Goal: Information Seeking & Learning: Learn about a topic

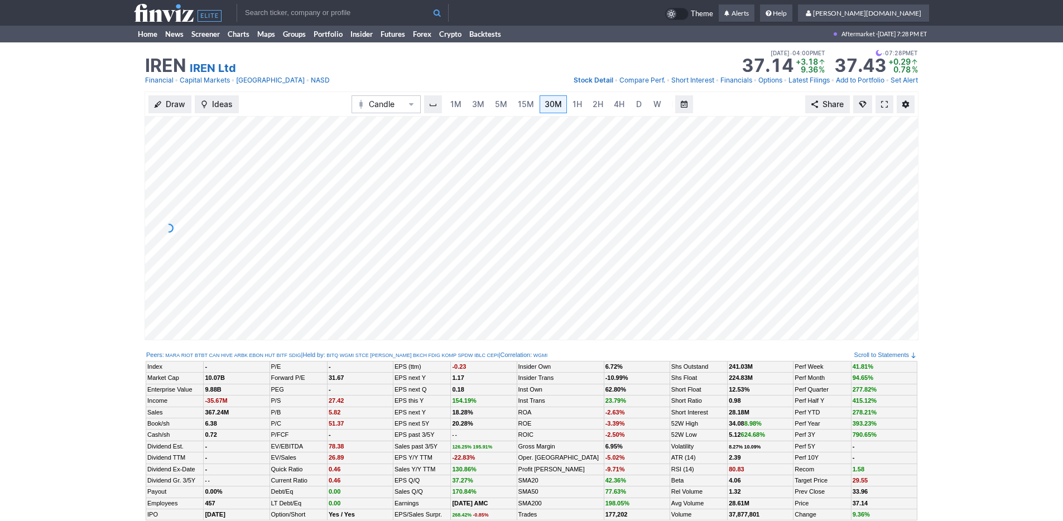
click at [283, 6] on input "text" at bounding box center [343, 13] width 212 height 18
click at [135, 30] on link "Home" at bounding box center [147, 34] width 27 height 17
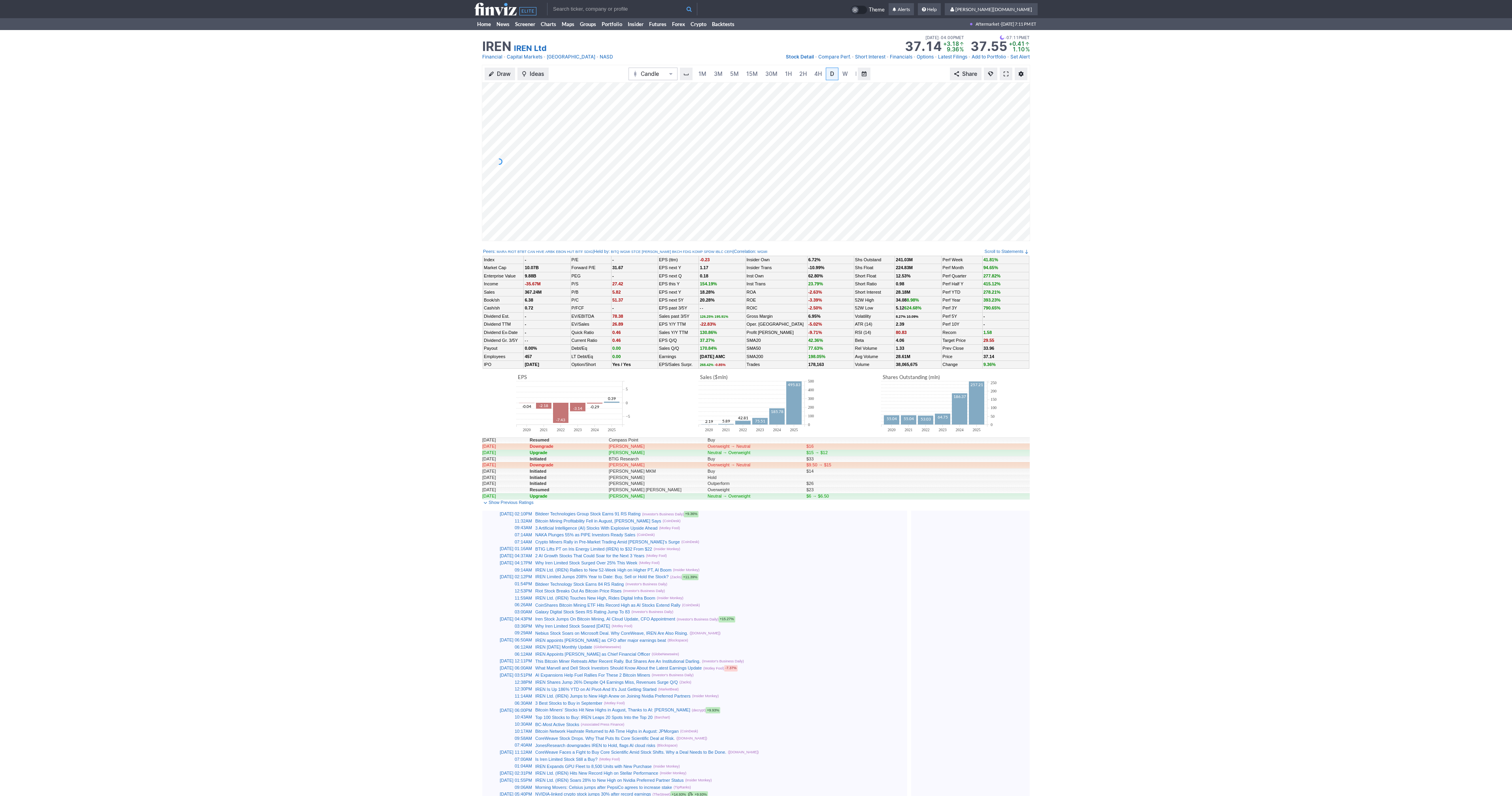
scroll to position [0, 8]
click at [1008, 74] on span at bounding box center [1006, 74] width 5 height 6
click at [1006, 74] on span at bounding box center [1006, 74] width 5 height 6
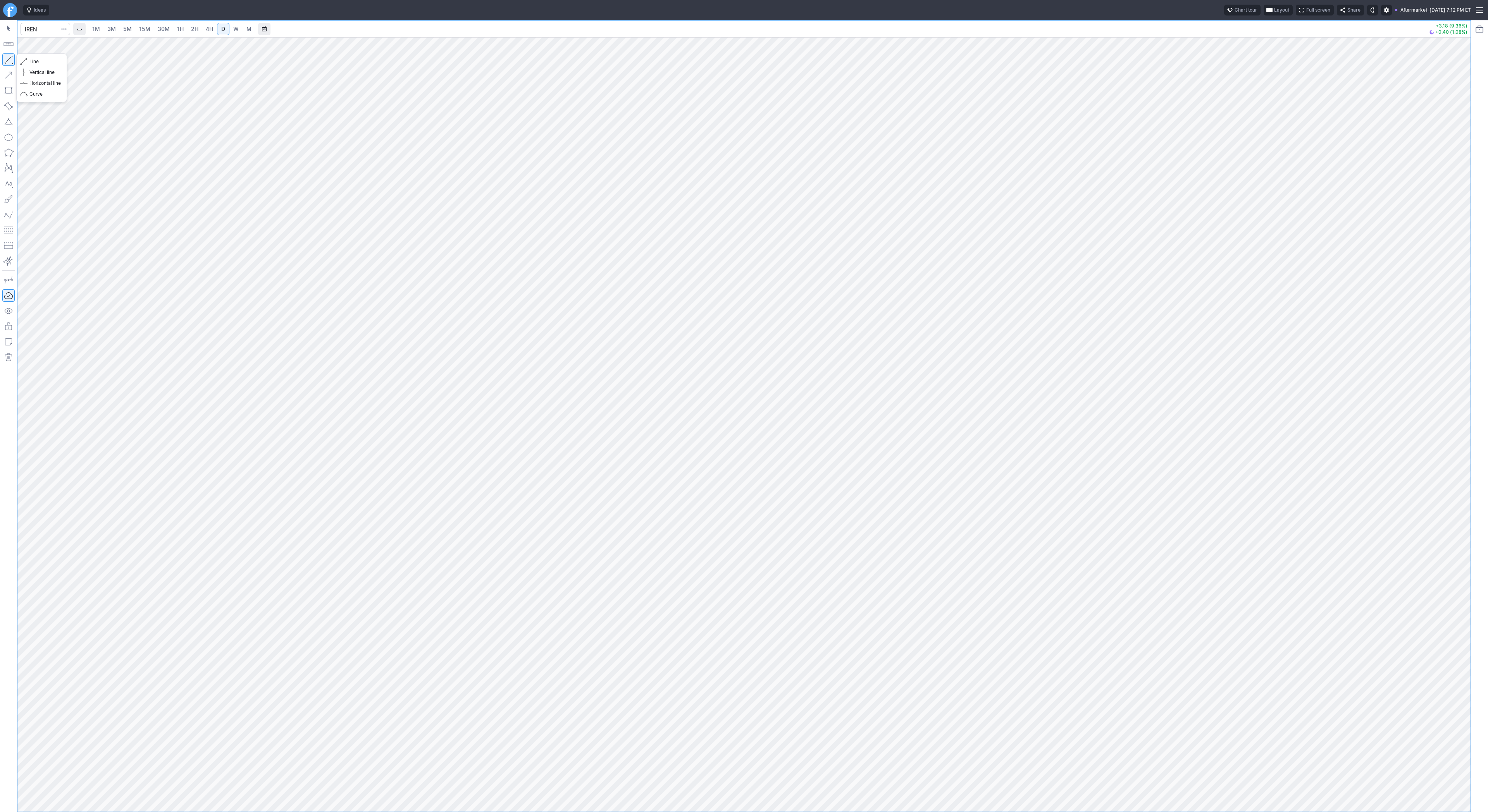
click at [7, 56] on button "button" at bounding box center [8, 60] width 12 height 12
click at [40, 67] on button "Vertical line" at bounding box center [41, 73] width 45 height 11
click at [35, 62] on span "Line" at bounding box center [44, 61] width 31 height 8
click at [35, 60] on span "Line" at bounding box center [44, 61] width 31 height 8
click at [26, 60] on span "button" at bounding box center [24, 62] width 5 height 11
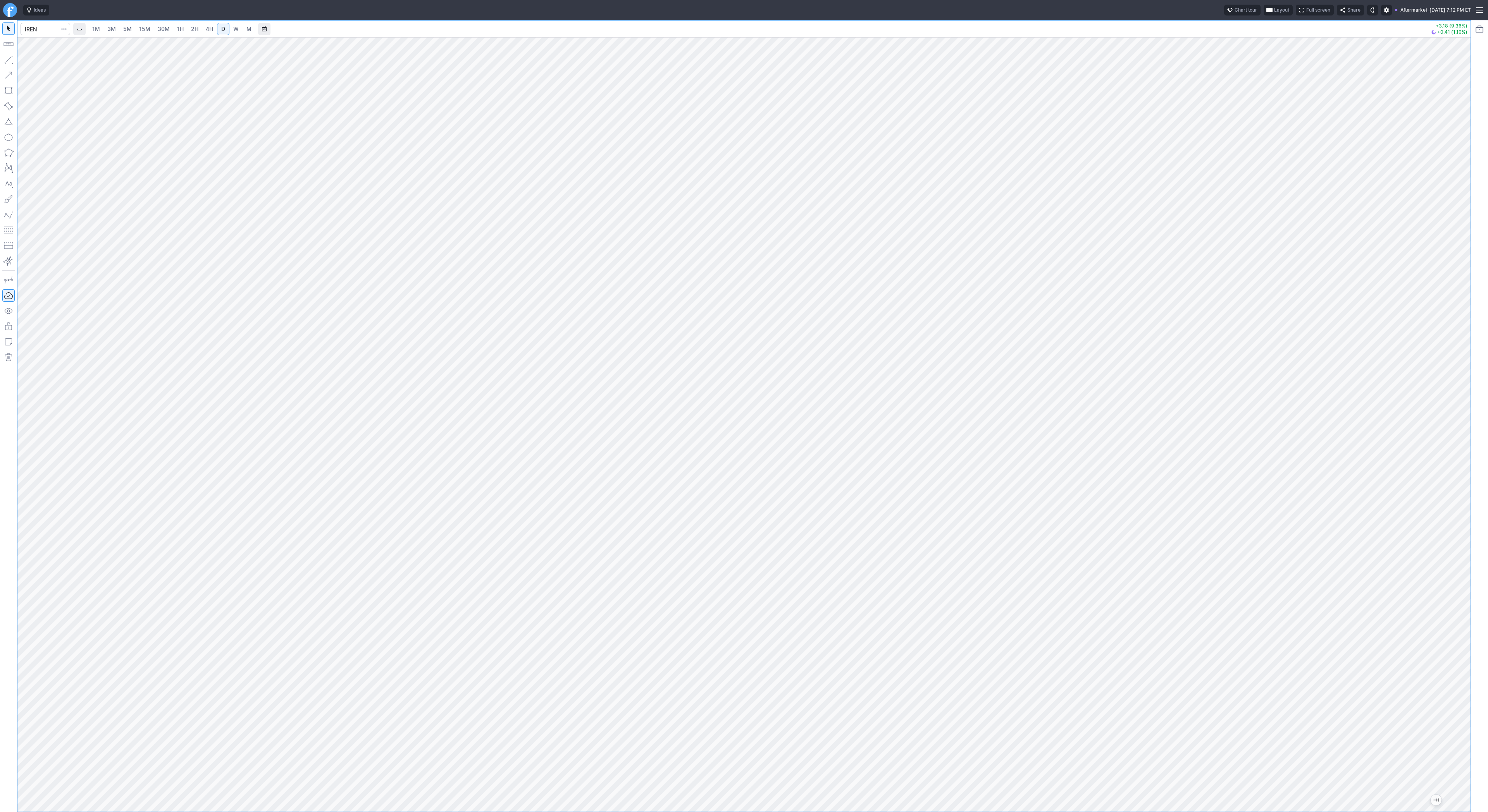
drag, startPoint x: 1462, startPoint y: 242, endPoint x: 1459, endPoint y: 287, distance: 45.1
click at [1461, 289] on div at bounding box center [1462, 423] width 16 height 755
click at [37, 64] on span "Line" at bounding box center [44, 61] width 31 height 8
click at [46, 29] on input "Search" at bounding box center [45, 29] width 49 height 12
click at [37, 28] on input "Search" at bounding box center [45, 29] width 49 height 12
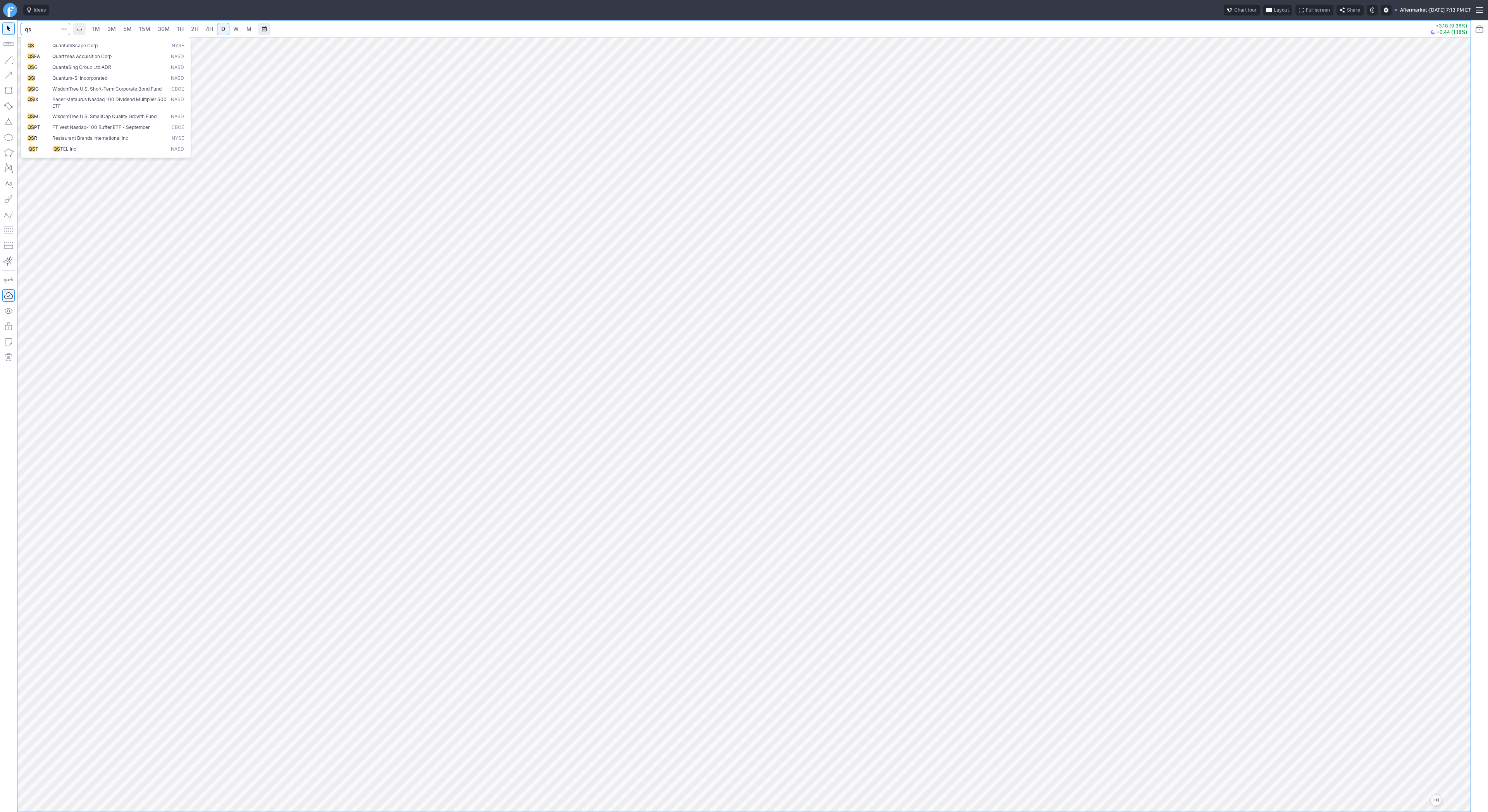
type input "qs"
click at [47, 42] on span "QS" at bounding box center [40, 45] width 25 height 6
click at [11, 58] on button "button" at bounding box center [8, 60] width 12 height 12
click at [1451, 379] on div at bounding box center [744, 425] width 1453 height 775
click at [31, 27] on input "Search" at bounding box center [45, 29] width 49 height 12
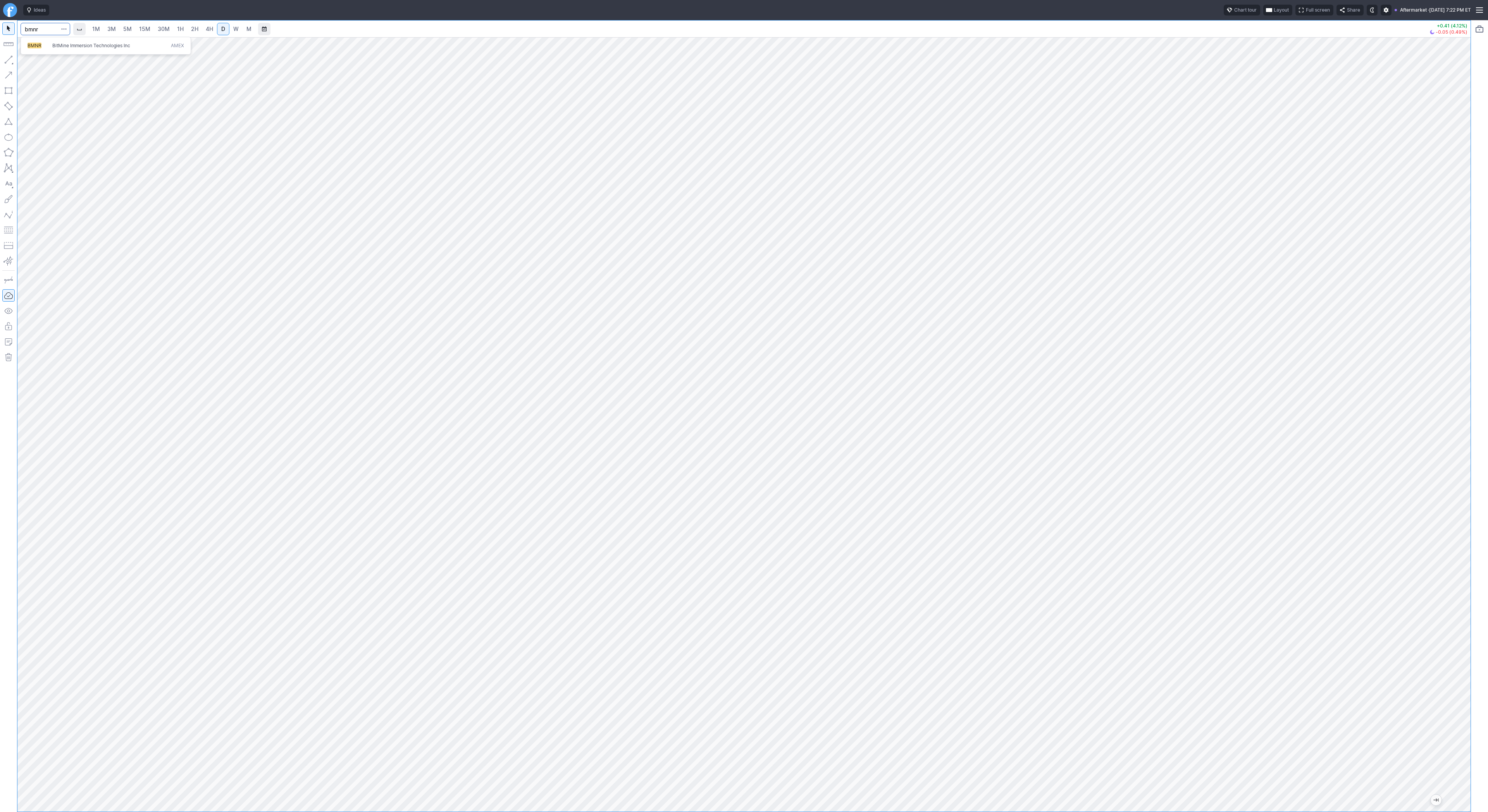
type input "bmnr"
click at [191, 31] on span "2H" at bounding box center [194, 28] width 8 height 6
click at [224, 28] on span "D" at bounding box center [224, 28] width 4 height 6
click at [25, 62] on span "button" at bounding box center [24, 62] width 5 height 11
click at [36, 65] on span "Line" at bounding box center [44, 61] width 31 height 8
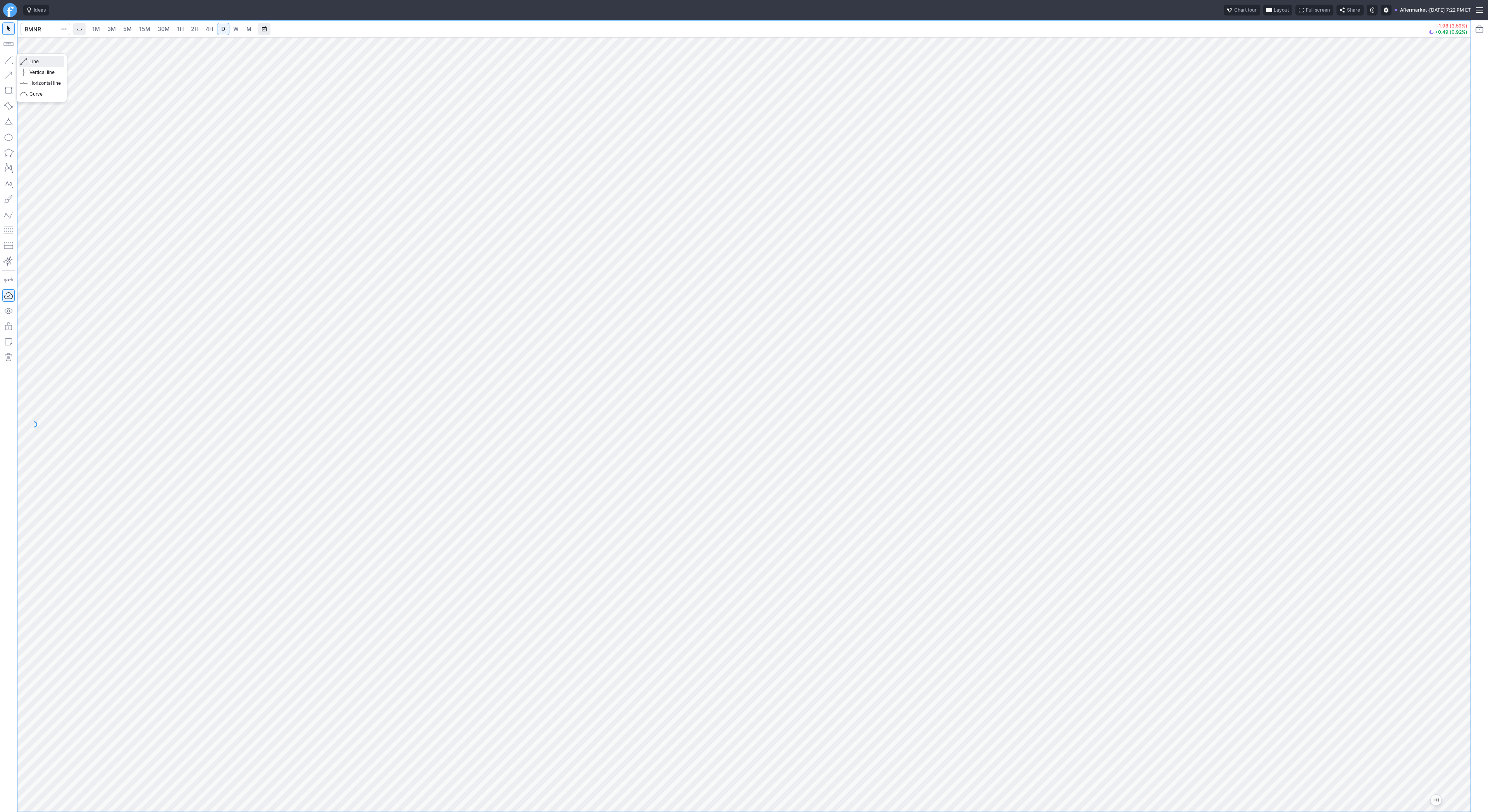
click at [35, 64] on span "Line" at bounding box center [44, 61] width 31 height 8
click at [11, 58] on button "button" at bounding box center [8, 60] width 12 height 12
click at [5, 58] on button "button" at bounding box center [8, 60] width 12 height 12
click at [35, 62] on span "Line" at bounding box center [44, 61] width 31 height 8
click at [57, 62] on span "Line" at bounding box center [44, 61] width 31 height 8
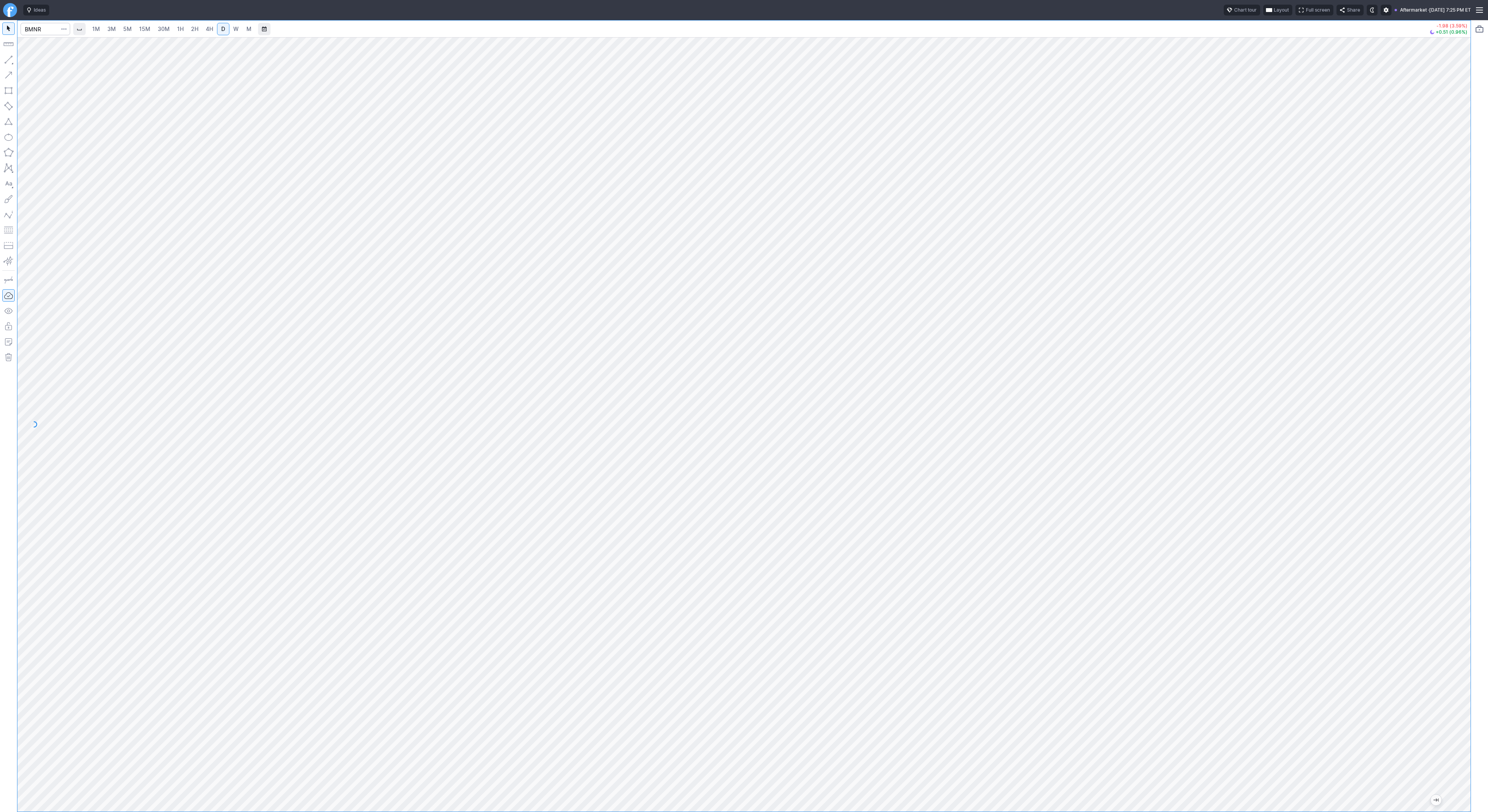
click at [191, 26] on span "2H" at bounding box center [194, 28] width 8 height 6
click at [115, 29] on link "3M" at bounding box center [112, 29] width 15 height 12
click at [158, 28] on span "30M" at bounding box center [163, 28] width 12 height 6
click at [226, 31] on link "D" at bounding box center [224, 29] width 12 height 12
drag, startPoint x: 1465, startPoint y: 286, endPoint x: 1454, endPoint y: 578, distance: 292.2
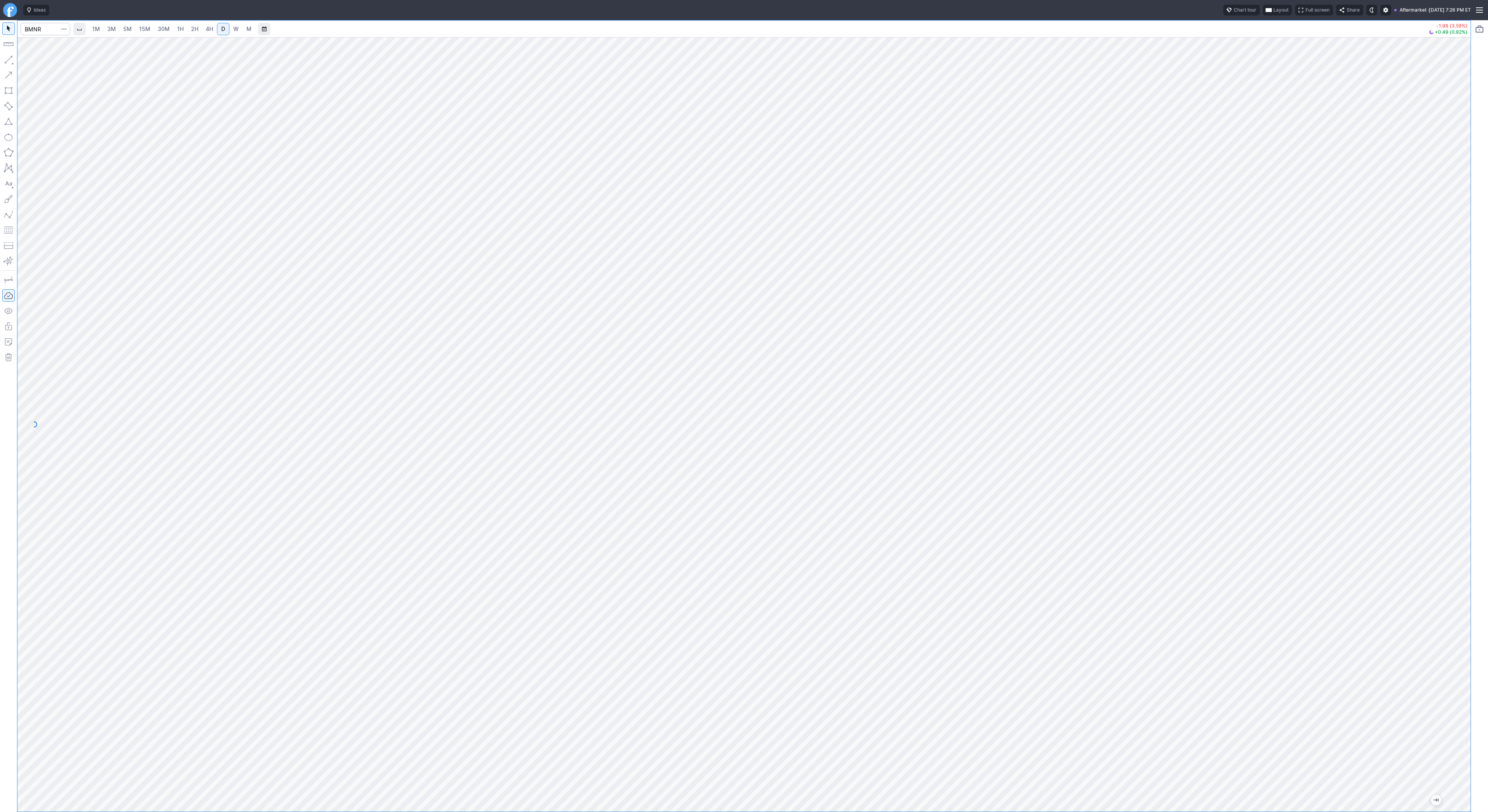
click at [1455, 578] on div at bounding box center [1462, 423] width 16 height 755
click at [1451, 399] on div at bounding box center [744, 425] width 1453 height 775
click at [26, 28] on input "Search" at bounding box center [45, 29] width 49 height 12
type input "sbet"
click at [45, 46] on span "SBET" at bounding box center [40, 45] width 25 height 6
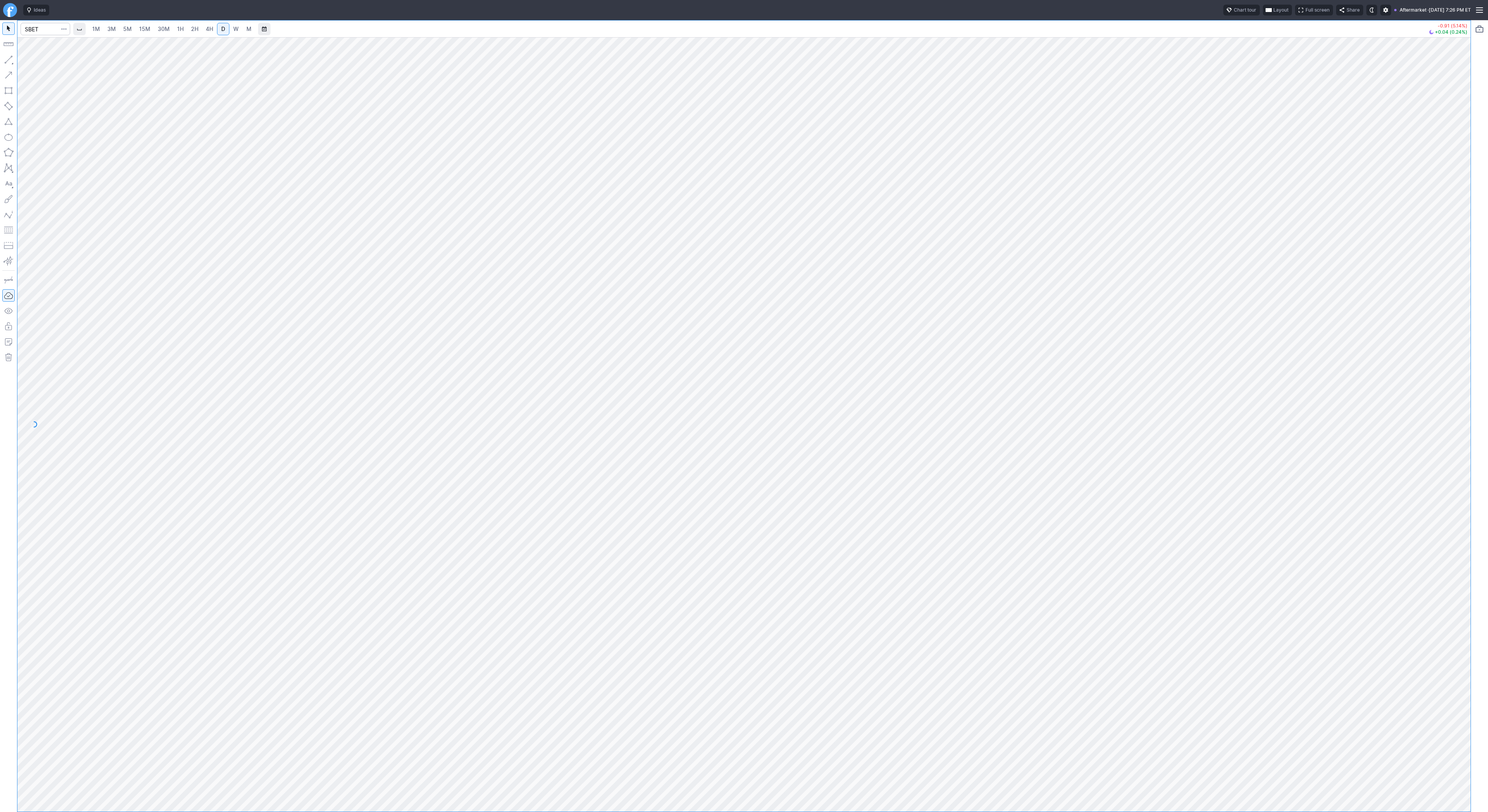
click at [1470, 662] on div at bounding box center [744, 425] width 1453 height 775
click at [1470, 694] on div at bounding box center [744, 425] width 1453 height 775
click at [1470, 724] on div at bounding box center [744, 425] width 1453 height 775
click at [1435, 805] on div at bounding box center [744, 425] width 1453 height 775
click at [1484, 800] on div "1M 3M 5M 15M 30M 1H 2H 4H D W M -0.91 (5.14%) +0.04 (0.24%)" at bounding box center [744, 416] width 1488 height 792
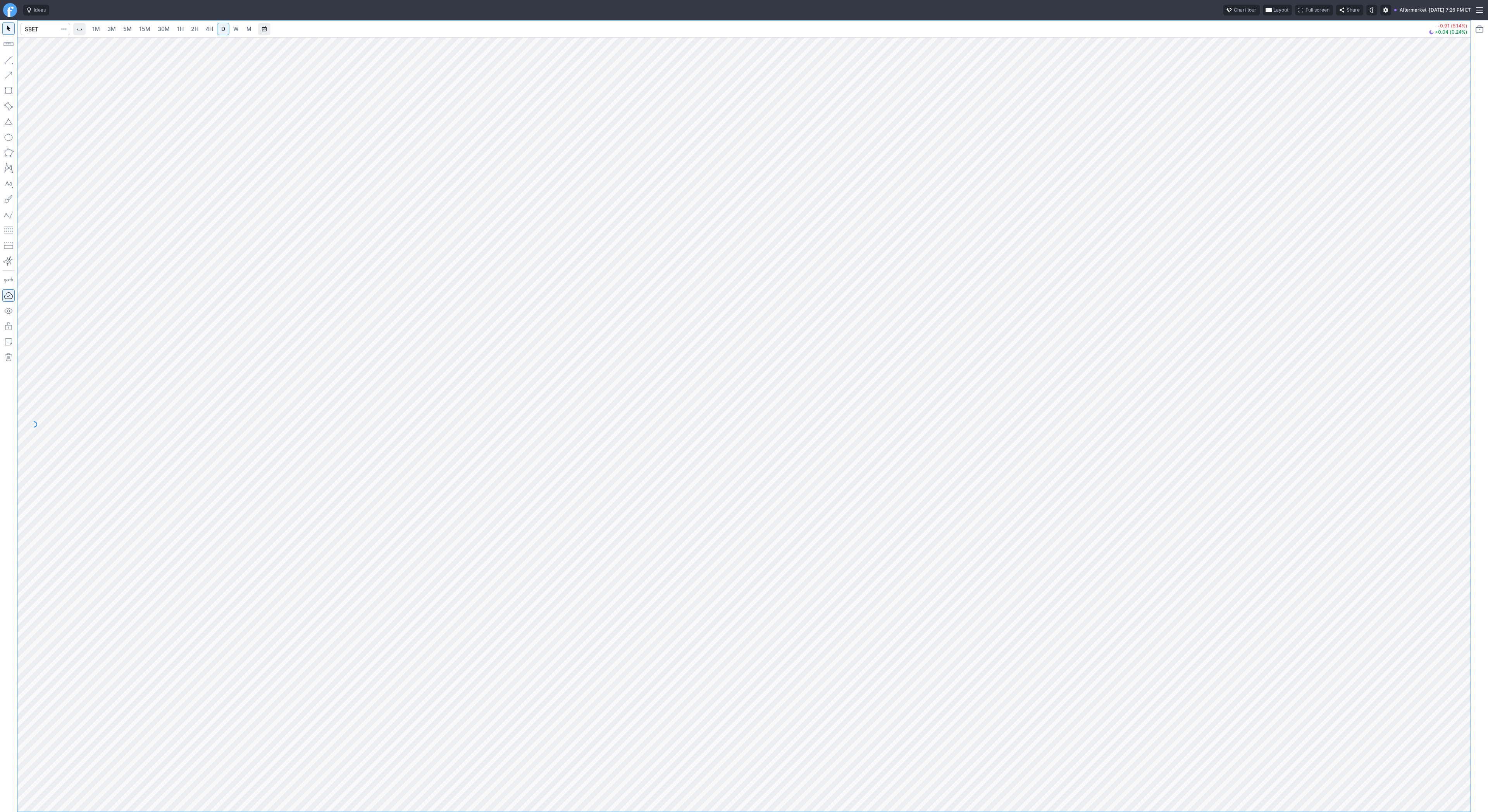
click at [1473, 804] on div "1M 3M 5M 15M 30M 1H 2H 4H D W M -0.91 (5.14%) +0.04 (0.24%)" at bounding box center [744, 416] width 1488 height 792
click at [1406, 806] on div at bounding box center [744, 425] width 1453 height 775
click at [1488, 389] on div "1M 3M 5M 15M 30M 1H 2H 4H D W M -0.91 (5.14%) +0.04 (0.24%)" at bounding box center [744, 416] width 1488 height 792
click at [32, 60] on span "Line" at bounding box center [44, 61] width 31 height 8
click at [30, 64] on span "Line" at bounding box center [44, 61] width 31 height 8
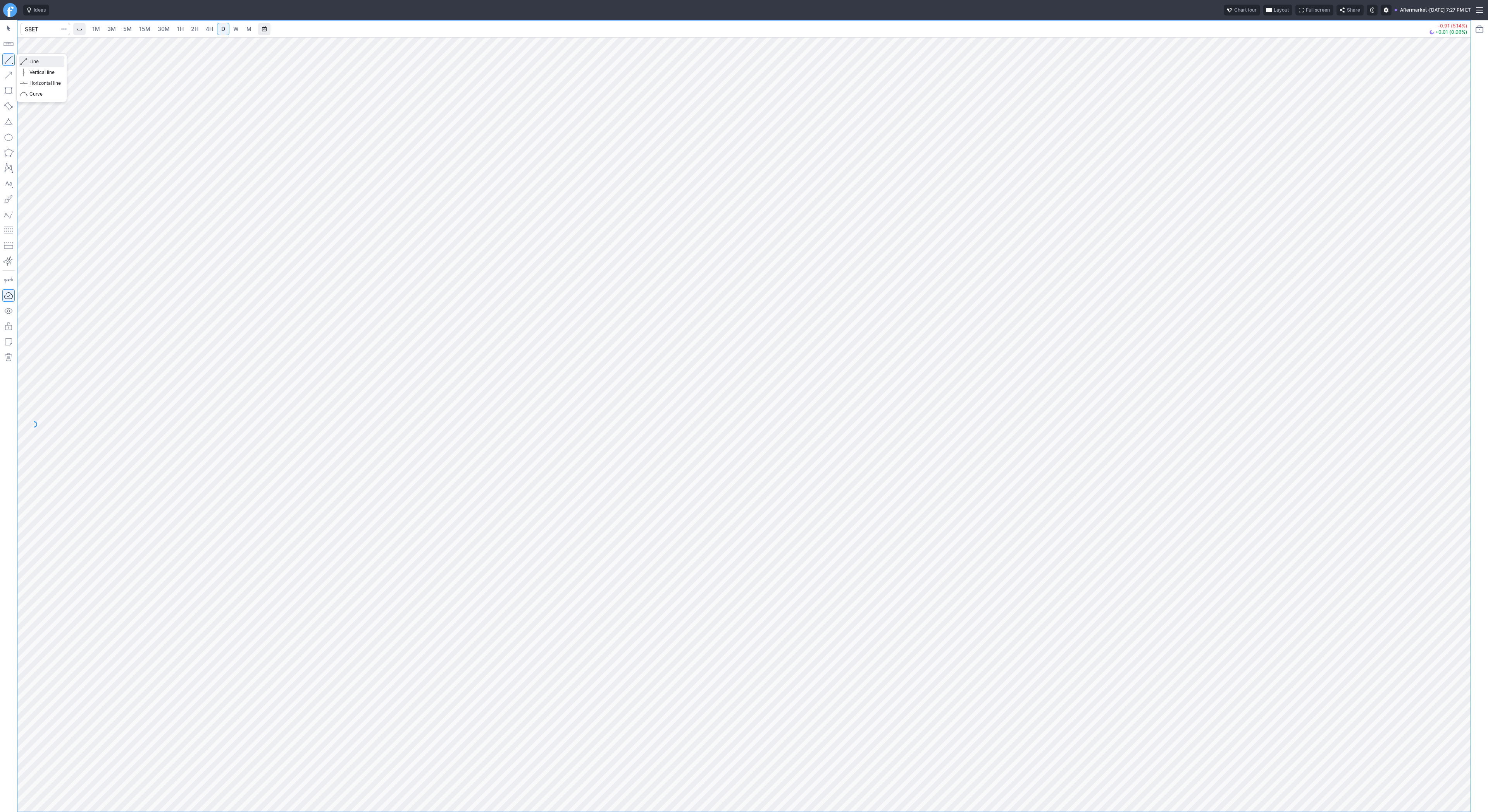
click at [35, 58] on span "Line" at bounding box center [44, 61] width 31 height 8
click at [12, 54] on button "button" at bounding box center [8, 60] width 12 height 12
click at [28, 59] on button "Line" at bounding box center [41, 62] width 45 height 11
click at [1446, 488] on div at bounding box center [744, 425] width 1453 height 775
click at [38, 26] on input "Search" at bounding box center [45, 29] width 49 height 12
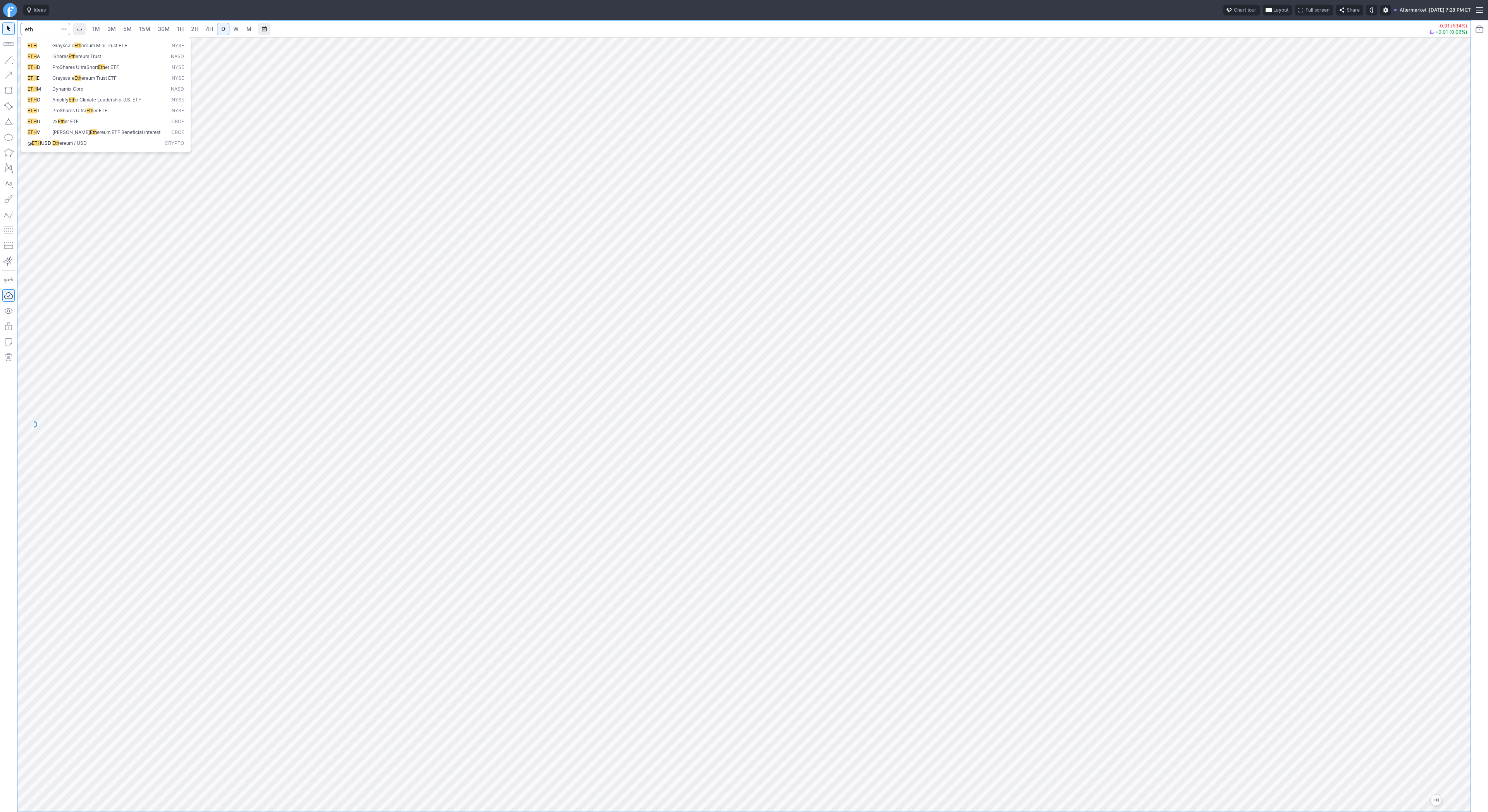
type input "eth"
click at [96, 145] on span "Eth ereum / USD" at bounding box center [107, 143] width 112 height 6
click at [117, 29] on link "3M" at bounding box center [112, 29] width 15 height 12
click at [210, 28] on span "4H" at bounding box center [209, 28] width 8 height 6
click at [221, 30] on span "D" at bounding box center [224, 28] width 4 height 6
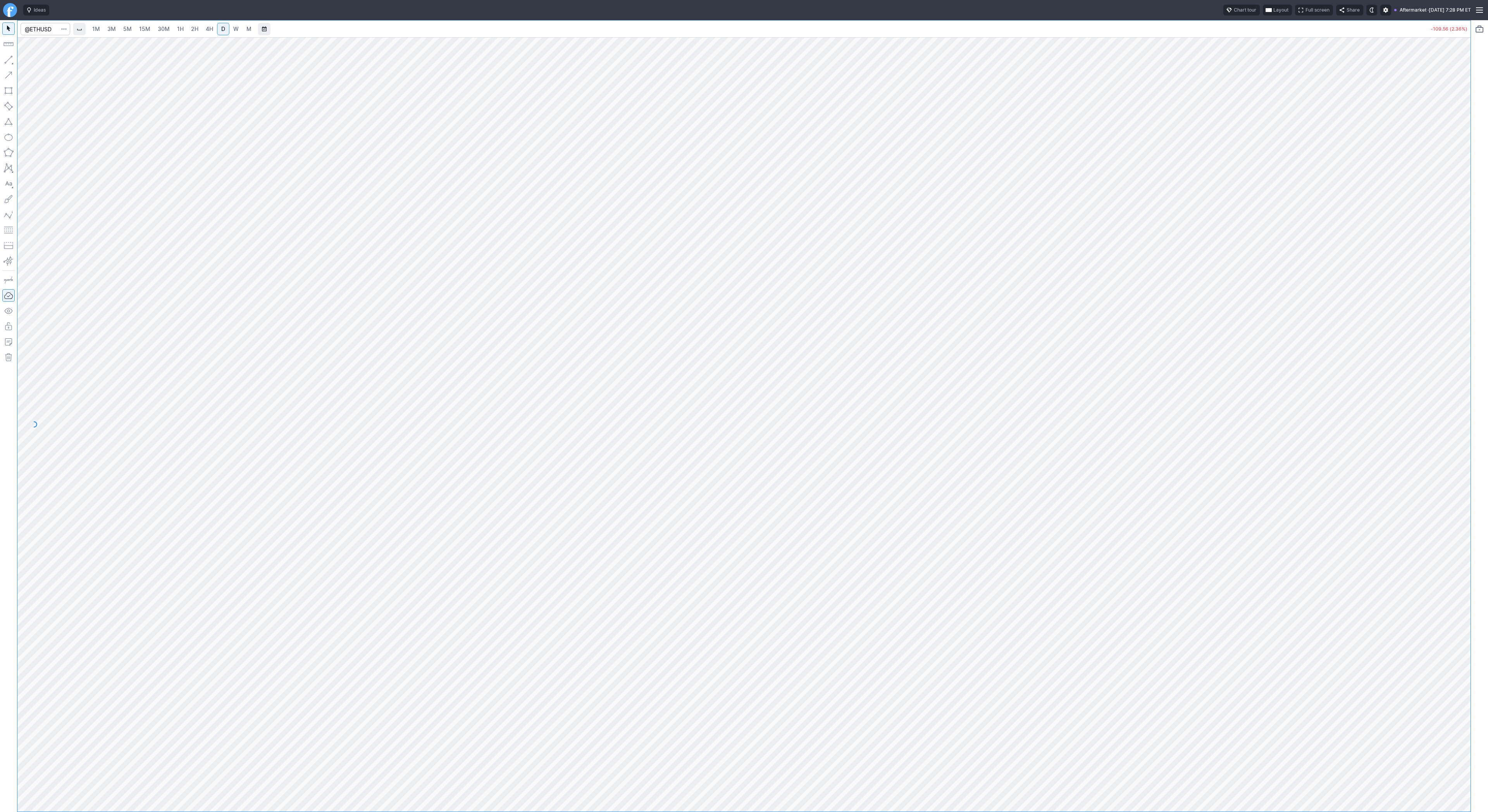
click at [233, 30] on span "W" at bounding box center [236, 28] width 6 height 6
drag, startPoint x: 1465, startPoint y: 239, endPoint x: 1488, endPoint y: 421, distance: 183.4
click at [1488, 421] on div "1M 3M 5M 15M 30M 1H 2H 4H D W M -108.60 (2.34%)" at bounding box center [744, 416] width 1488 height 792
click at [221, 28] on span "D" at bounding box center [224, 28] width 4 height 6
click at [1451, 357] on div at bounding box center [744, 425] width 1453 height 775
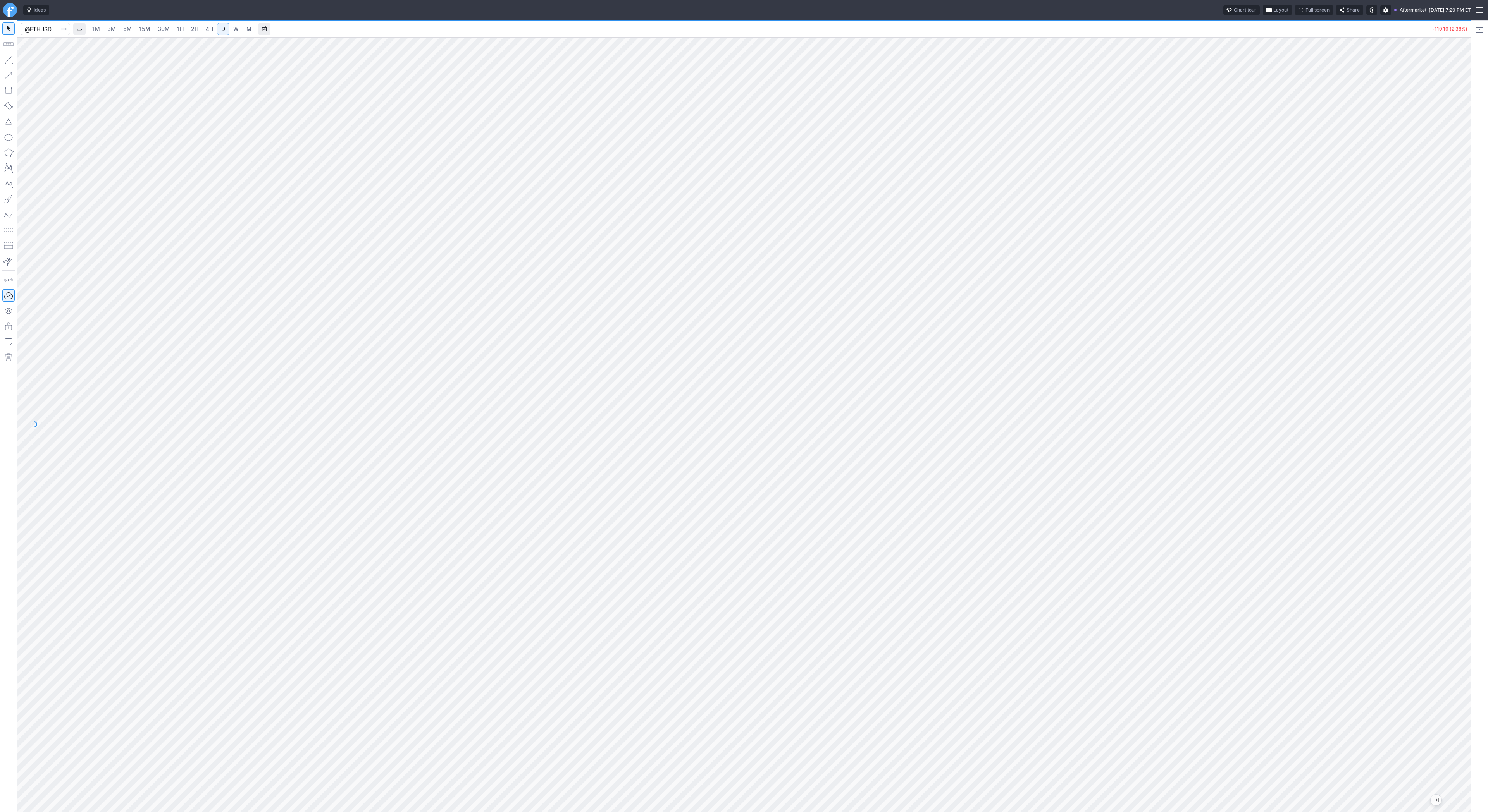
click at [215, 31] on link "4H" at bounding box center [209, 29] width 15 height 12
drag, startPoint x: 1463, startPoint y: 379, endPoint x: 1461, endPoint y: 393, distance: 14.1
click at [1463, 396] on div at bounding box center [1462, 423] width 16 height 755
drag, startPoint x: 1472, startPoint y: 430, endPoint x: 1476, endPoint y: 459, distance: 29.3
click at [1476, 462] on div "1M 3M 5M 15M 30M 1H 2H 4H D W M -109.44 (2.36%)" at bounding box center [744, 416] width 1488 height 792
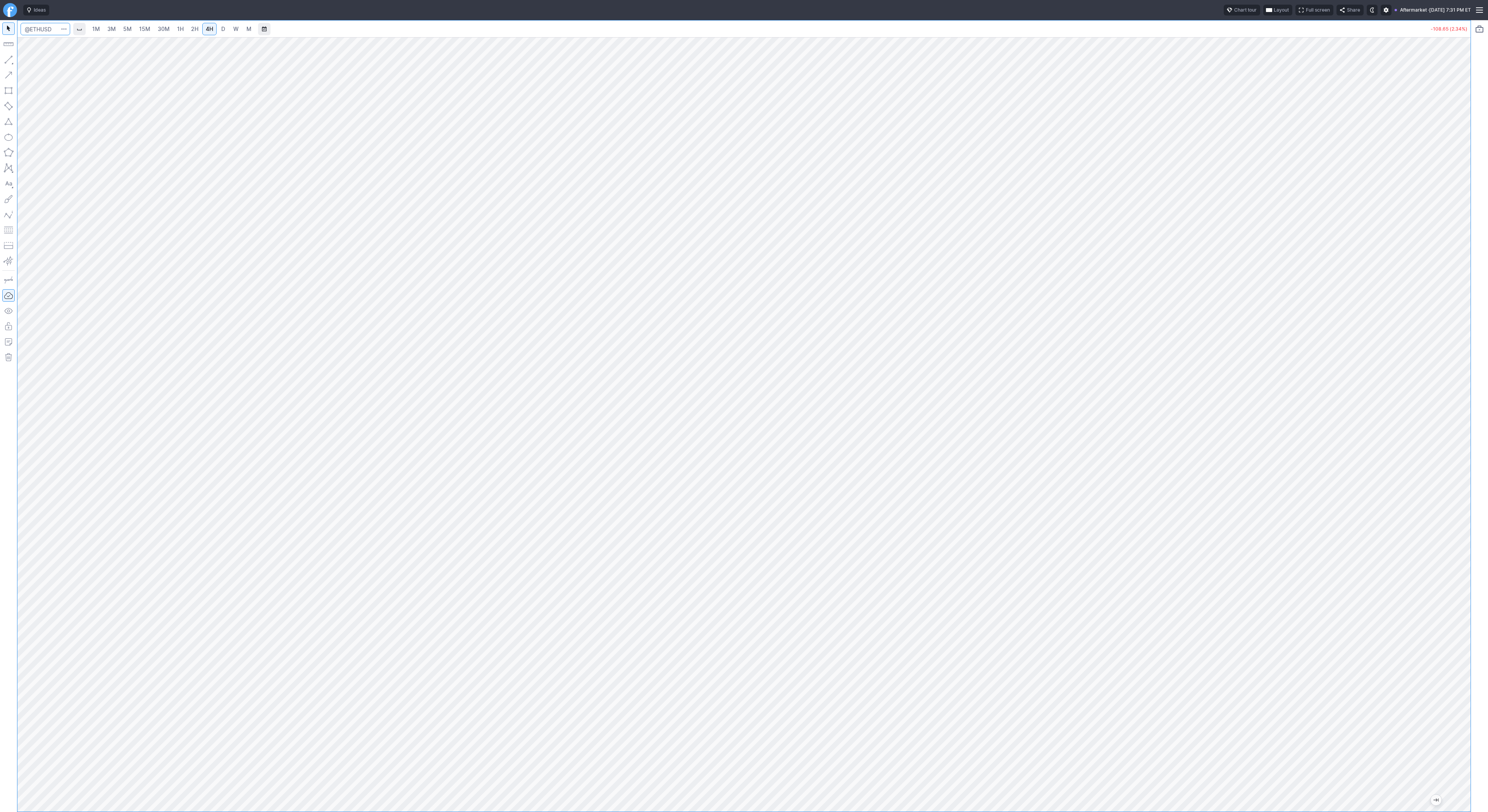
click at [55, 28] on input "Search" at bounding box center [45, 29] width 49 height 12
type input "sbet"
click at [106, 49] on span "SharpLink Gaming Inc" at bounding box center [110, 45] width 119 height 6
click at [26, 62] on span "button" at bounding box center [24, 62] width 5 height 11
click at [1428, 486] on div at bounding box center [744, 425] width 1453 height 775
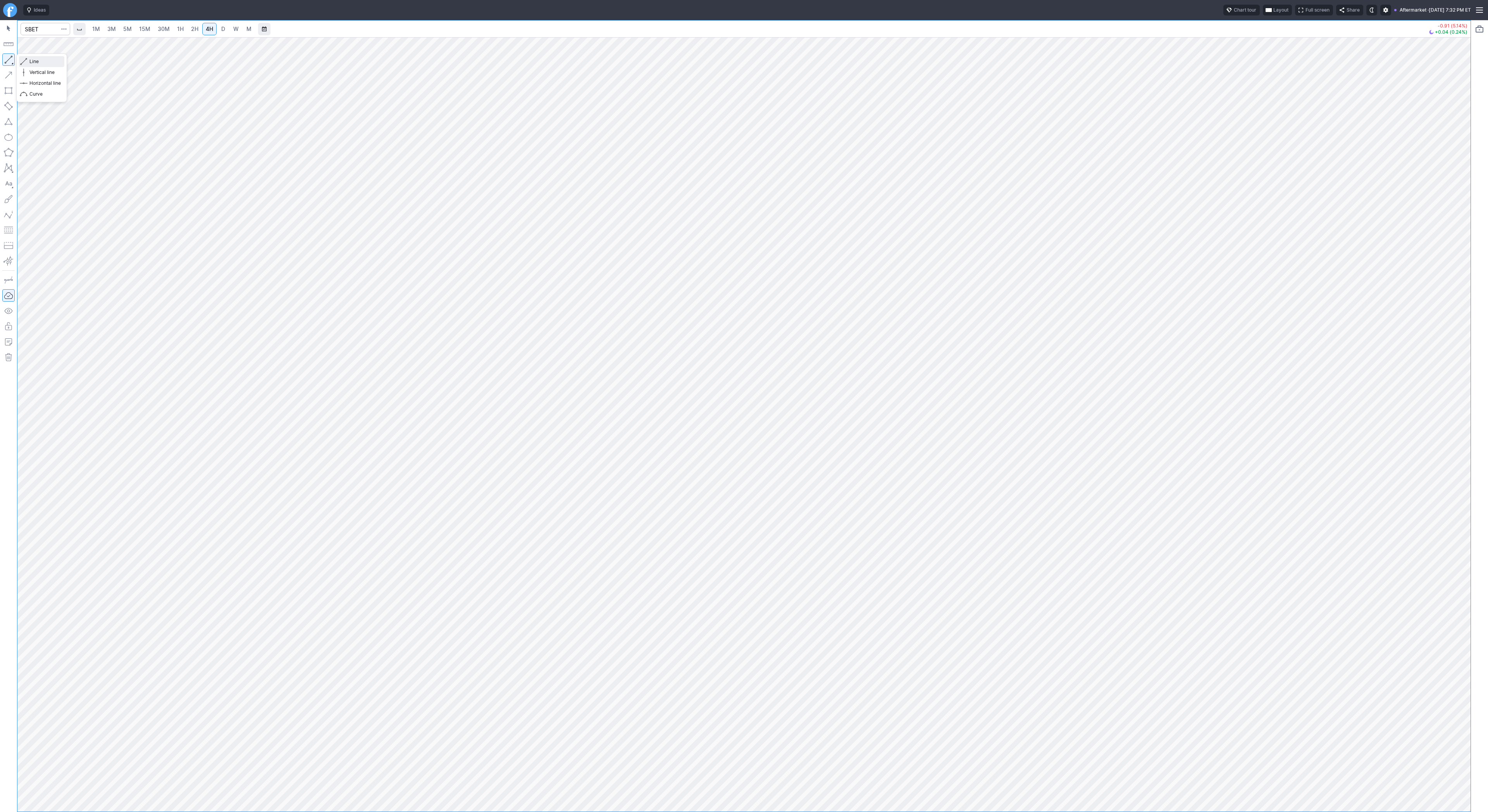
click at [32, 60] on span "Line" at bounding box center [44, 61] width 31 height 8
drag, startPoint x: 1460, startPoint y: 238, endPoint x: 1459, endPoint y: 301, distance: 63.0
click at [1471, 306] on div "1M 3M 5M 15M 30M 1H 2H 4H D W M -0.91 (5.14%) +0.01 (0.06%)" at bounding box center [744, 416] width 1488 height 792
click at [30, 63] on span "Line" at bounding box center [44, 61] width 31 height 8
click at [9, 59] on button "button" at bounding box center [8, 60] width 12 height 12
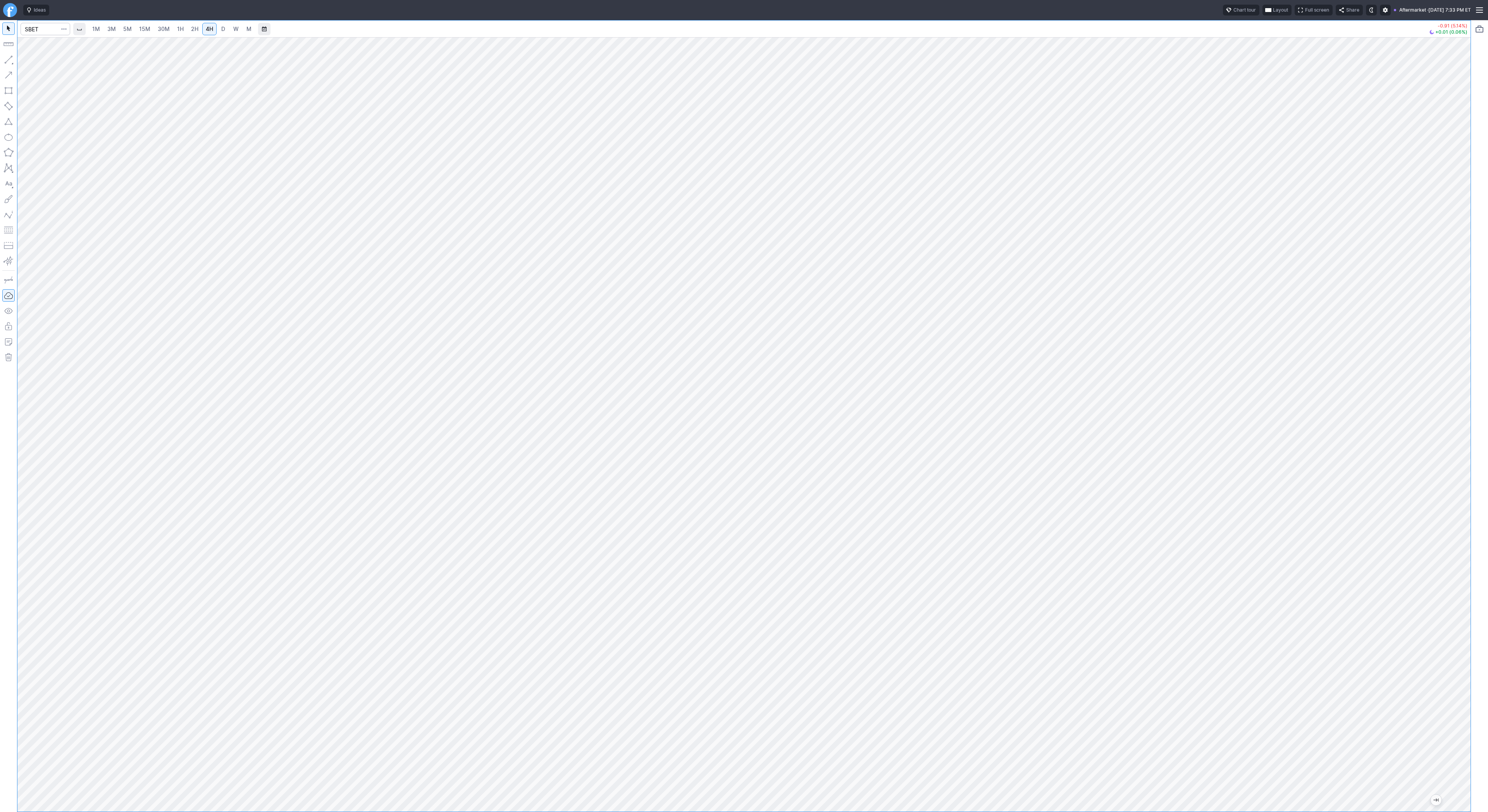
drag, startPoint x: 1463, startPoint y: 199, endPoint x: 1458, endPoint y: 250, distance: 51.2
click at [1463, 255] on div at bounding box center [1462, 423] width 16 height 755
click at [196, 26] on span "2H" at bounding box center [194, 28] width 8 height 6
drag, startPoint x: 28, startPoint y: 62, endPoint x: 27, endPoint y: 94, distance: 32.0
click at [28, 63] on button "Line" at bounding box center [41, 62] width 45 height 11
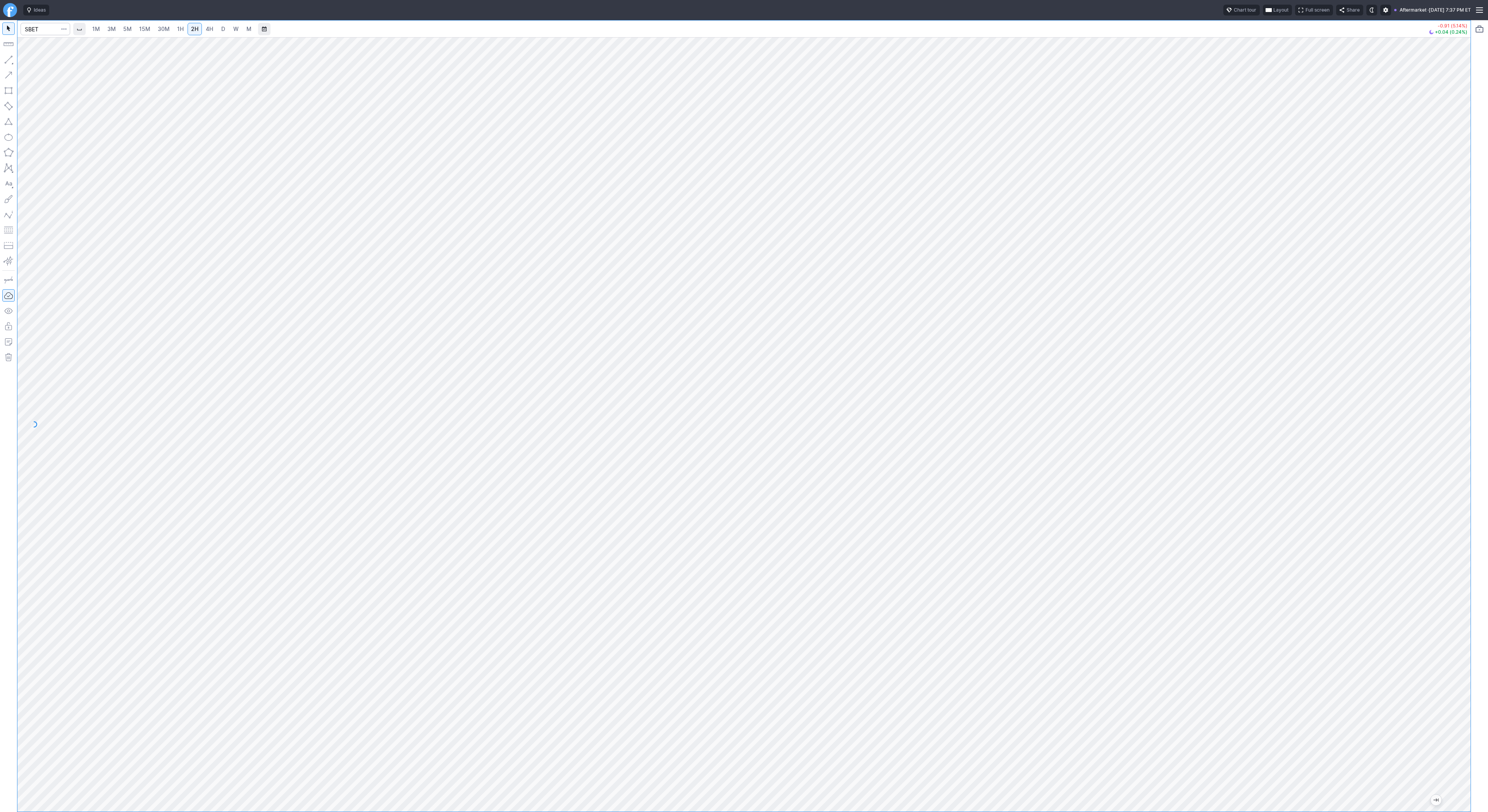
click at [1458, 354] on div at bounding box center [744, 425] width 1453 height 775
click at [1451, 292] on div at bounding box center [744, 425] width 1453 height 775
click at [39, 27] on input "Search" at bounding box center [45, 29] width 49 height 12
type input "iren"
click at [7, 59] on button "button" at bounding box center [8, 60] width 12 height 12
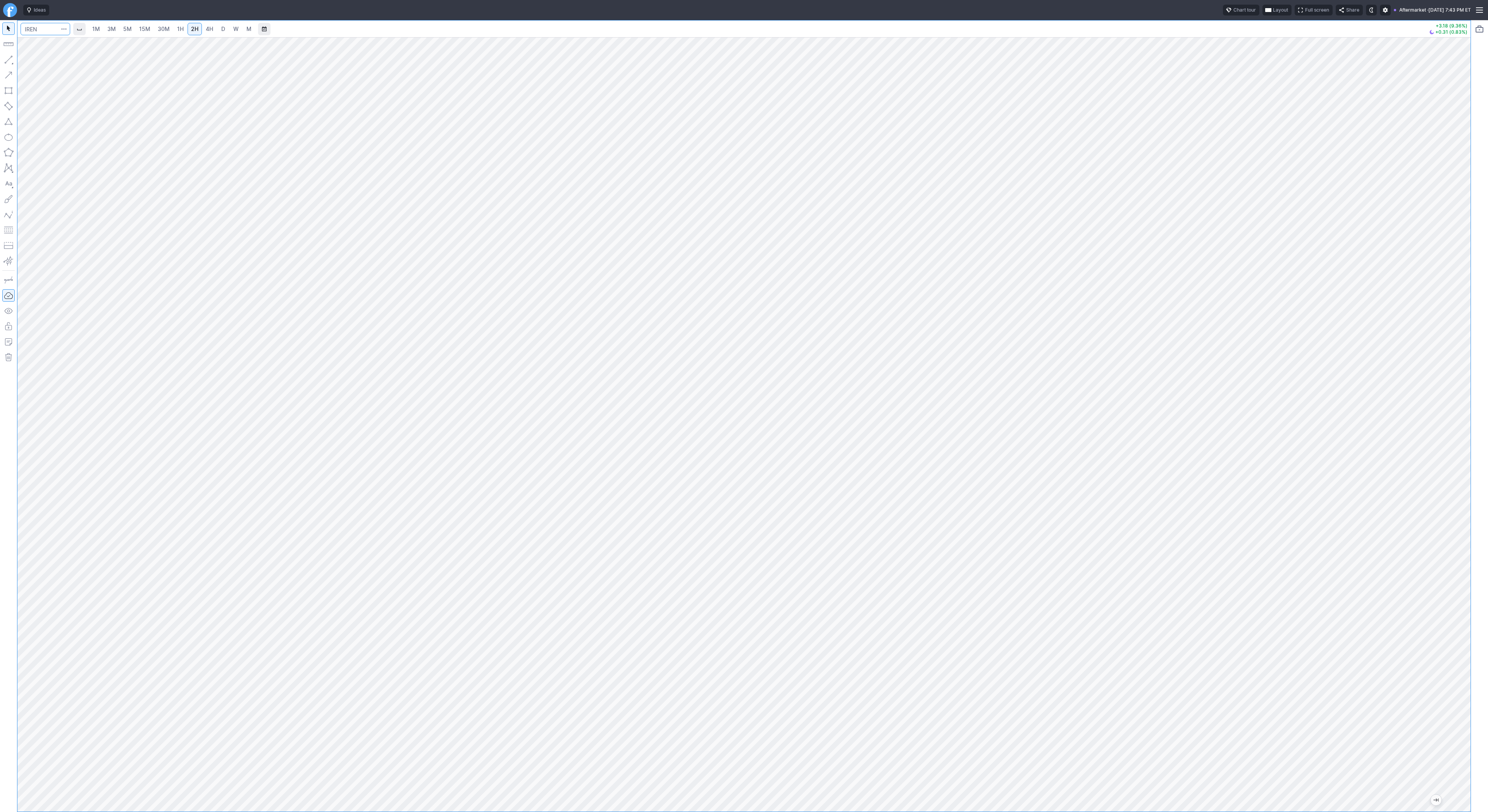
click at [37, 35] on input "Search" at bounding box center [45, 29] width 49 height 12
type input "sbet"
click at [206, 31] on span "4H" at bounding box center [209, 28] width 8 height 6
click at [221, 30] on span "D" at bounding box center [224, 28] width 4 height 6
click at [10, 60] on button "button" at bounding box center [8, 60] width 12 height 12
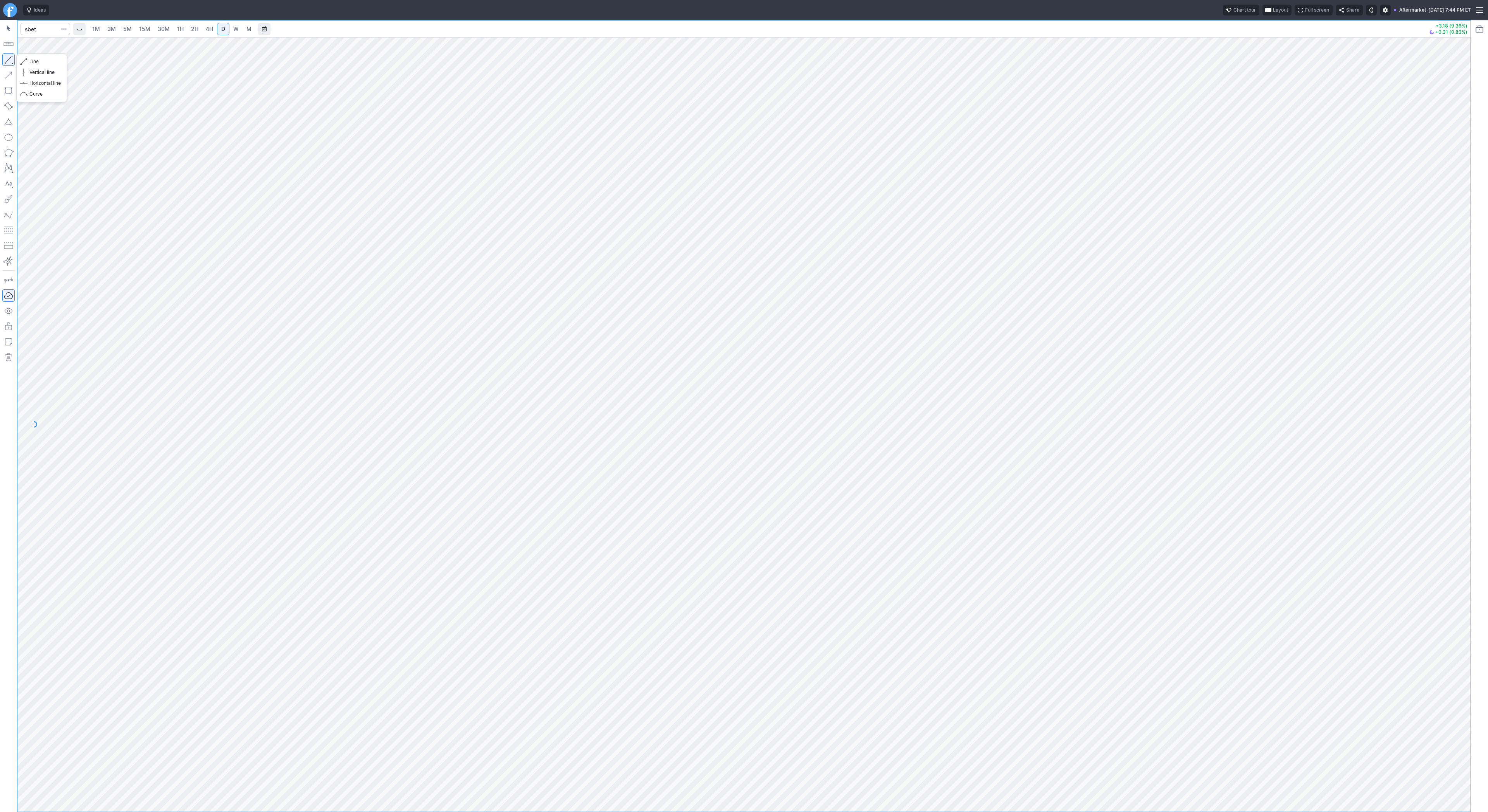
click at [10, 58] on button "button" at bounding box center [8, 60] width 12 height 12
click at [36, 29] on input "sbet" at bounding box center [45, 29] width 49 height 12
click at [44, 29] on input "sbet" at bounding box center [45, 29] width 49 height 12
click at [53, 49] on button "SBET SharpLink Gaming Inc NASD" at bounding box center [106, 46] width 164 height 11
click at [206, 27] on span "4H" at bounding box center [209, 28] width 8 height 6
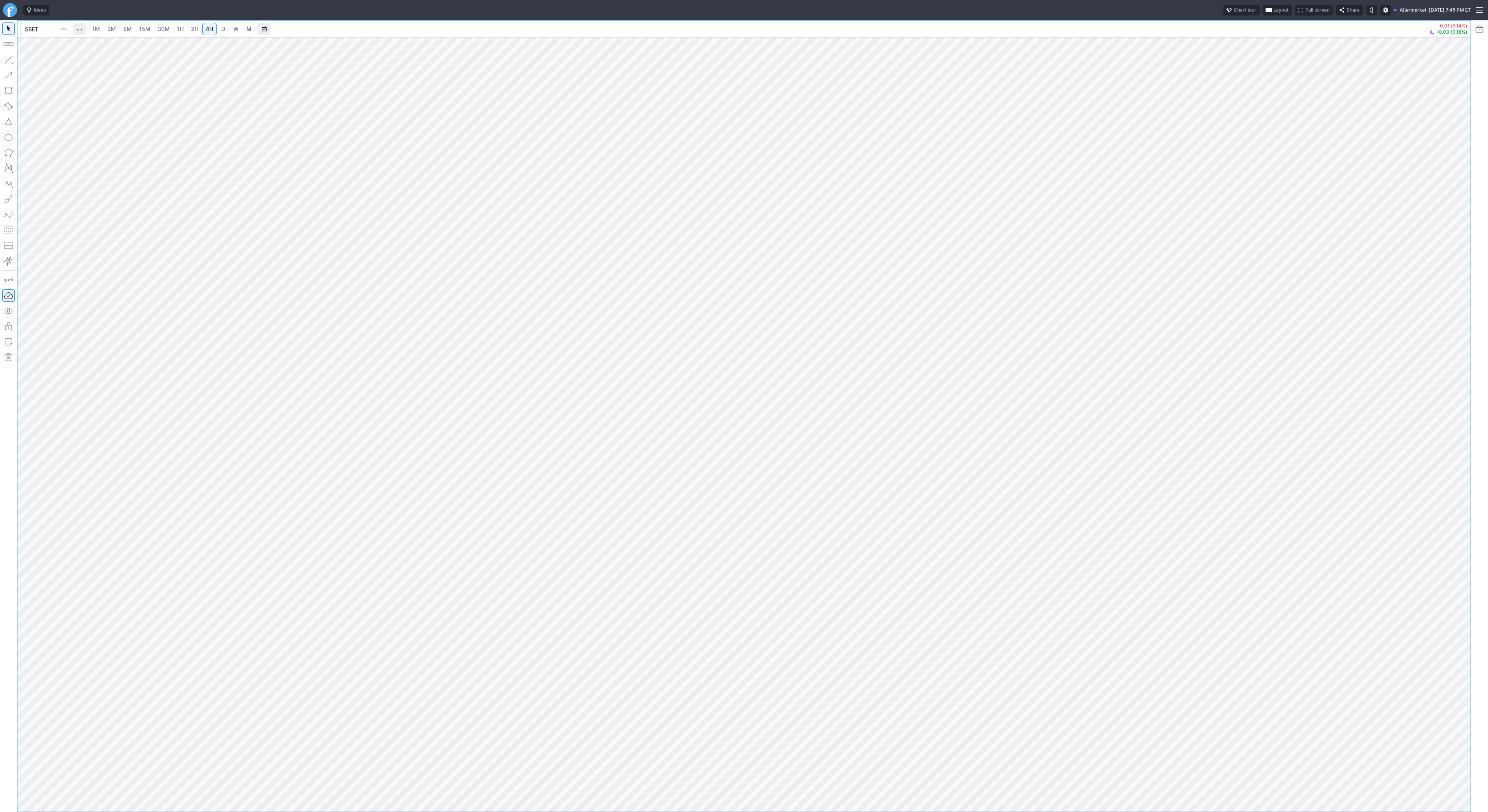
click at [191, 26] on span "2H" at bounding box center [194, 28] width 8 height 6
drag, startPoint x: 1464, startPoint y: 325, endPoint x: 1467, endPoint y: 404, distance: 79.1
click at [1467, 404] on div at bounding box center [1462, 423] width 16 height 755
drag, startPoint x: 1461, startPoint y: 269, endPoint x: 1457, endPoint y: 321, distance: 52.2
click at [1457, 321] on div at bounding box center [1462, 423] width 16 height 755
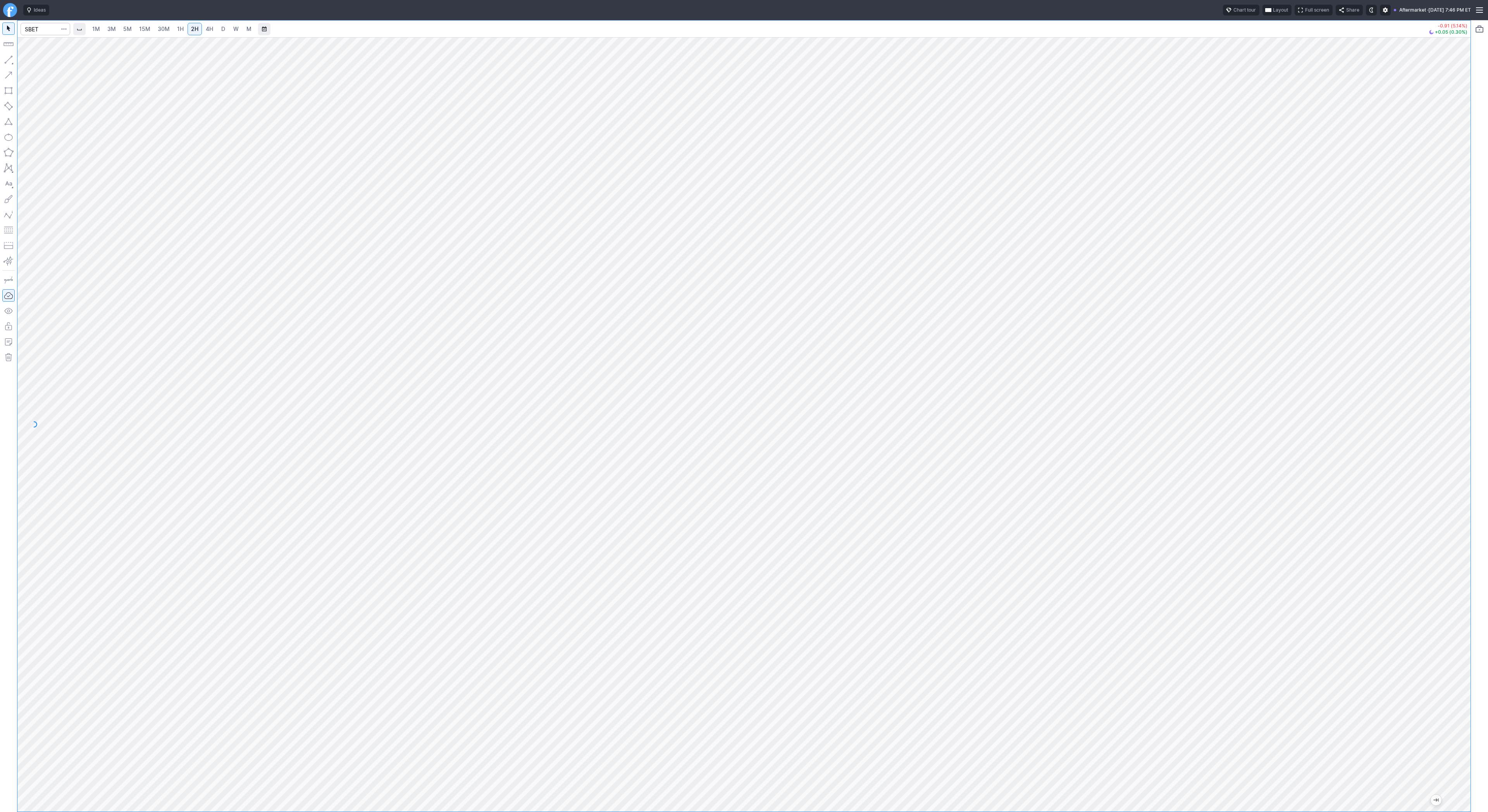
drag, startPoint x: 1463, startPoint y: 323, endPoint x: 1461, endPoint y: 375, distance: 52.0
click at [1461, 375] on div at bounding box center [1462, 423] width 16 height 755
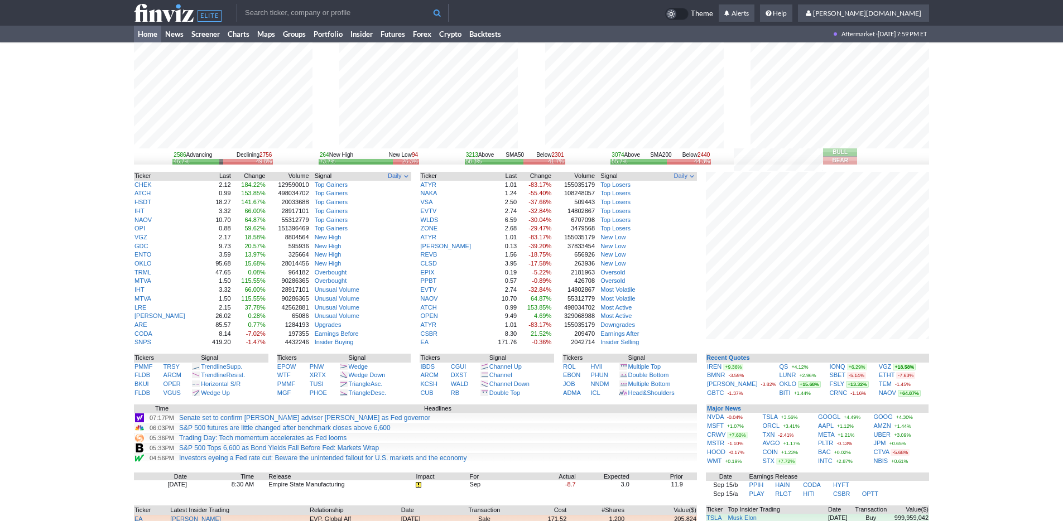
click at [99, 234] on div "2586 Advancing Declining 2756 46.7% 49.8% 264 New High New Low 94 73.7% 26.3% 3…" at bounding box center [531, 343] width 1063 height 602
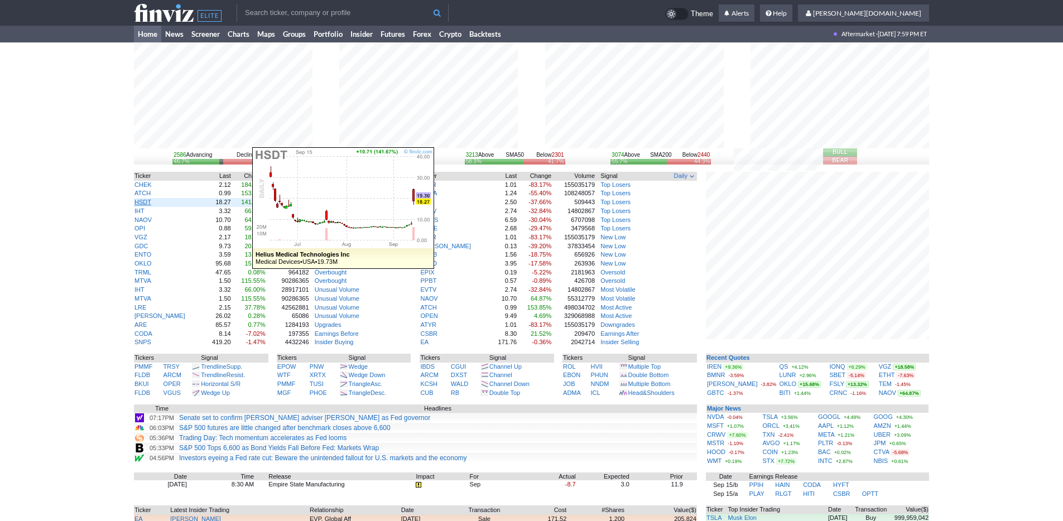
click at [141, 200] on link "HSDT" at bounding box center [143, 202] width 17 height 7
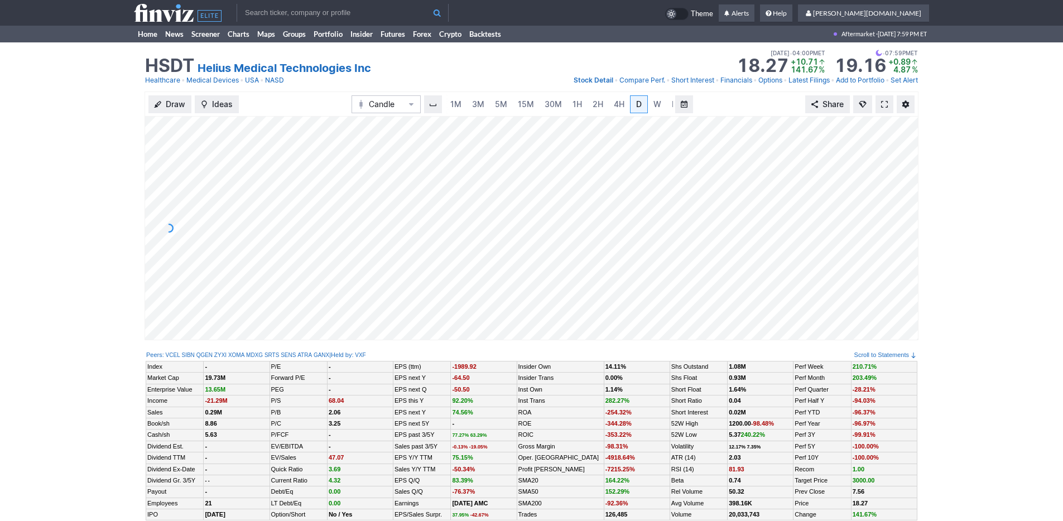
scroll to position [0, 11]
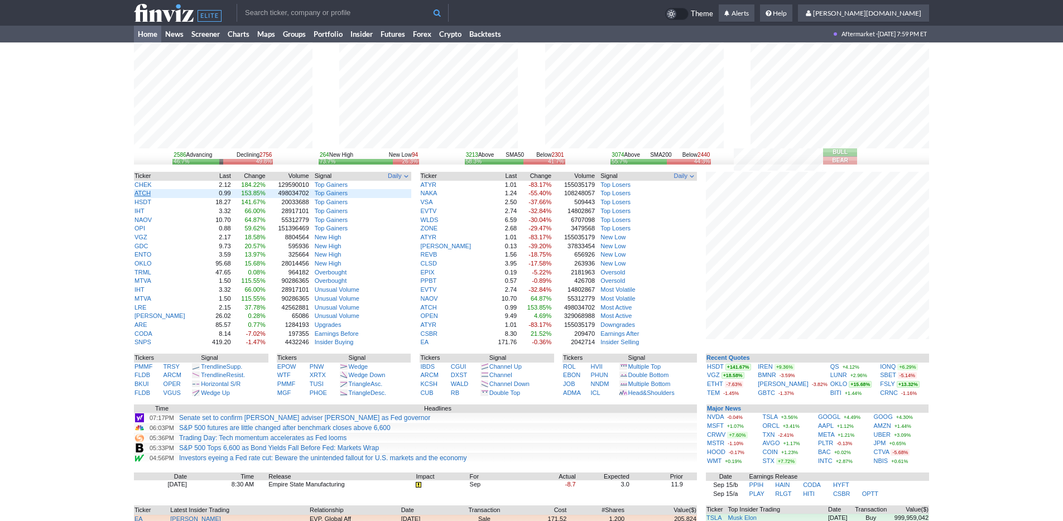
click at [143, 195] on link "ATCH" at bounding box center [143, 193] width 16 height 7
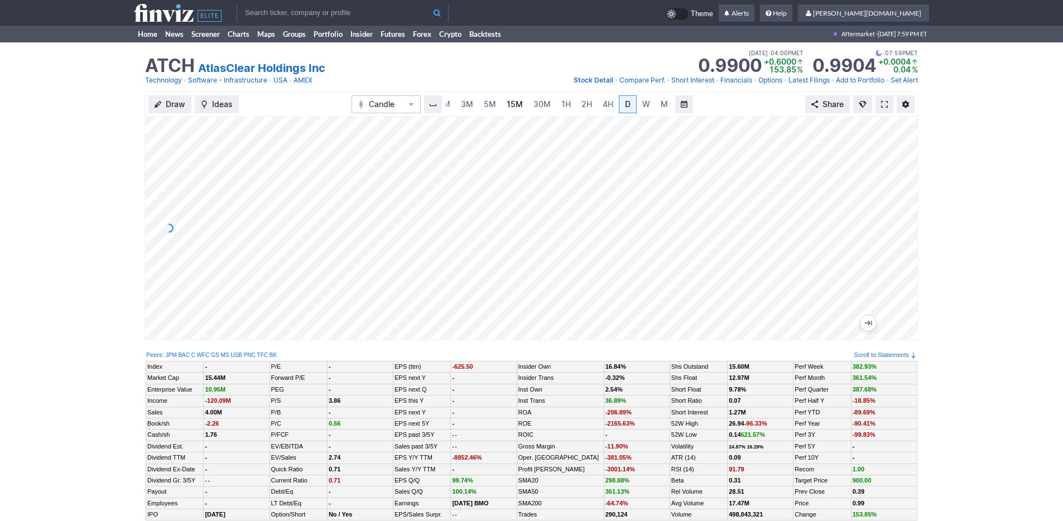
click at [507, 102] on span "15M" at bounding box center [515, 103] width 16 height 9
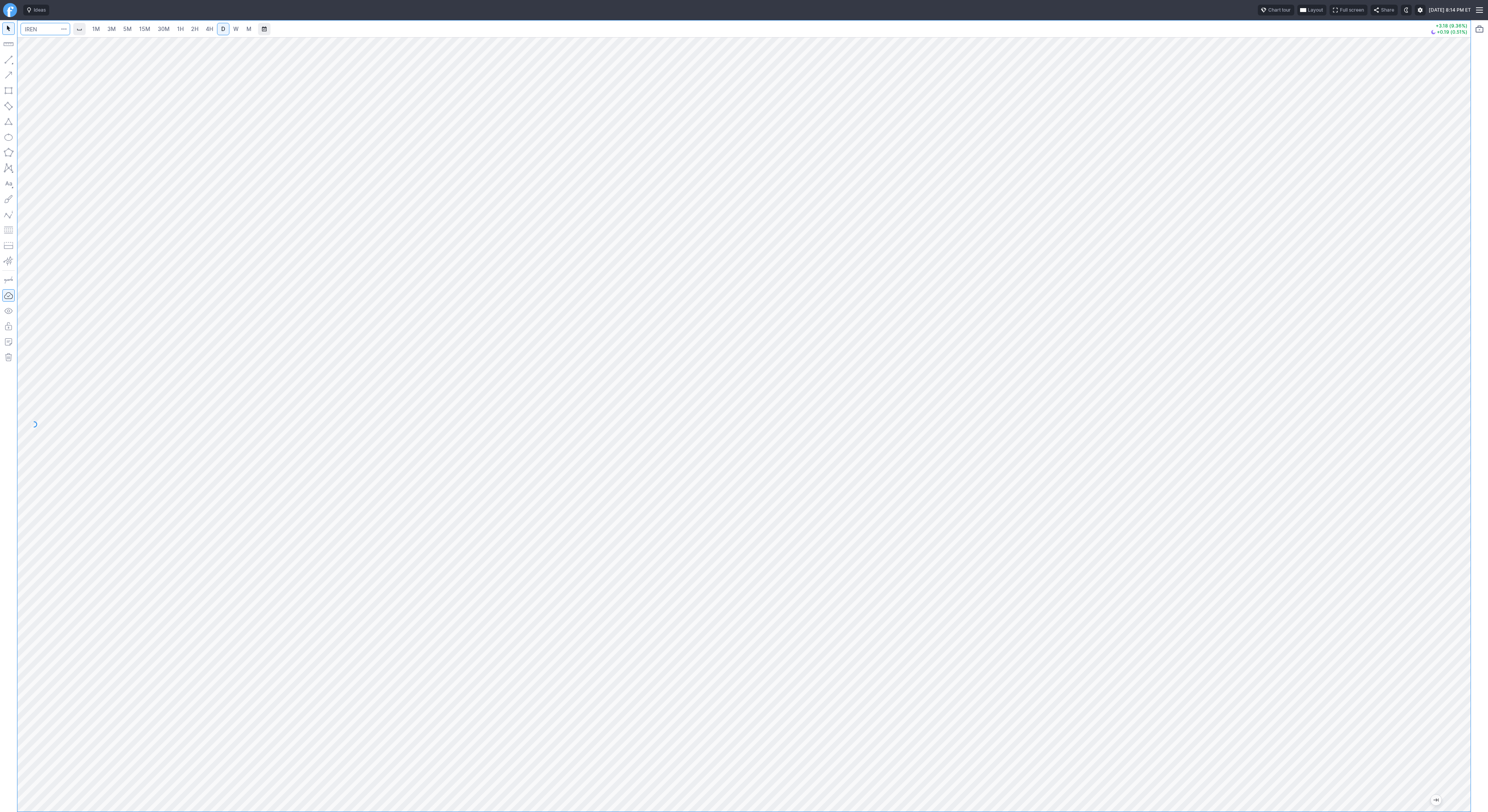
click at [37, 33] on input "Search" at bounding box center [45, 29] width 49 height 12
type input "lunr"
click at [35, 62] on span "Line" at bounding box center [44, 61] width 31 height 8
click at [32, 61] on span "Line" at bounding box center [44, 61] width 31 height 8
drag, startPoint x: 35, startPoint y: 61, endPoint x: 53, endPoint y: 76, distance: 23.4
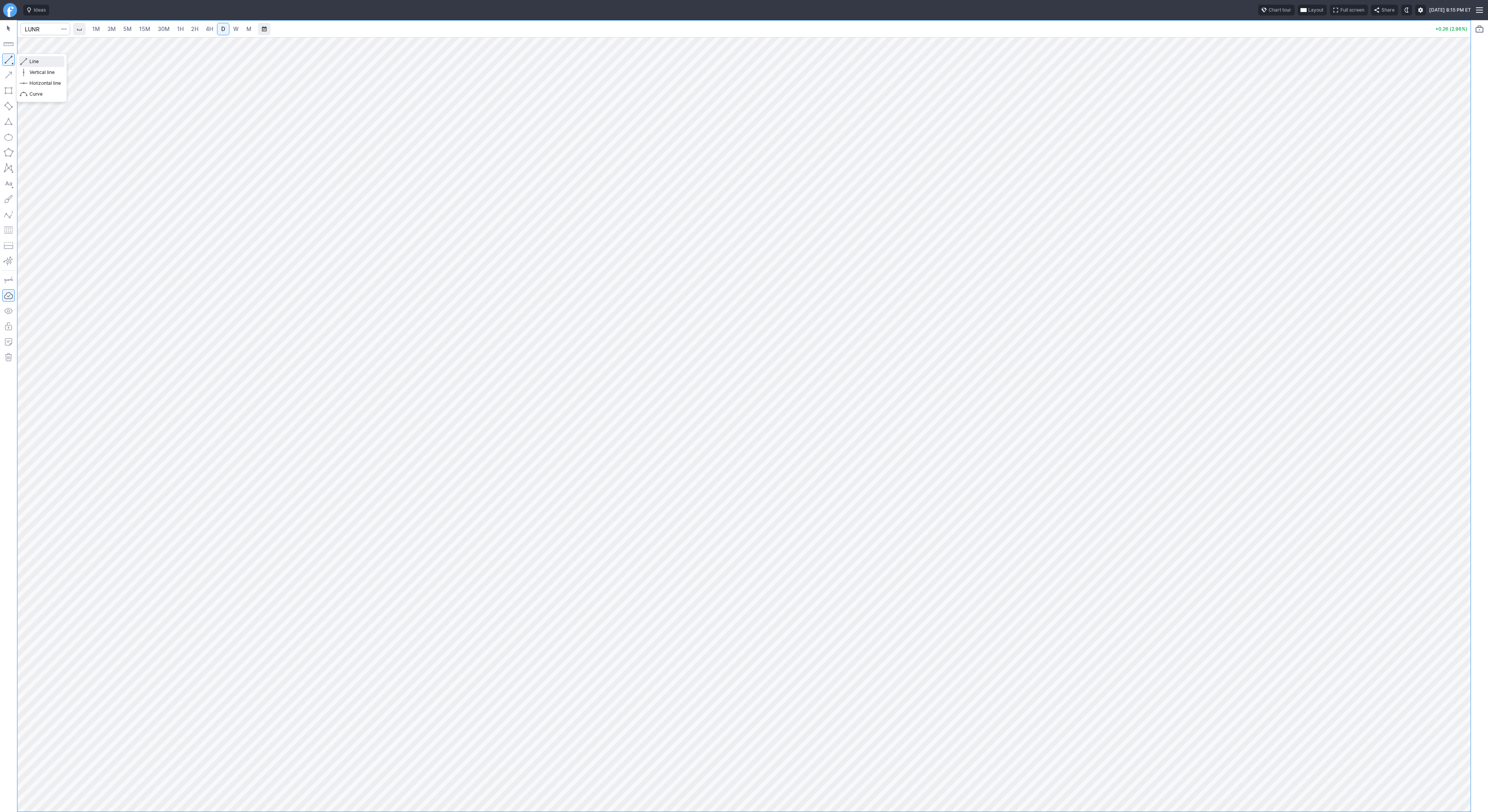
click at [35, 62] on span "Line" at bounding box center [44, 61] width 31 height 8
drag, startPoint x: 1464, startPoint y: 305, endPoint x: 1463, endPoint y: 402, distance: 97.0
click at [1463, 402] on div at bounding box center [1462, 423] width 16 height 755
click at [41, 62] on span "Line" at bounding box center [44, 61] width 31 height 8
click at [4, 56] on button "button" at bounding box center [8, 60] width 12 height 12
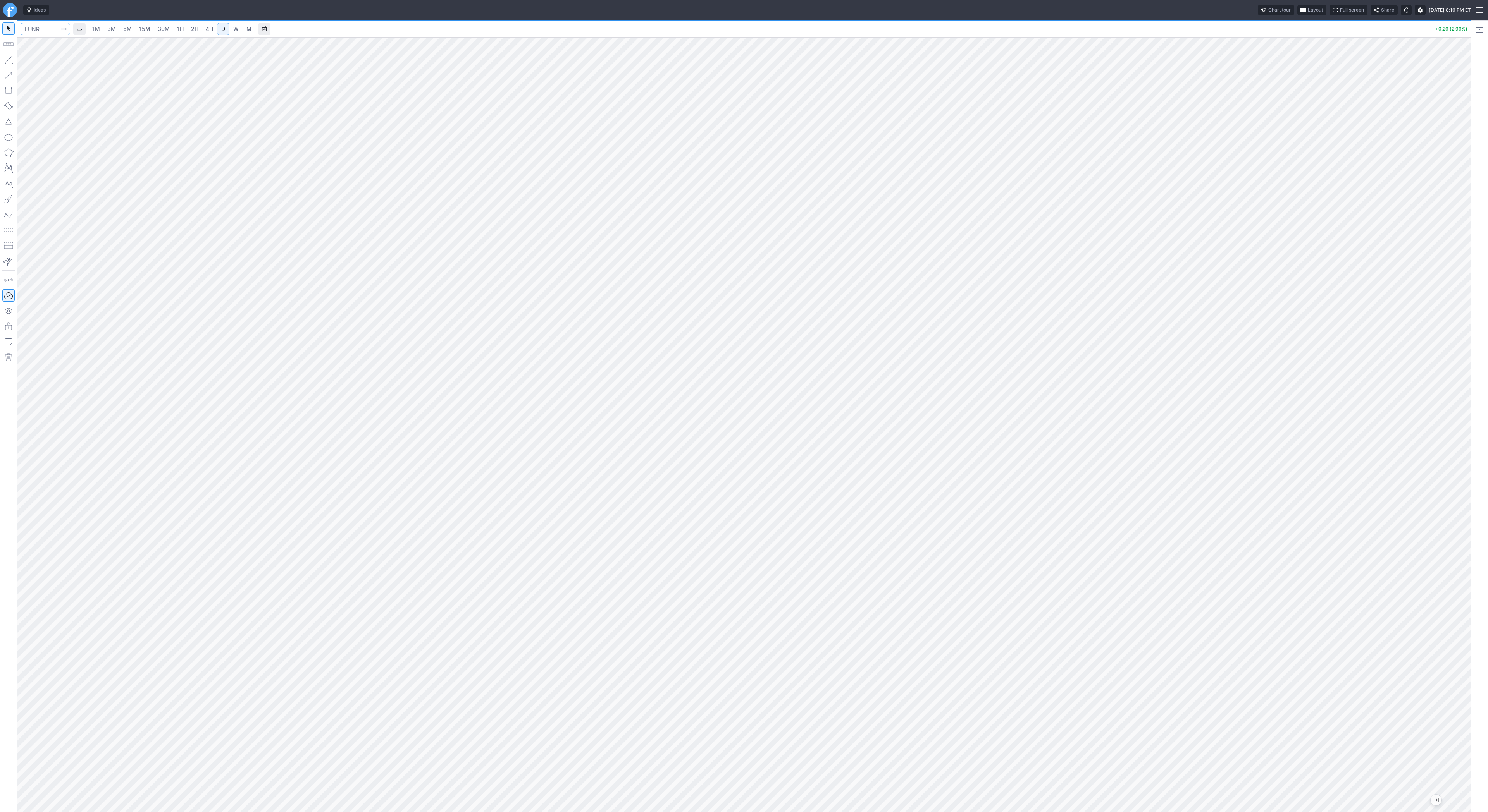
click at [42, 31] on input "Search" at bounding box center [45, 29] width 49 height 12
type input "iren"
click at [31, 59] on span "Line" at bounding box center [44, 61] width 31 height 8
click at [11, 60] on button "button" at bounding box center [8, 60] width 12 height 12
click at [38, 27] on input "Search" at bounding box center [45, 29] width 49 height 12
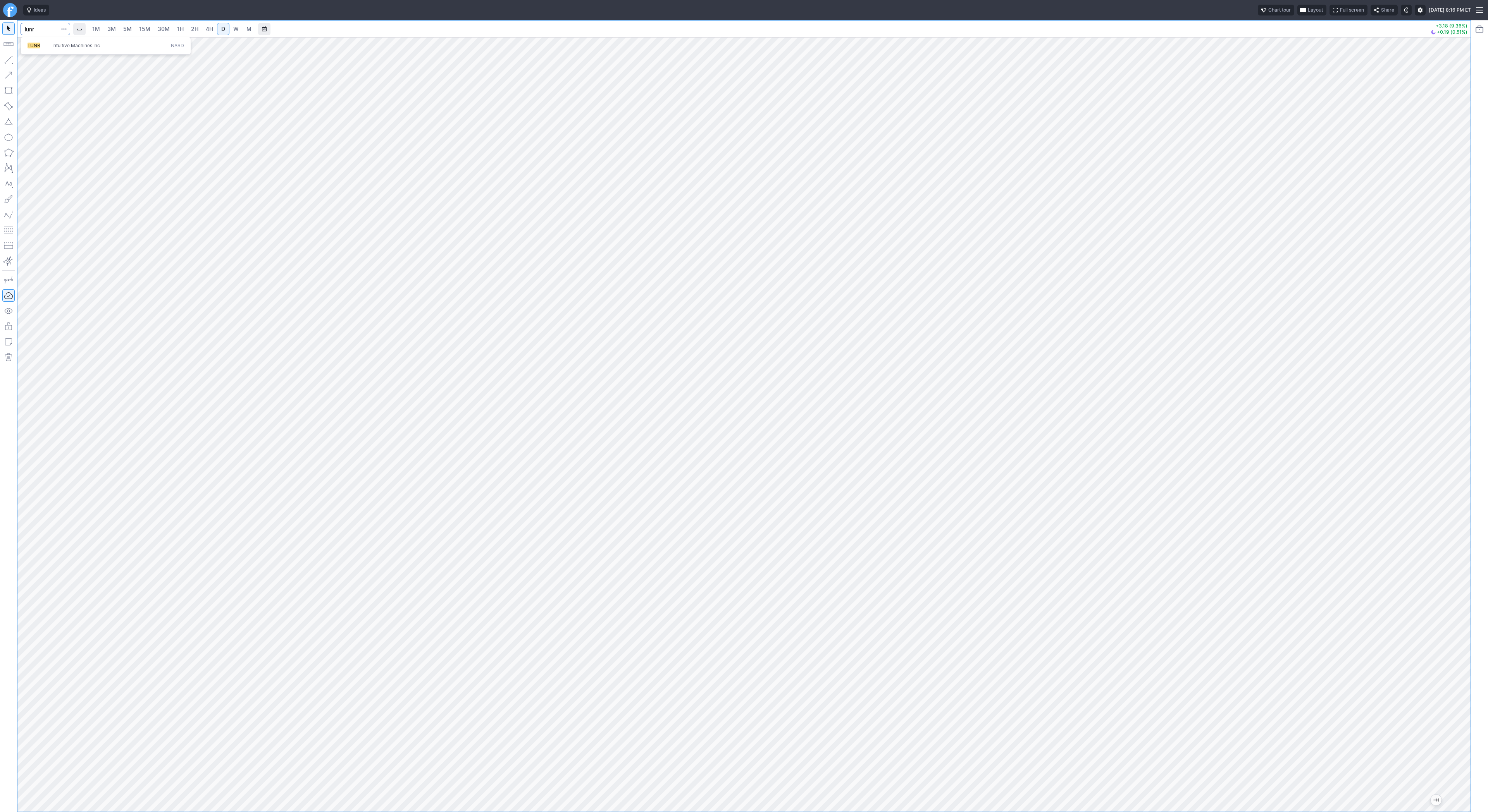
type input "lunr"
click at [6, 54] on button "button" at bounding box center [8, 60] width 12 height 12
click at [3, 61] on button "button" at bounding box center [8, 60] width 12 height 12
drag, startPoint x: 14, startPoint y: 59, endPoint x: 26, endPoint y: 101, distance: 43.7
click at [14, 59] on button "button" at bounding box center [8, 60] width 12 height 12
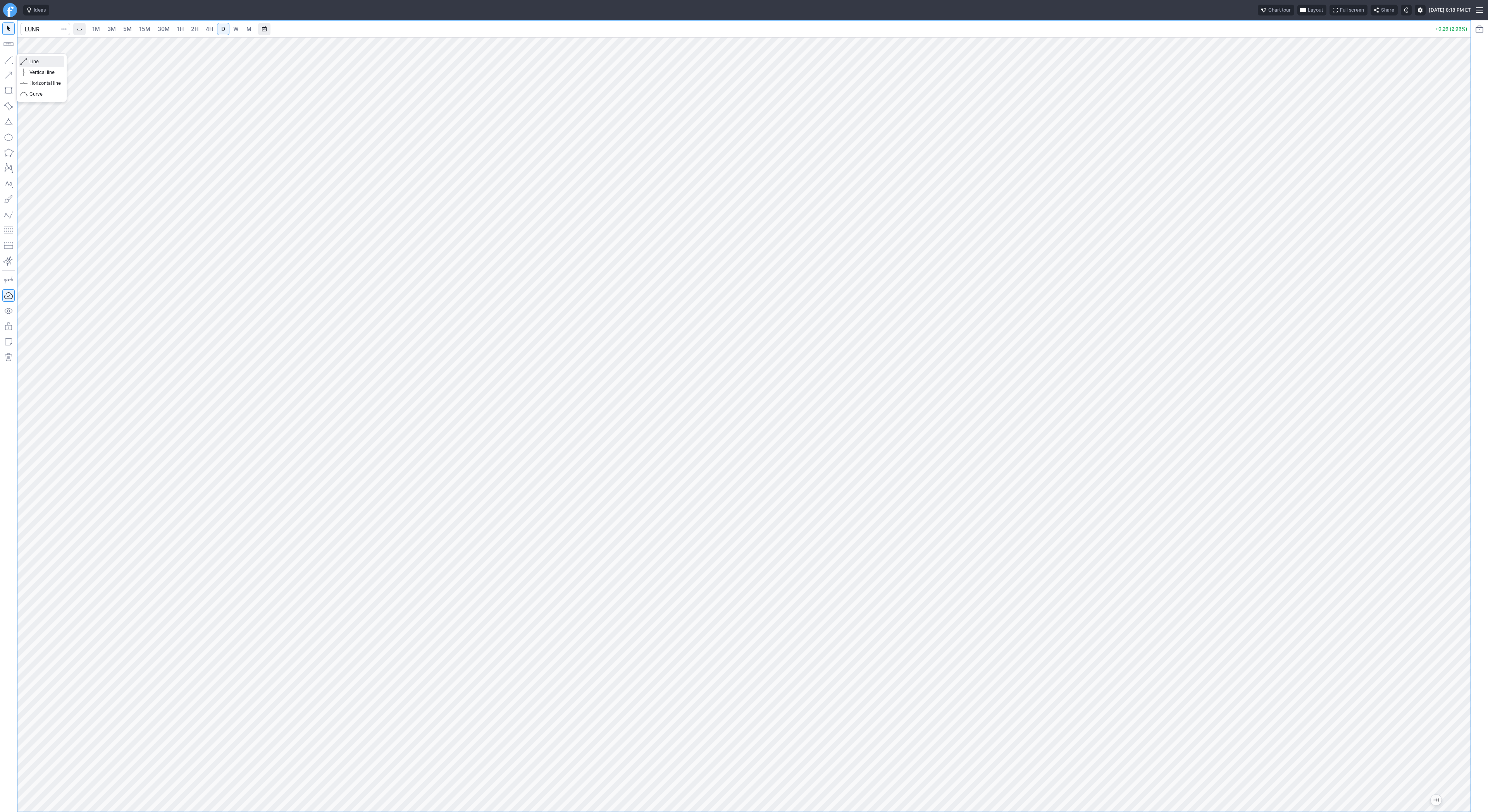
click at [31, 62] on span "Line" at bounding box center [44, 61] width 31 height 8
click at [38, 28] on input "Search" at bounding box center [45, 29] width 49 height 12
type input "iren"
click at [6, 60] on button "button" at bounding box center [8, 60] width 12 height 12
click at [9, 60] on button "button" at bounding box center [8, 60] width 12 height 12
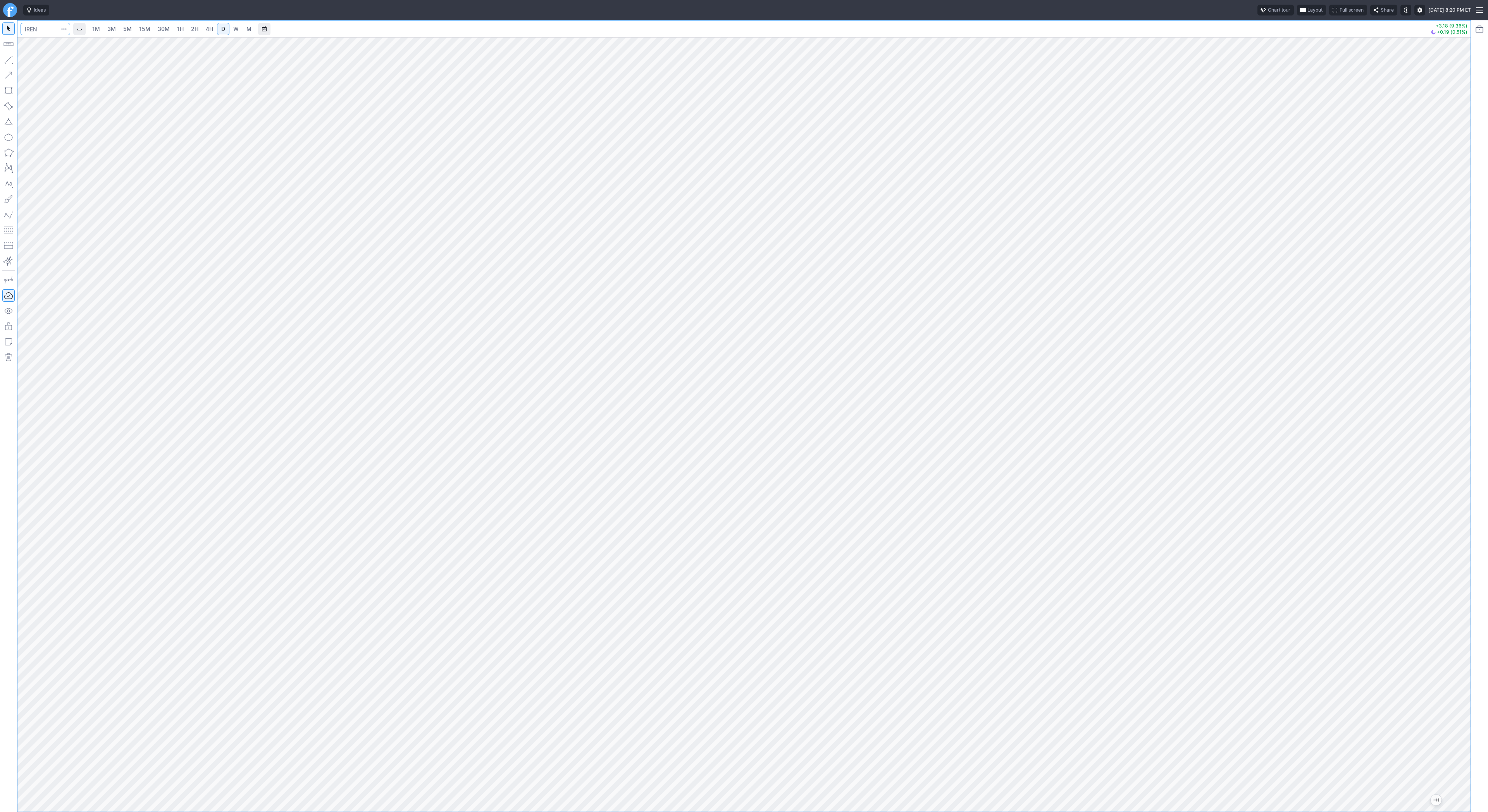
click at [44, 33] on input "Search" at bounding box center [45, 29] width 49 height 12
type input "rkt"
click at [58, 49] on span "Rocket Companies Inc" at bounding box center [110, 45] width 119 height 6
type input "hut"
click at [8, 57] on button "button" at bounding box center [8, 60] width 12 height 12
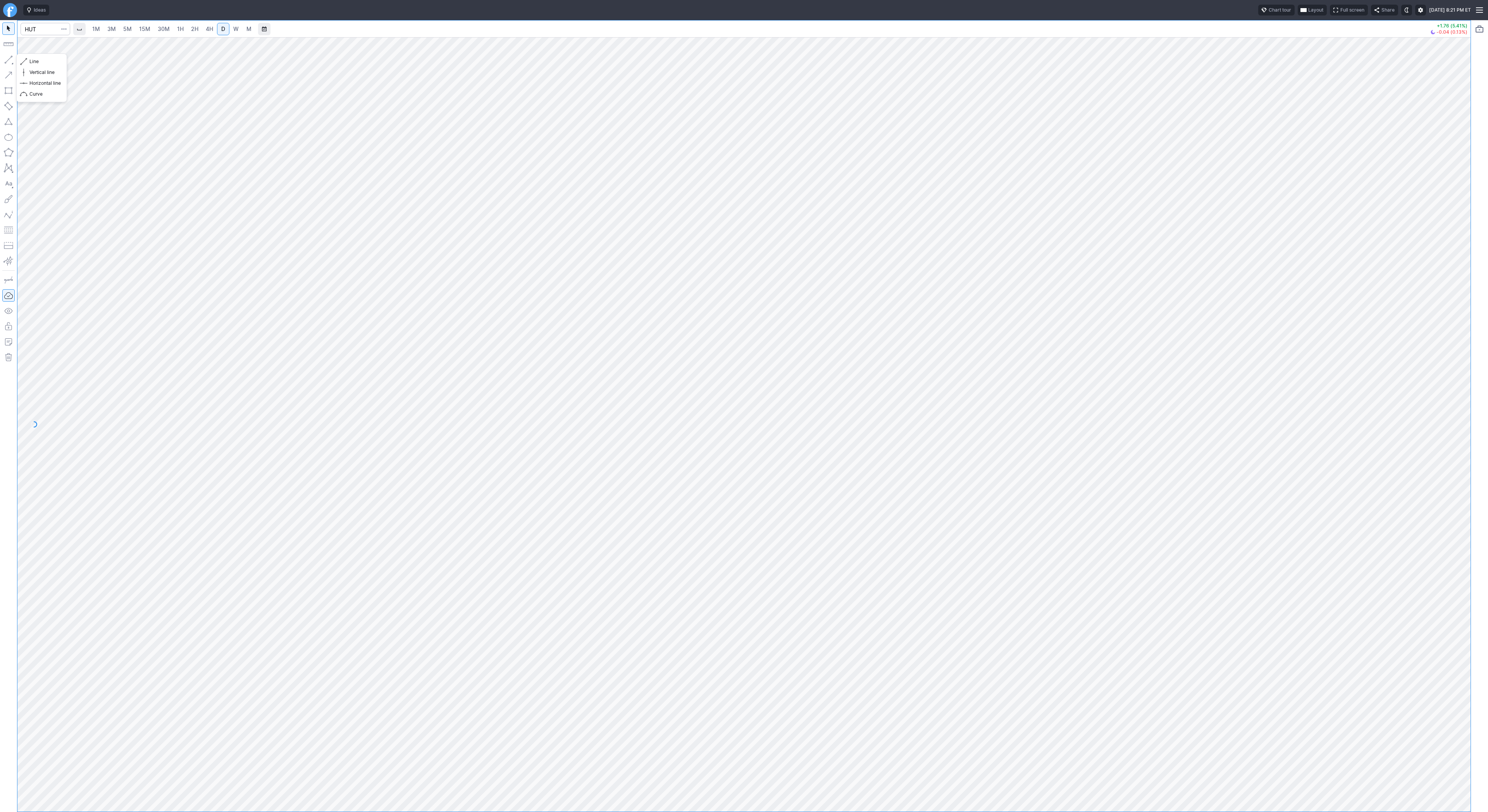
click at [6, 58] on button "button" at bounding box center [8, 60] width 12 height 12
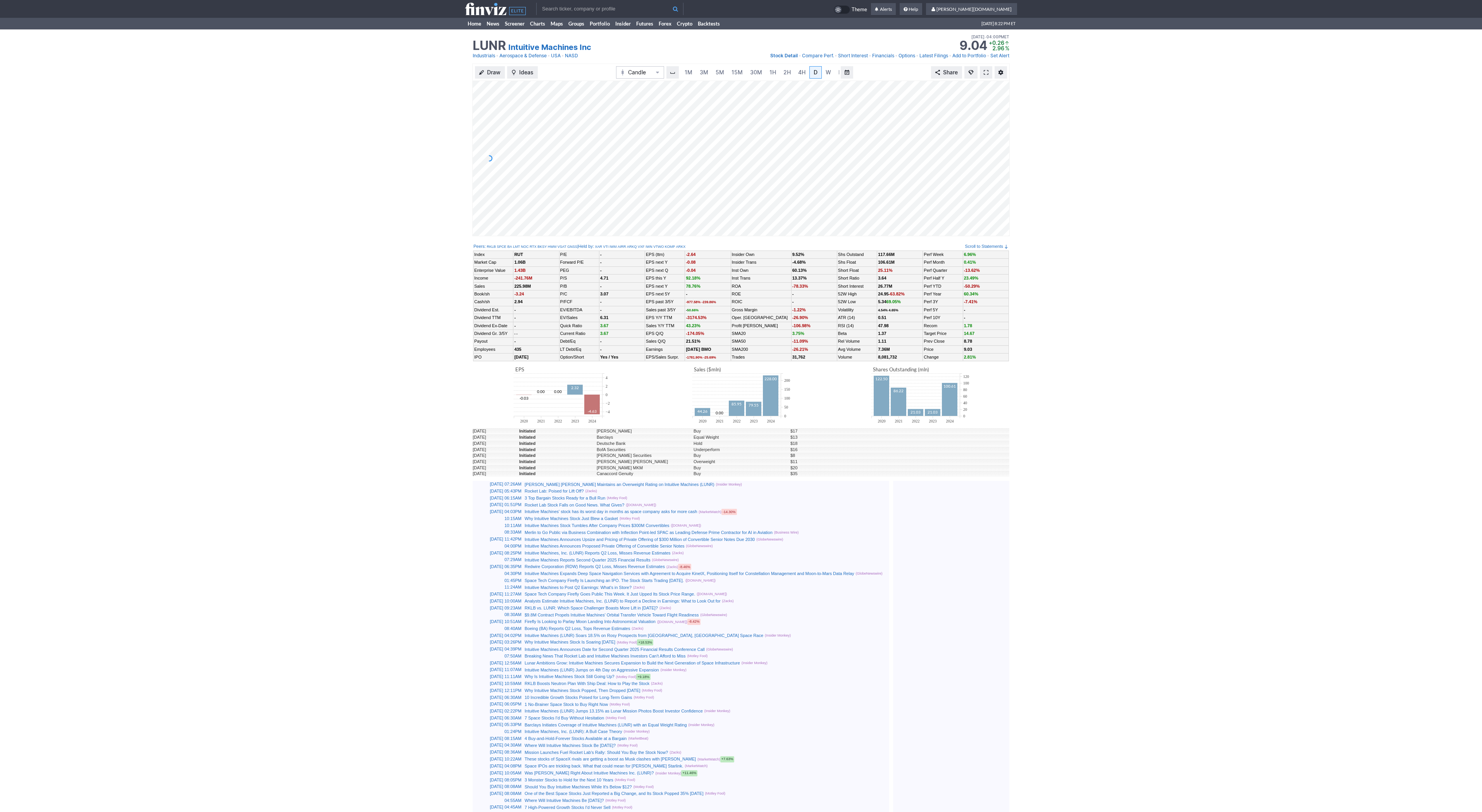
scroll to position [0, 8]
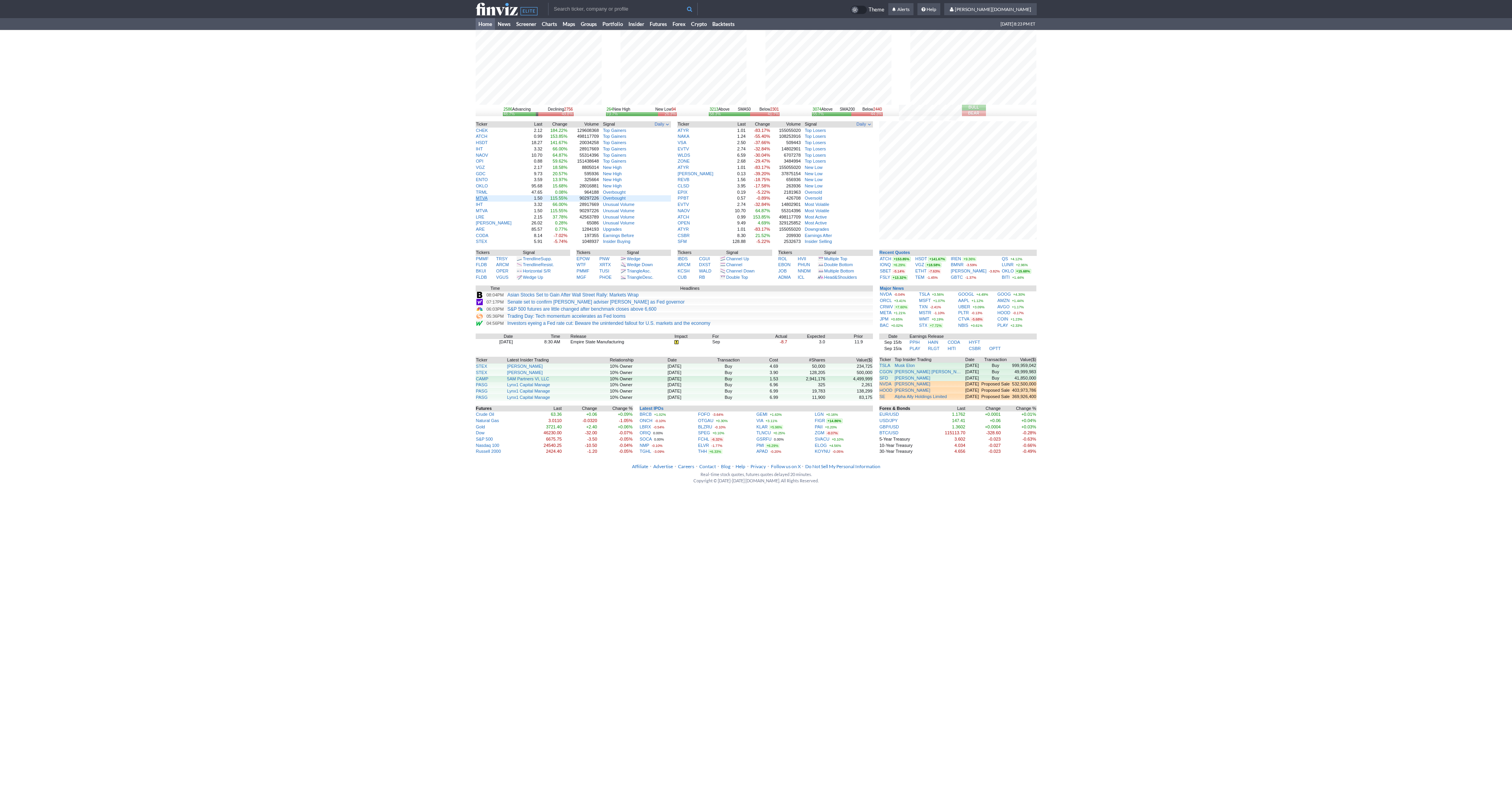
click at [478, 199] on link "MTVA" at bounding box center [482, 198] width 12 height 5
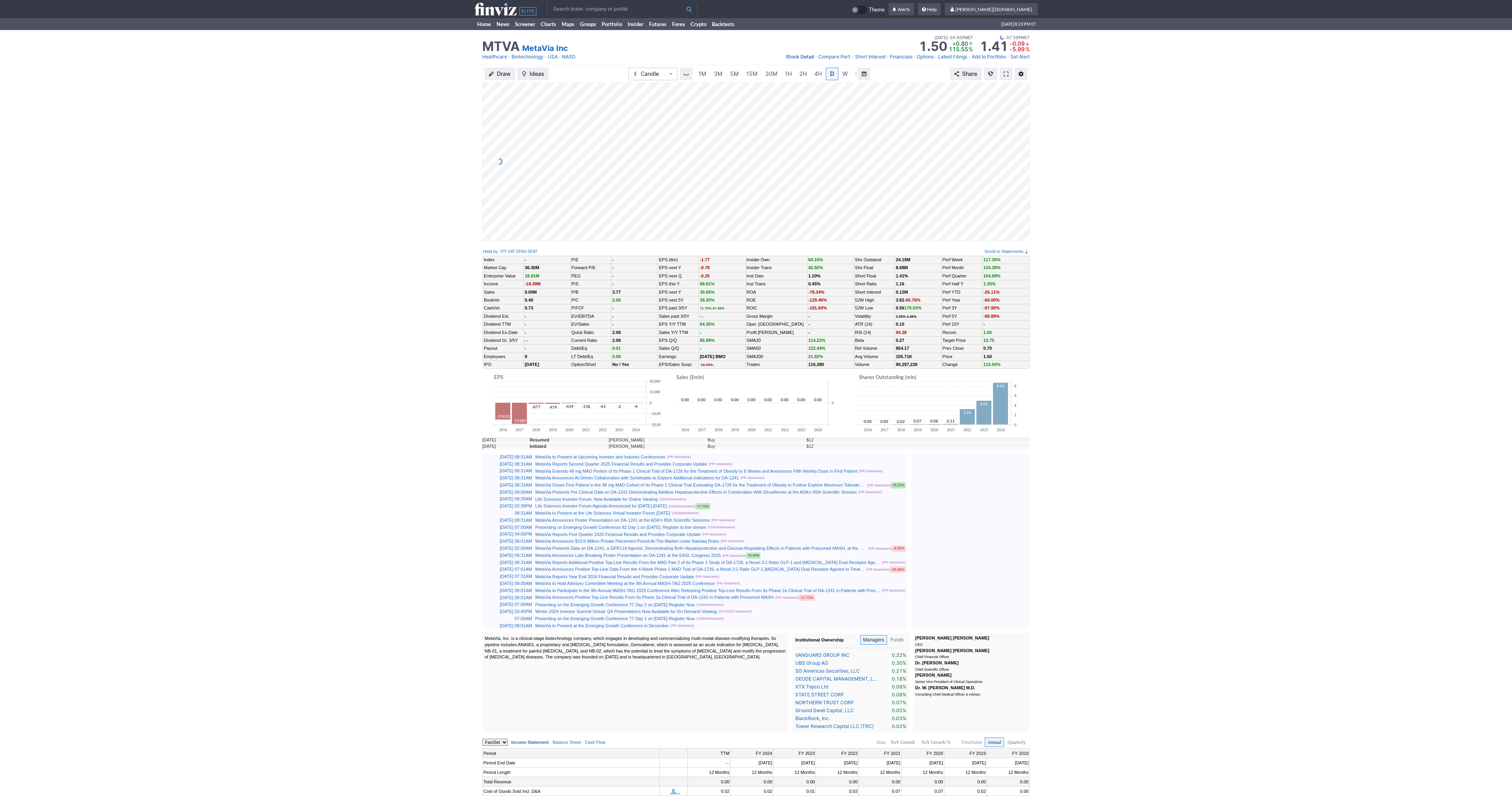
scroll to position [0, 8]
click at [1004, 76] on span at bounding box center [1006, 74] width 5 height 6
click at [487, 25] on link "Home" at bounding box center [484, 24] width 19 height 12
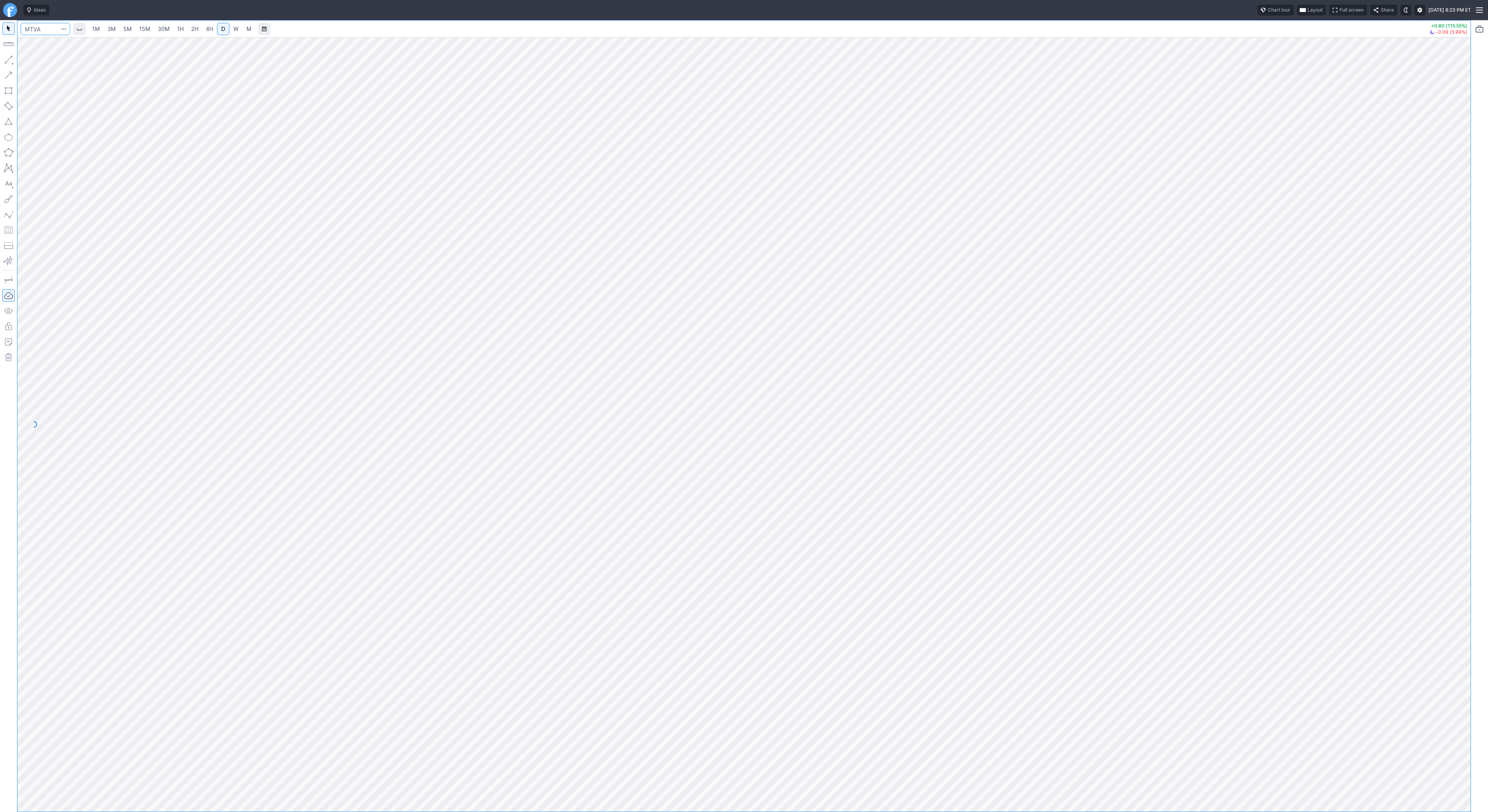
click at [51, 31] on input "Search" at bounding box center [45, 29] width 49 height 12
type input "sbet"
click at [44, 28] on input "Search" at bounding box center [45, 29] width 49 height 12
type input "qs"
click at [8, 62] on button "button" at bounding box center [8, 60] width 12 height 12
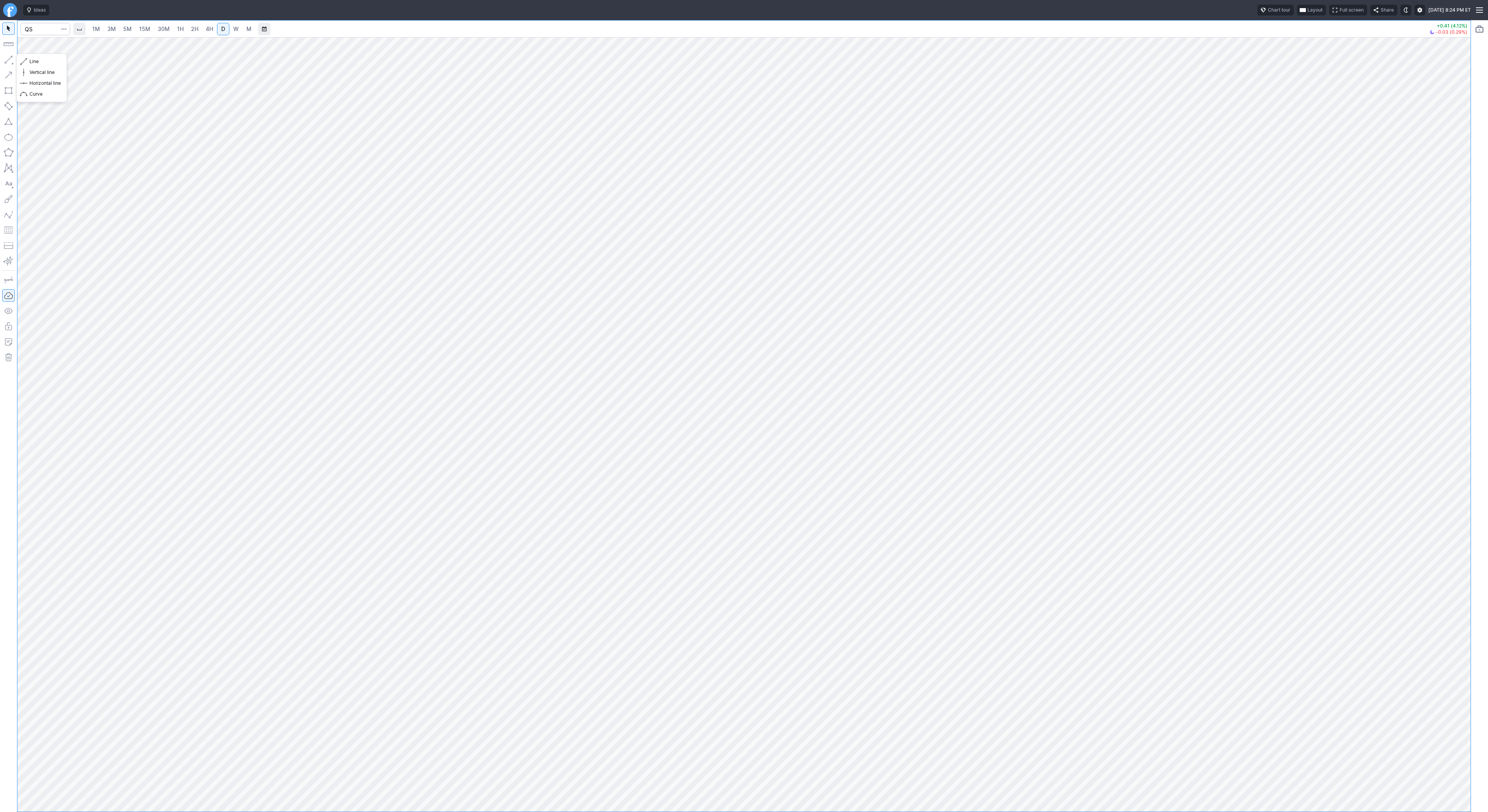
click at [9, 61] on button "button" at bounding box center [8, 60] width 12 height 12
click at [1449, 619] on div at bounding box center [744, 425] width 1453 height 775
click at [1445, 344] on div at bounding box center [744, 425] width 1453 height 775
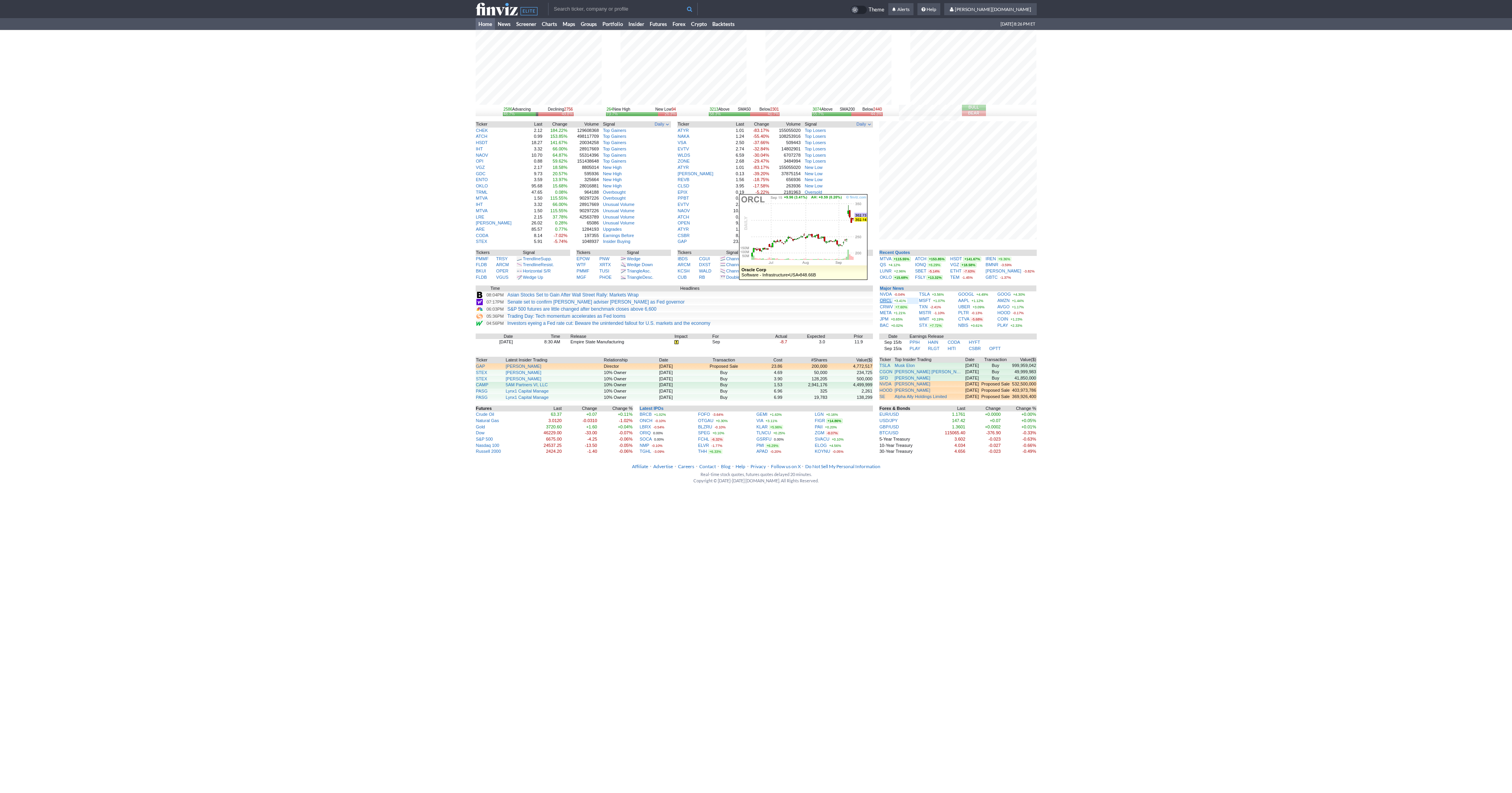
click at [885, 303] on link "ORCL" at bounding box center [886, 301] width 12 height 5
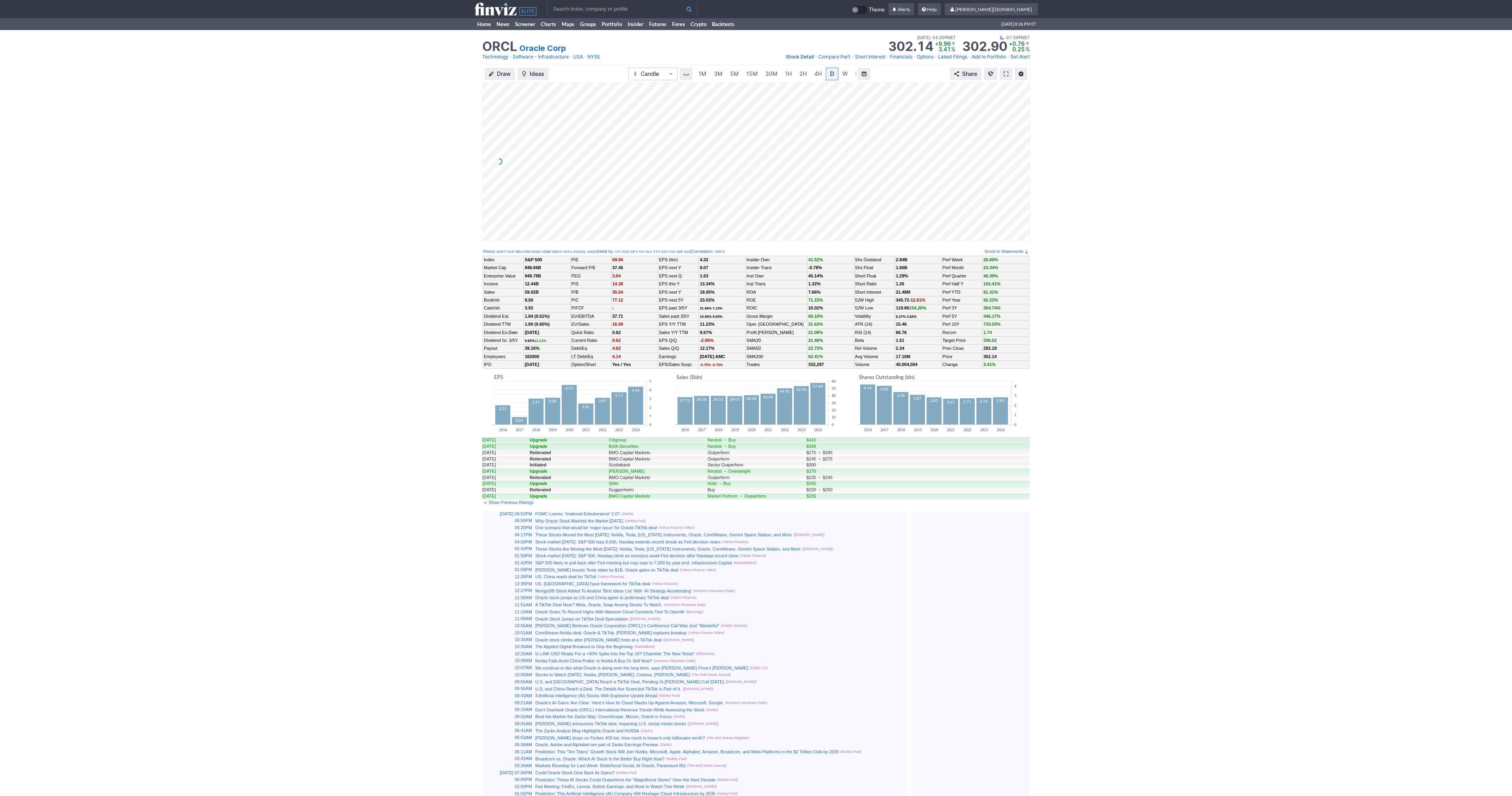
scroll to position [0, 8]
click at [1008, 74] on link at bounding box center [1006, 74] width 13 height 13
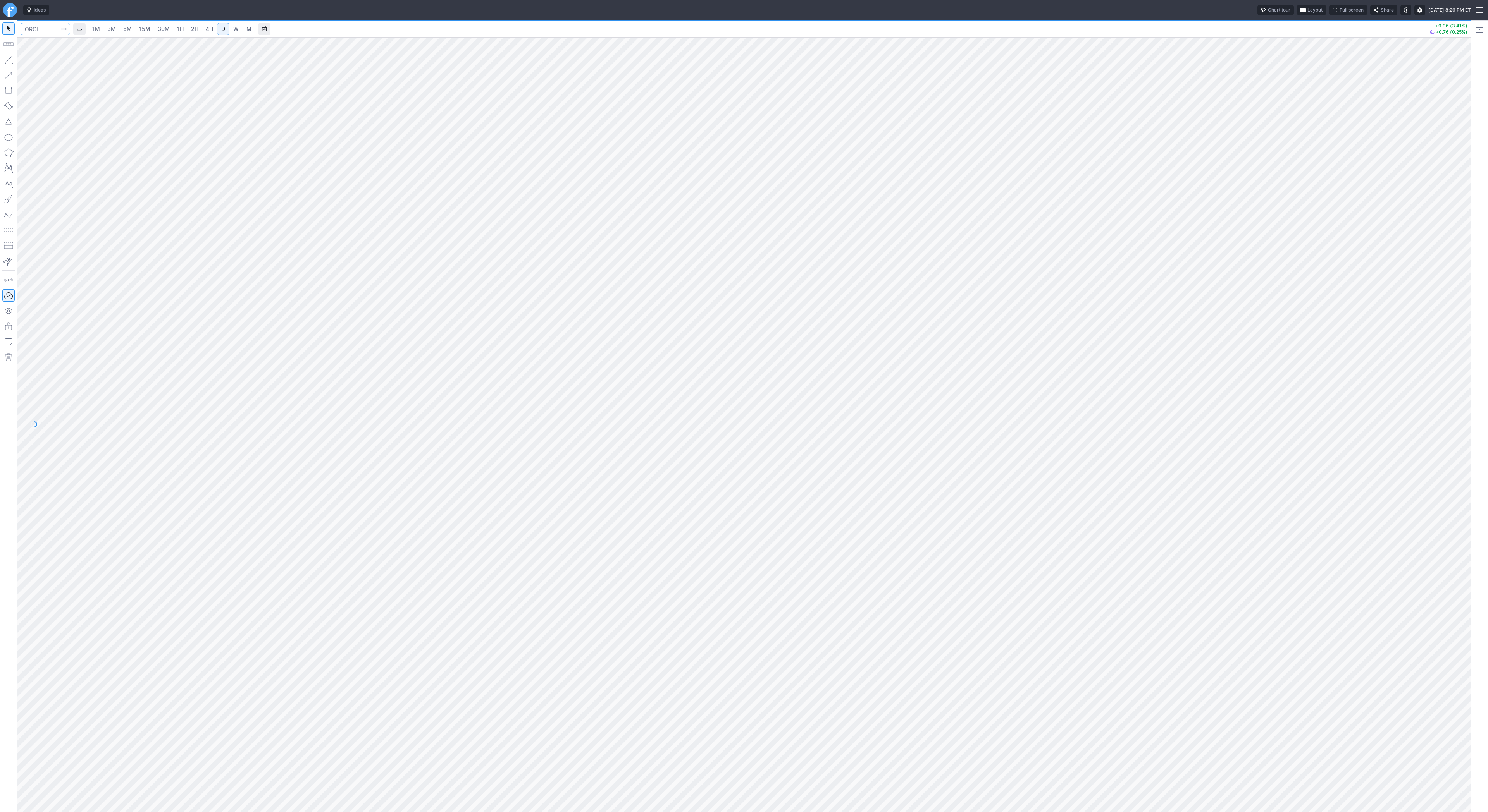
click at [41, 28] on input "Search" at bounding box center [45, 29] width 49 height 12
type input "sbet"
click at [78, 46] on span "SharpLink Gaming Inc" at bounding box center [76, 45] width 48 height 6
click at [1452, 548] on div at bounding box center [744, 425] width 1453 height 775
click at [1450, 382] on div at bounding box center [744, 425] width 1453 height 775
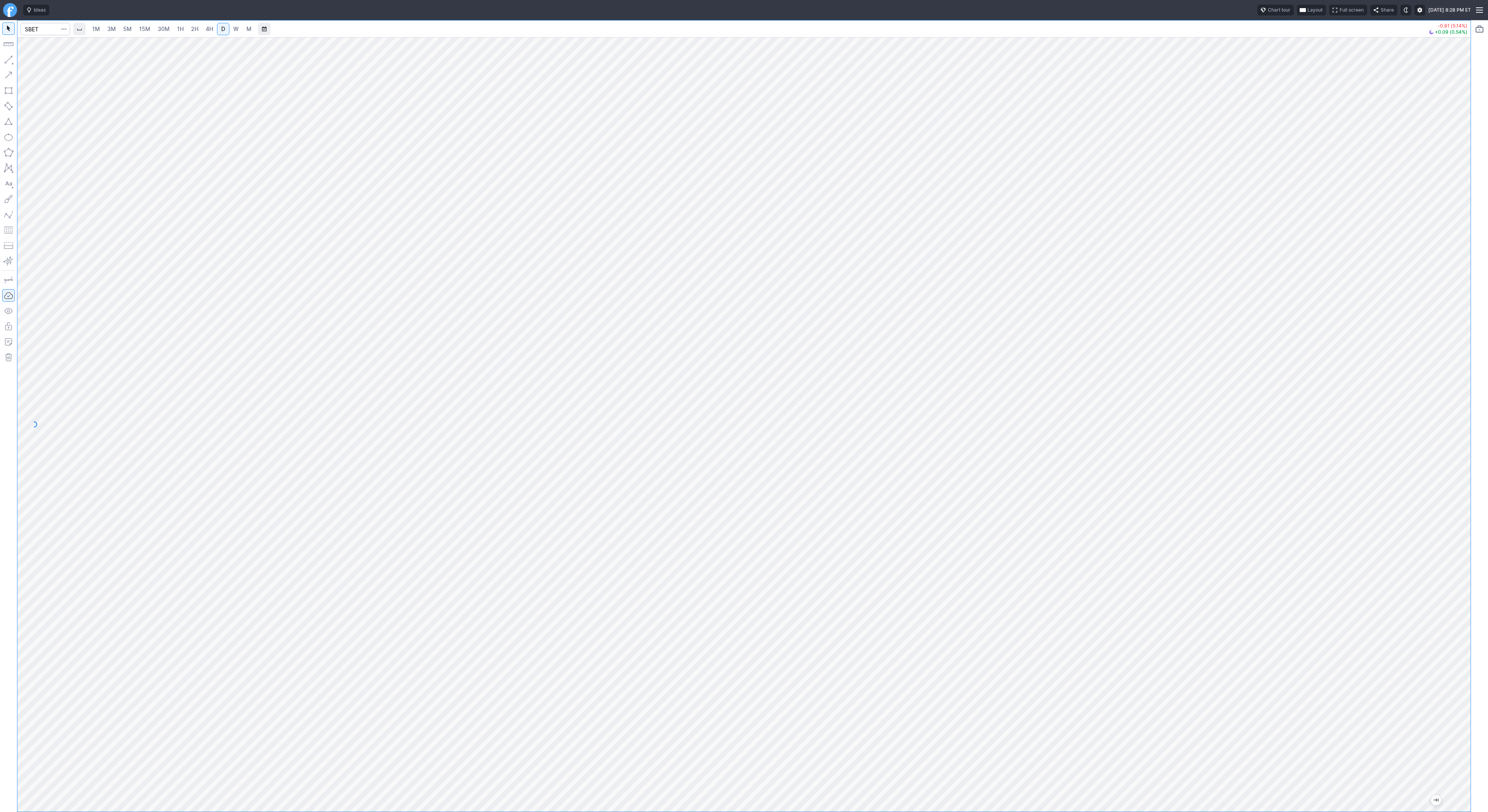
click at [180, 31] on span "1H" at bounding box center [180, 28] width 6 height 6
click at [1453, 400] on div at bounding box center [744, 425] width 1453 height 775
drag, startPoint x: 1465, startPoint y: 297, endPoint x: 1455, endPoint y: 360, distance: 63.8
click at [1457, 357] on div at bounding box center [1462, 423] width 16 height 755
click at [34, 33] on input "Search" at bounding box center [45, 29] width 49 height 12
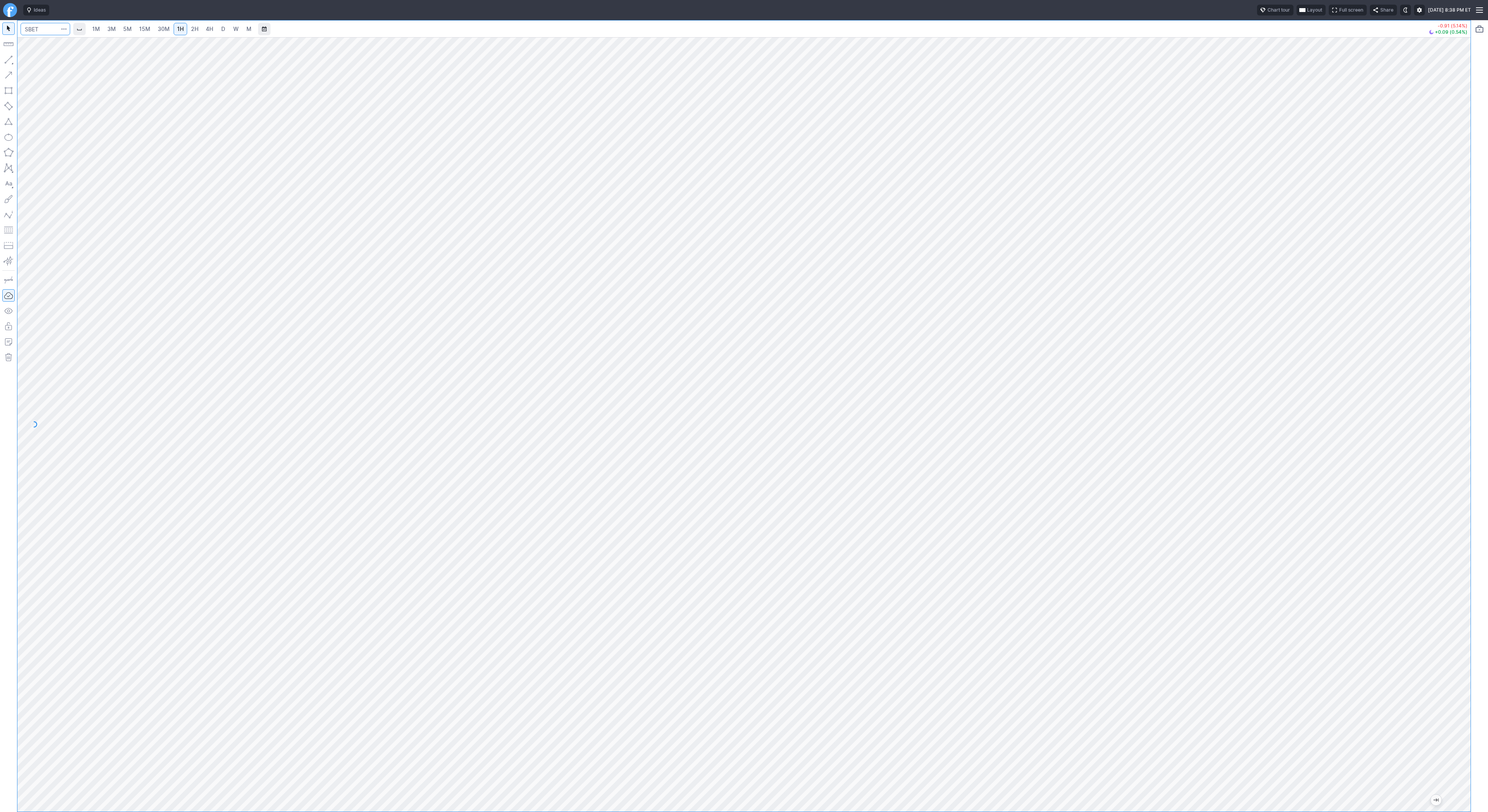
click at [46, 35] on input "Search" at bounding box center [45, 29] width 49 height 12
type input "bmnr"
click at [31, 61] on span "Line" at bounding box center [44, 61] width 31 height 8
click at [33, 61] on span "Line" at bounding box center [44, 61] width 31 height 8
click at [36, 31] on input "Search" at bounding box center [45, 29] width 49 height 12
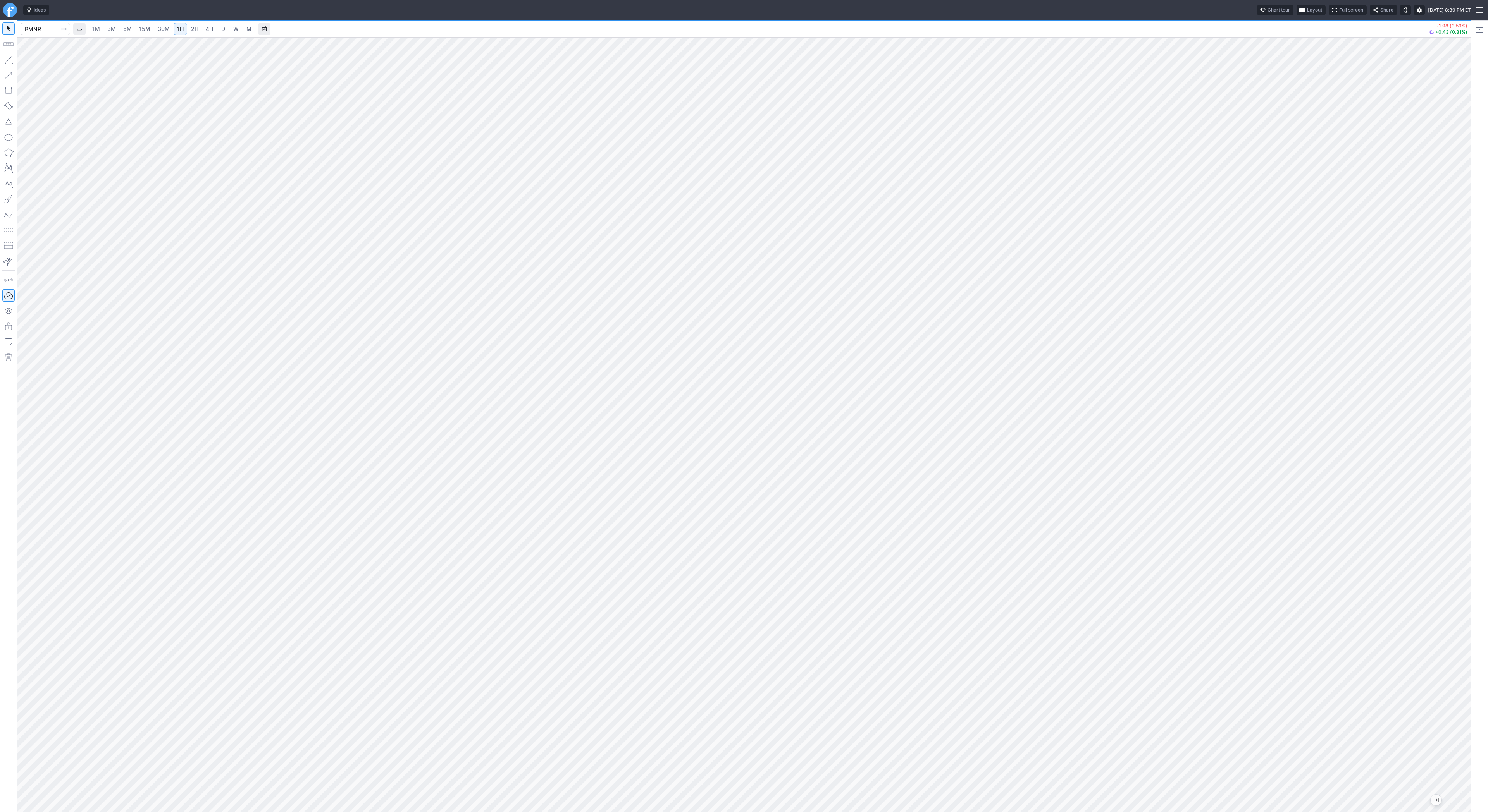
click at [12, 12] on link "Finviz.com" at bounding box center [10, 10] width 14 height 14
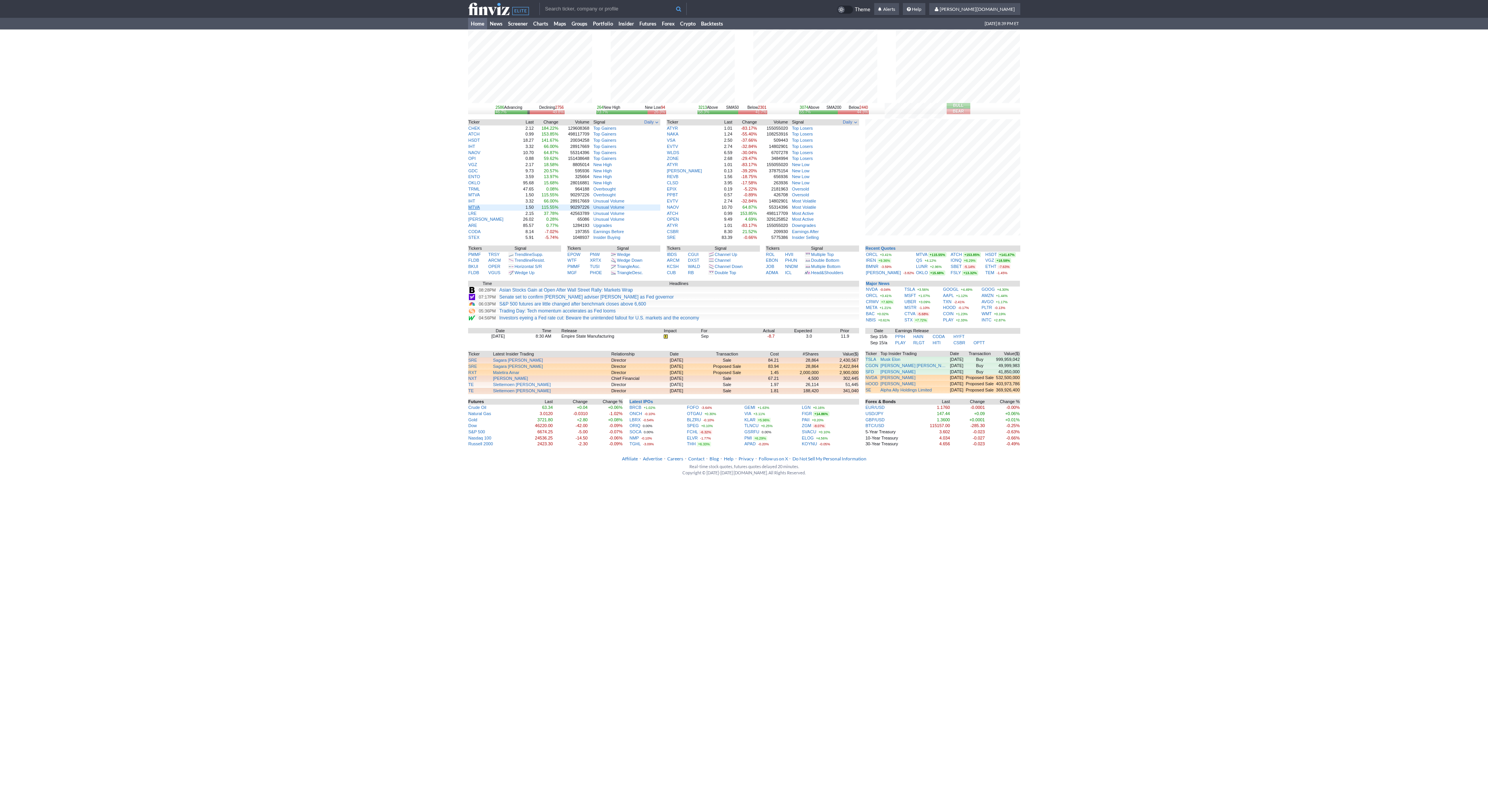
click at [471, 208] on link "MTVA" at bounding box center [474, 207] width 12 height 5
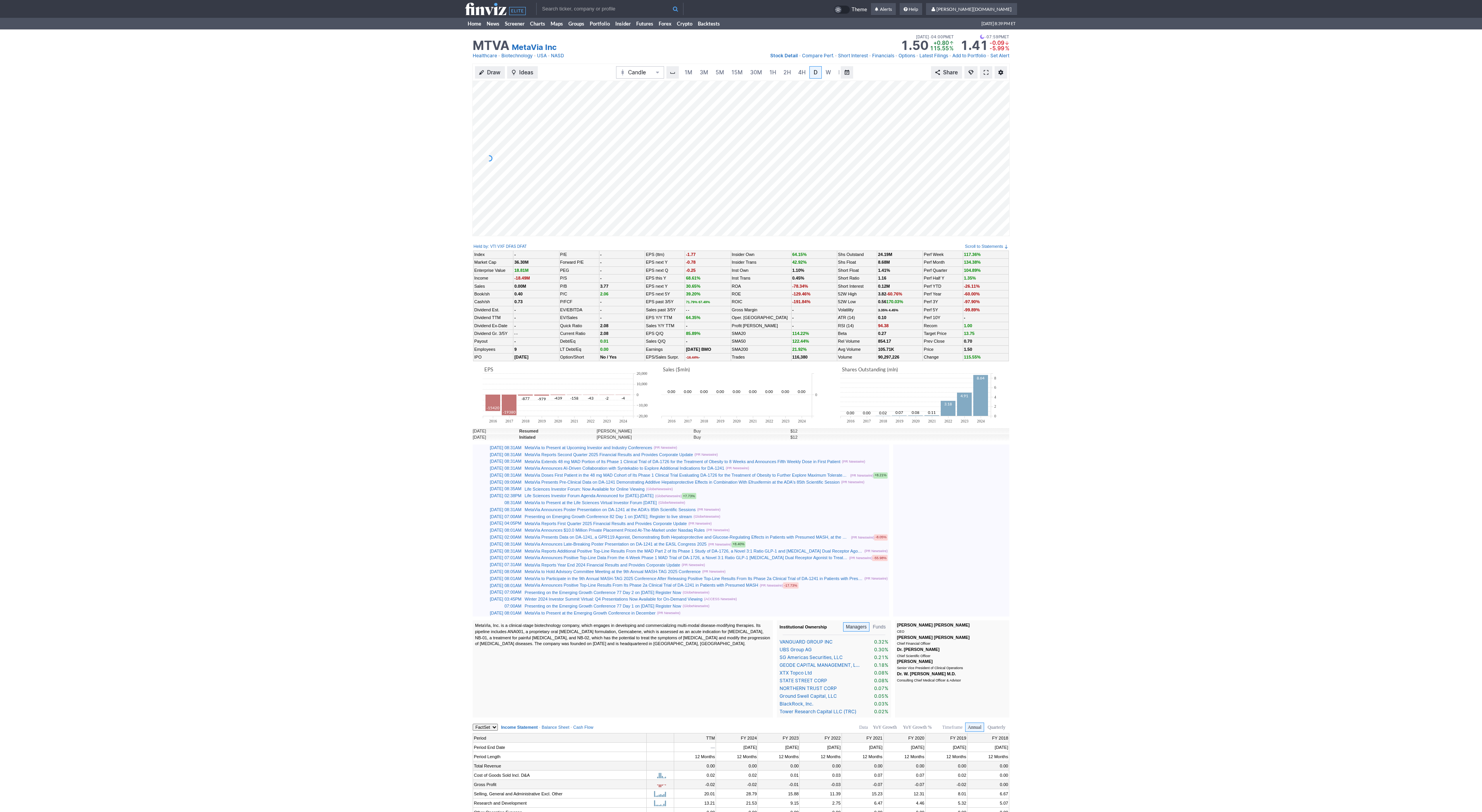
scroll to position [0, 8]
click at [986, 72] on span at bounding box center [986, 72] width 5 height 6
click at [119, 76] on div "Draw Ideas Candle 1M 3M 5M 15M 30M 1H 2H 4H D W M Share" at bounding box center [741, 153] width 1482 height 179
click at [469, 24] on link "Home" at bounding box center [474, 24] width 19 height 12
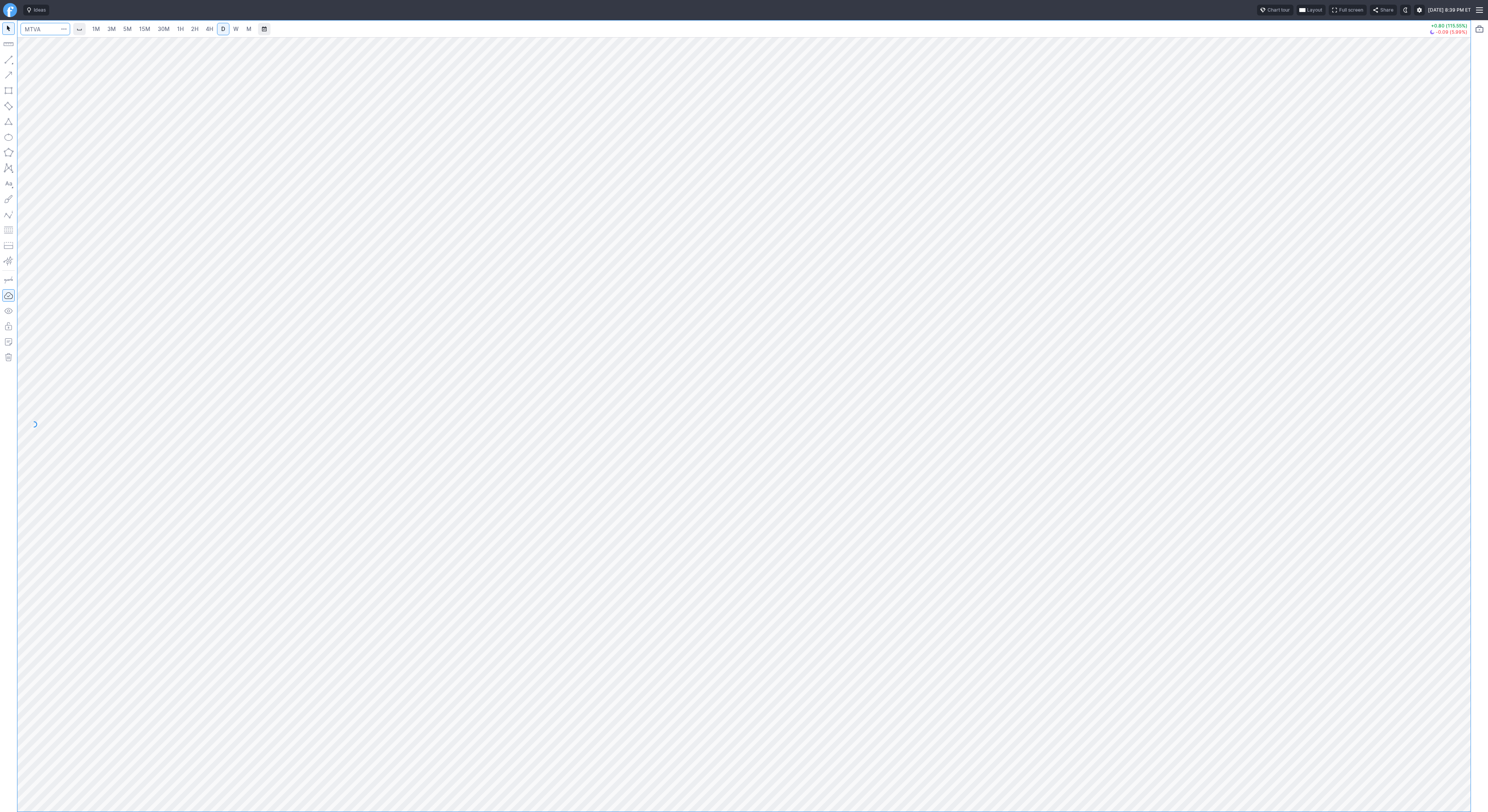
click at [42, 27] on input "Search" at bounding box center [45, 29] width 49 height 12
type input "i"
type input "iren"
click at [6, 56] on button "button" at bounding box center [8, 60] width 12 height 12
click at [5, 58] on button "button" at bounding box center [8, 60] width 12 height 12
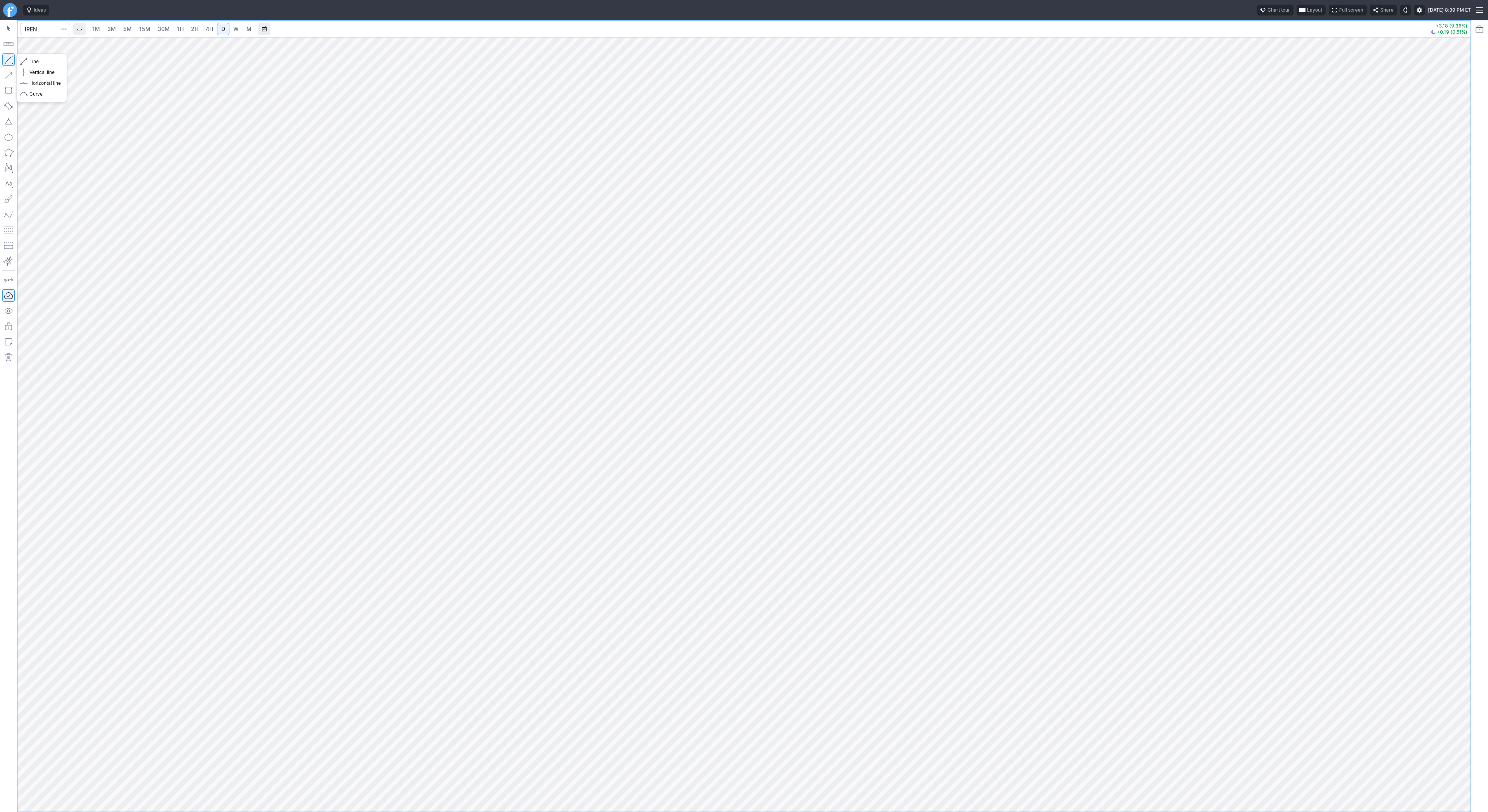
click at [8, 60] on button "button" at bounding box center [8, 60] width 12 height 12
drag, startPoint x: 8, startPoint y: 59, endPoint x: 8, endPoint y: 65, distance: 6.0
click at [8, 59] on button "button" at bounding box center [8, 60] width 12 height 12
click at [46, 36] on div at bounding box center [45, 29] width 49 height 17
click at [45, 33] on input "Search" at bounding box center [45, 29] width 49 height 12
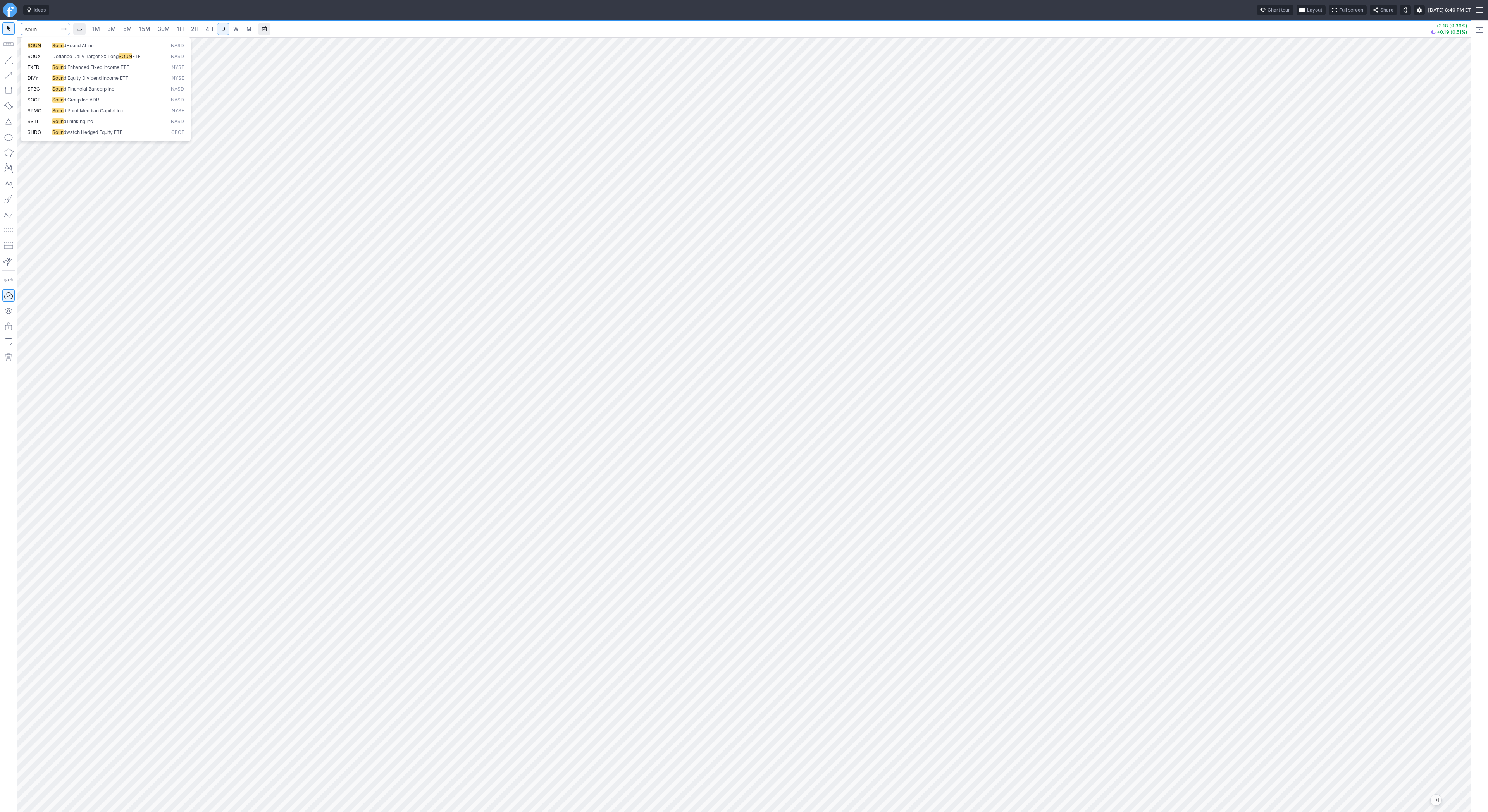
type input "soun"
click at [8, 58] on button "button" at bounding box center [8, 60] width 12 height 12
drag, startPoint x: 9, startPoint y: 57, endPoint x: 35, endPoint y: 94, distance: 45.2
click at [9, 59] on button "button" at bounding box center [8, 60] width 12 height 12
click at [8, 60] on button "button" at bounding box center [8, 60] width 12 height 12
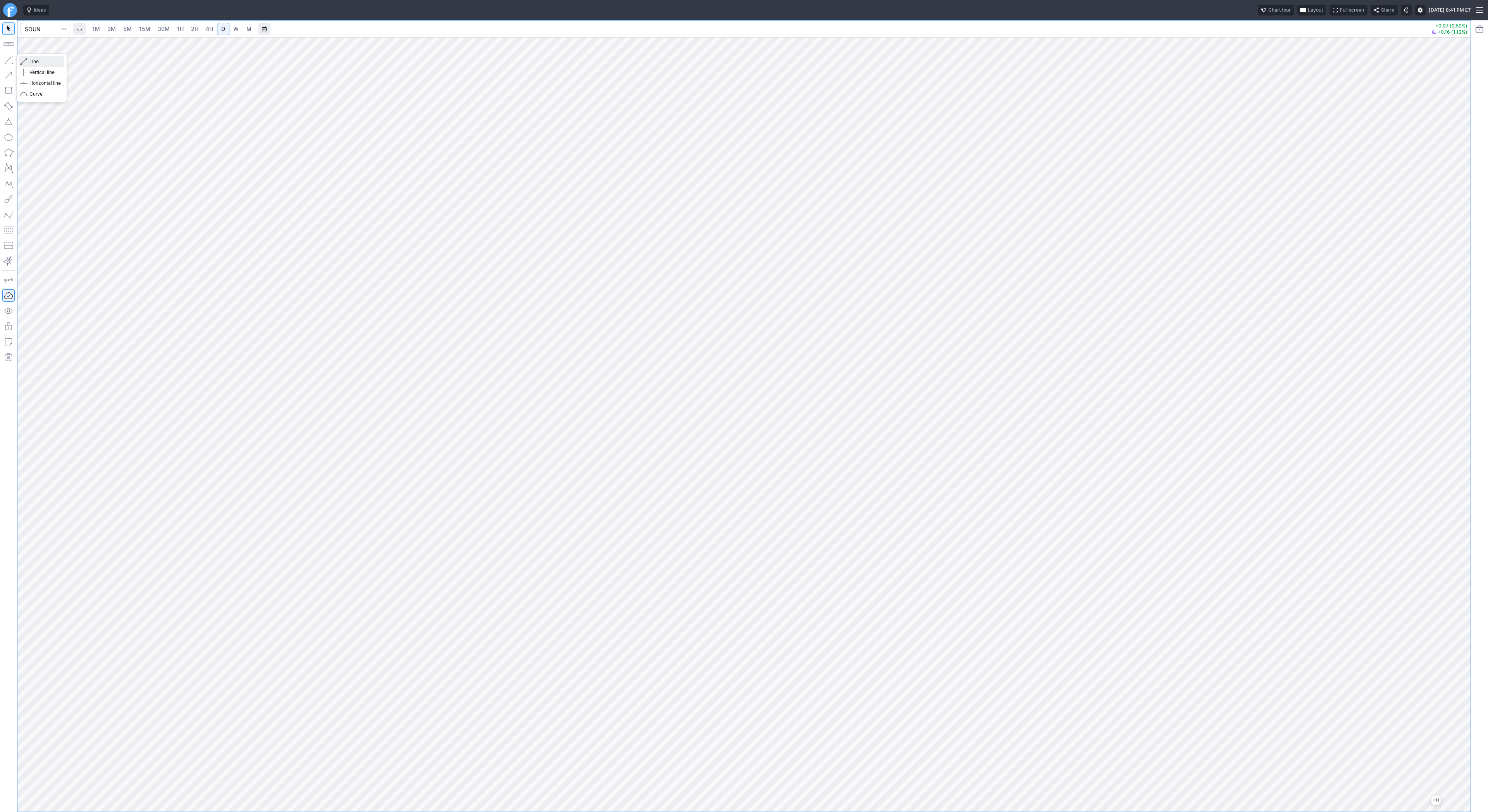
click at [38, 63] on span "Line" at bounding box center [44, 61] width 31 height 8
click at [12, 56] on button "button" at bounding box center [8, 60] width 12 height 12
click at [42, 62] on span "Line" at bounding box center [44, 61] width 31 height 8
click at [45, 31] on input "Search" at bounding box center [45, 29] width 49 height 12
type input "bmnr"
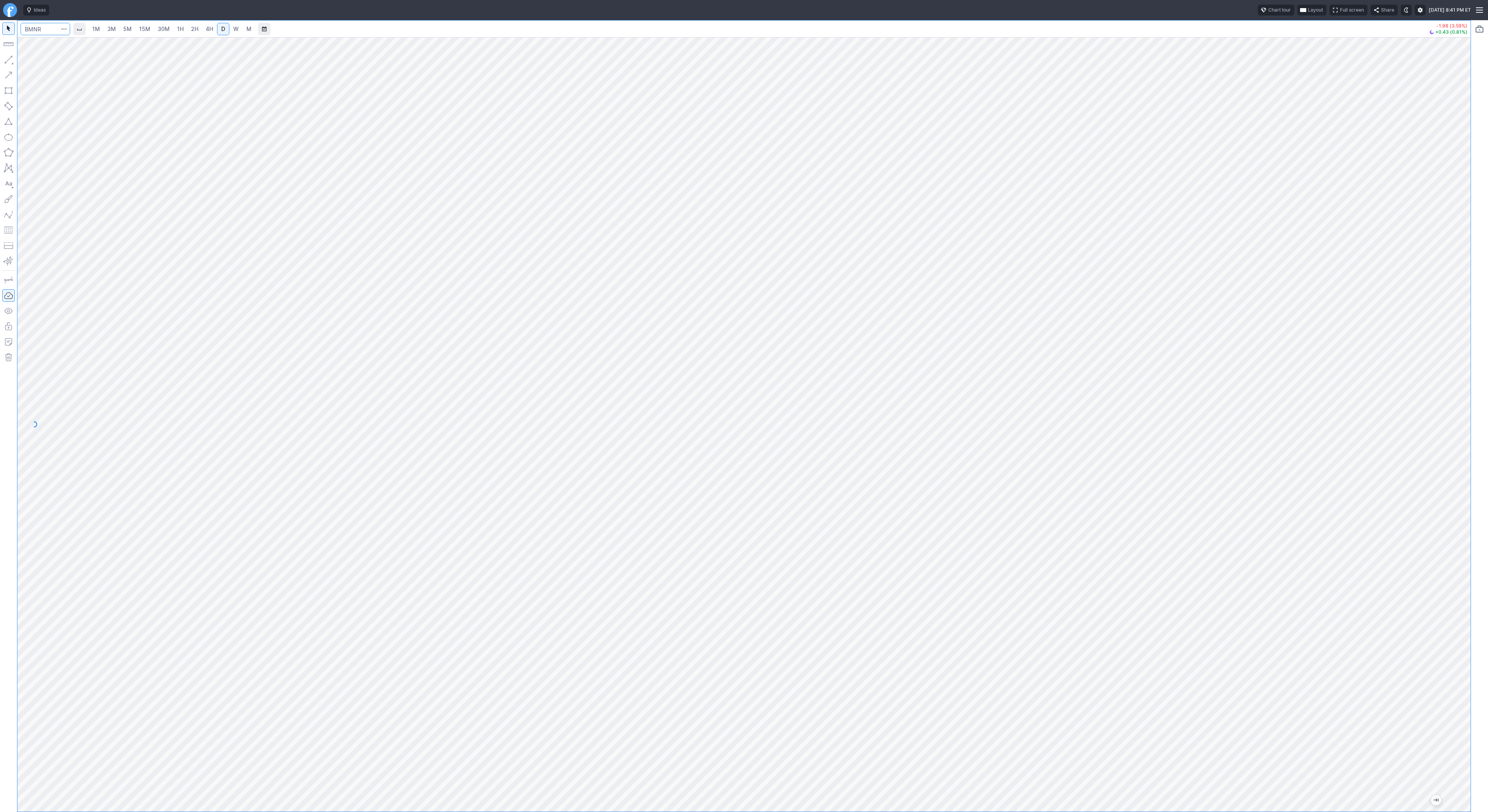
click at [37, 28] on input "Search" at bounding box center [45, 29] width 49 height 12
type input "eth"
click at [57, 145] on span "Eth" at bounding box center [56, 143] width 7 height 6
click at [117, 31] on link "3M" at bounding box center [112, 29] width 15 height 12
click at [221, 31] on span "D" at bounding box center [224, 28] width 4 height 6
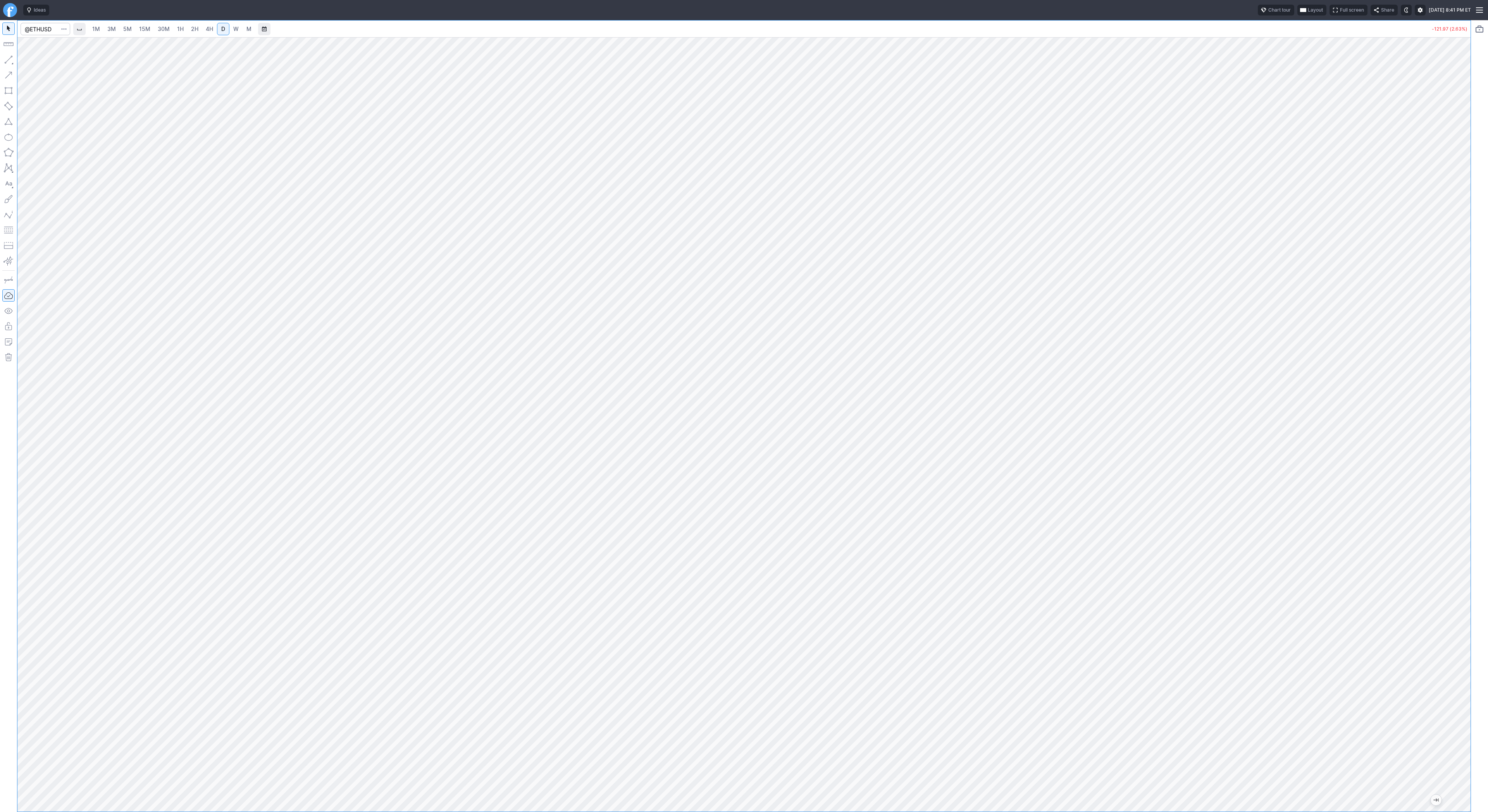
click at [231, 31] on link "W" at bounding box center [236, 29] width 12 height 12
drag, startPoint x: 1458, startPoint y: 471, endPoint x: 1455, endPoint y: 559, distance: 88.1
click at [1455, 559] on div at bounding box center [1462, 423] width 16 height 755
click at [5, 60] on button "button" at bounding box center [8, 60] width 12 height 12
click at [2, 60] on button "button" at bounding box center [8, 60] width 12 height 12
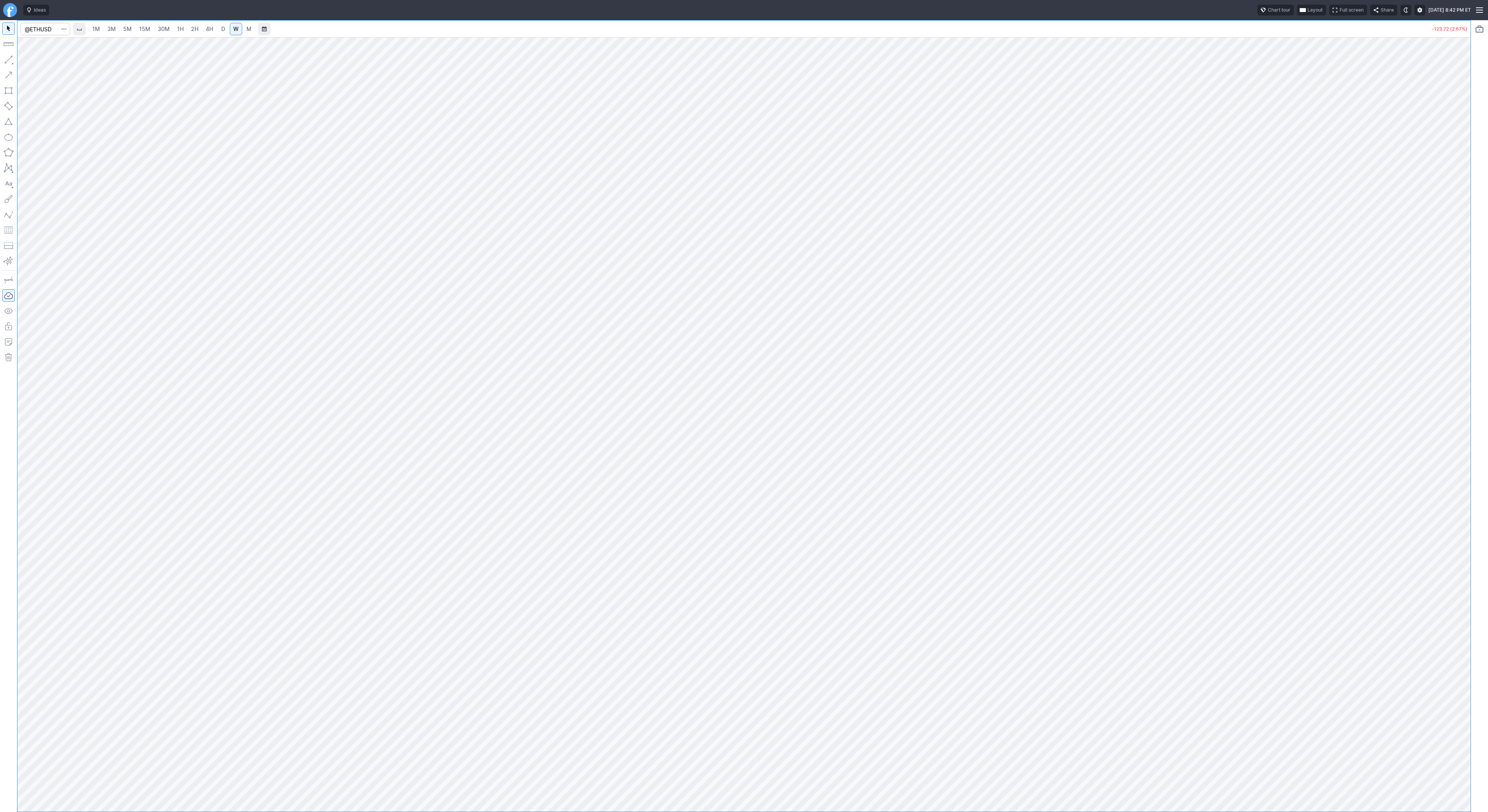
click at [8, 60] on button "button" at bounding box center [8, 60] width 12 height 12
click at [40, 64] on span "Line" at bounding box center [44, 61] width 31 height 8
click at [9, 59] on button "button" at bounding box center [8, 60] width 12 height 12
click at [1446, 450] on div at bounding box center [744, 425] width 1453 height 775
click at [49, 61] on span "Line" at bounding box center [44, 61] width 31 height 8
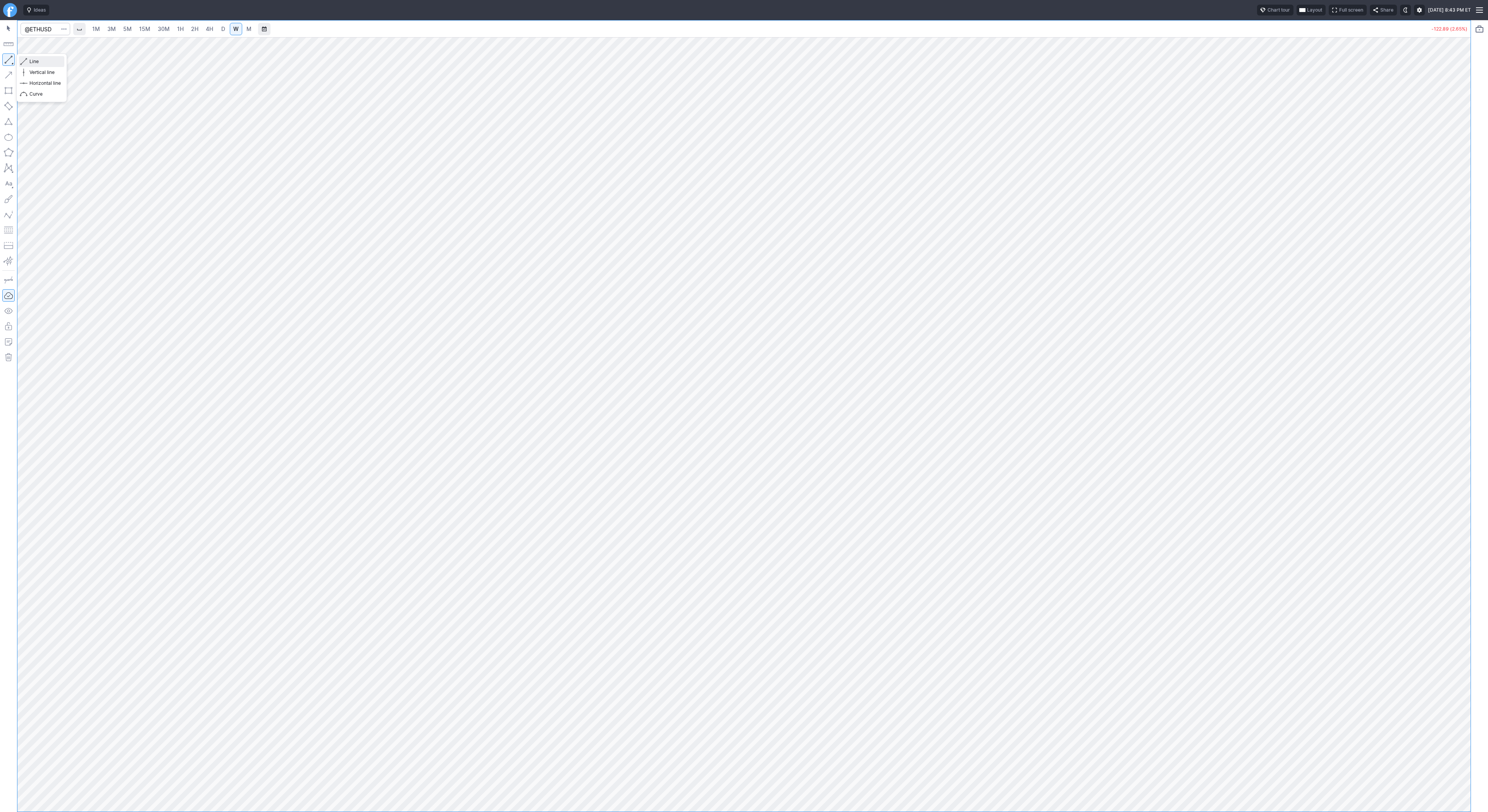
click at [39, 59] on span "Line" at bounding box center [44, 61] width 31 height 8
click at [1473, 287] on div "1M 3M 5M 15M 30M 1H 2H 4H D W M -123.36 (2.66%)" at bounding box center [744, 416] width 1488 height 792
click at [1453, 278] on div at bounding box center [744, 425] width 1453 height 775
drag, startPoint x: 1469, startPoint y: 174, endPoint x: 1455, endPoint y: 219, distance: 47.1
click at [1457, 221] on div at bounding box center [1462, 423] width 16 height 755
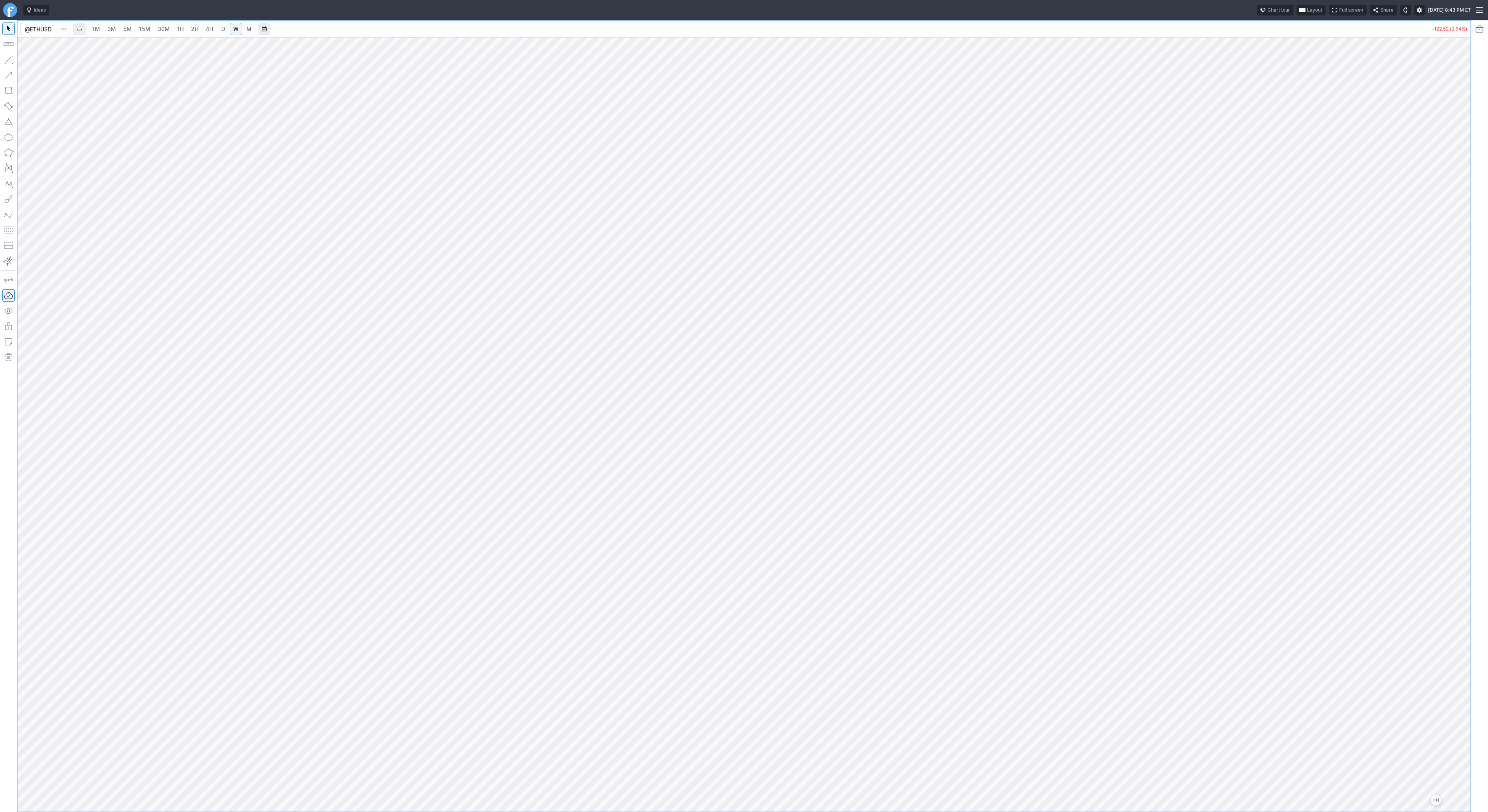
click at [1453, 181] on div at bounding box center [744, 425] width 1453 height 775
click at [7, 62] on button "button" at bounding box center [8, 60] width 12 height 12
click at [123, 31] on span "5M" at bounding box center [127, 28] width 8 height 6
click at [154, 31] on link "30M" at bounding box center [163, 29] width 19 height 12
click at [221, 29] on span "D" at bounding box center [224, 28] width 4 height 6
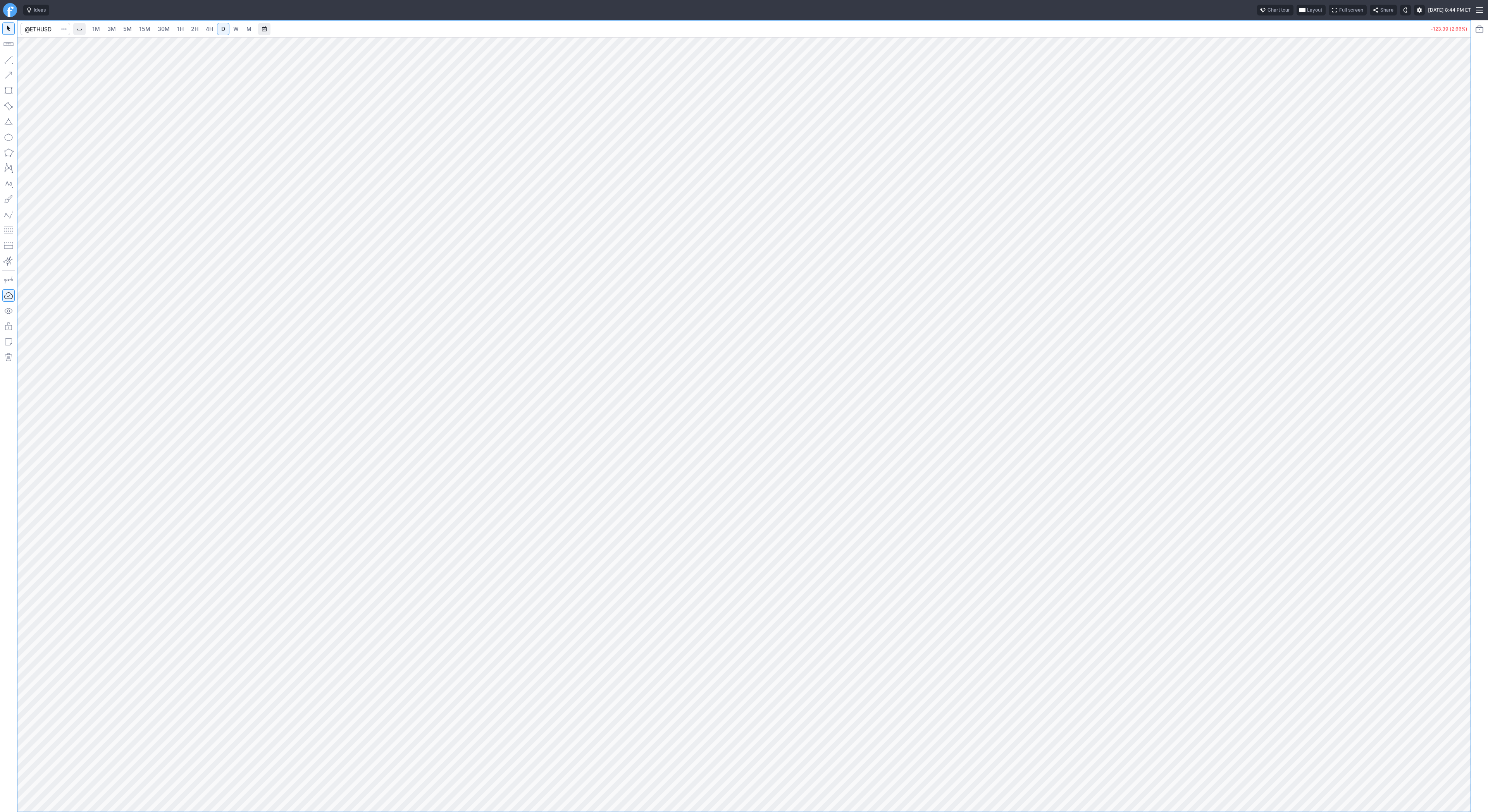
click at [235, 29] on span "W" at bounding box center [236, 28] width 6 height 6
drag, startPoint x: 1464, startPoint y: 237, endPoint x: 1467, endPoint y: 432, distance: 195.0
click at [1472, 460] on div "1M 3M 5M 15M 30M 1H 2H 4H D W M -123.39 (2.66%)" at bounding box center [744, 416] width 1488 height 792
click at [217, 26] on link "D" at bounding box center [224, 29] width 12 height 12
drag, startPoint x: 1465, startPoint y: 253, endPoint x: 1461, endPoint y: 369, distance: 116.1
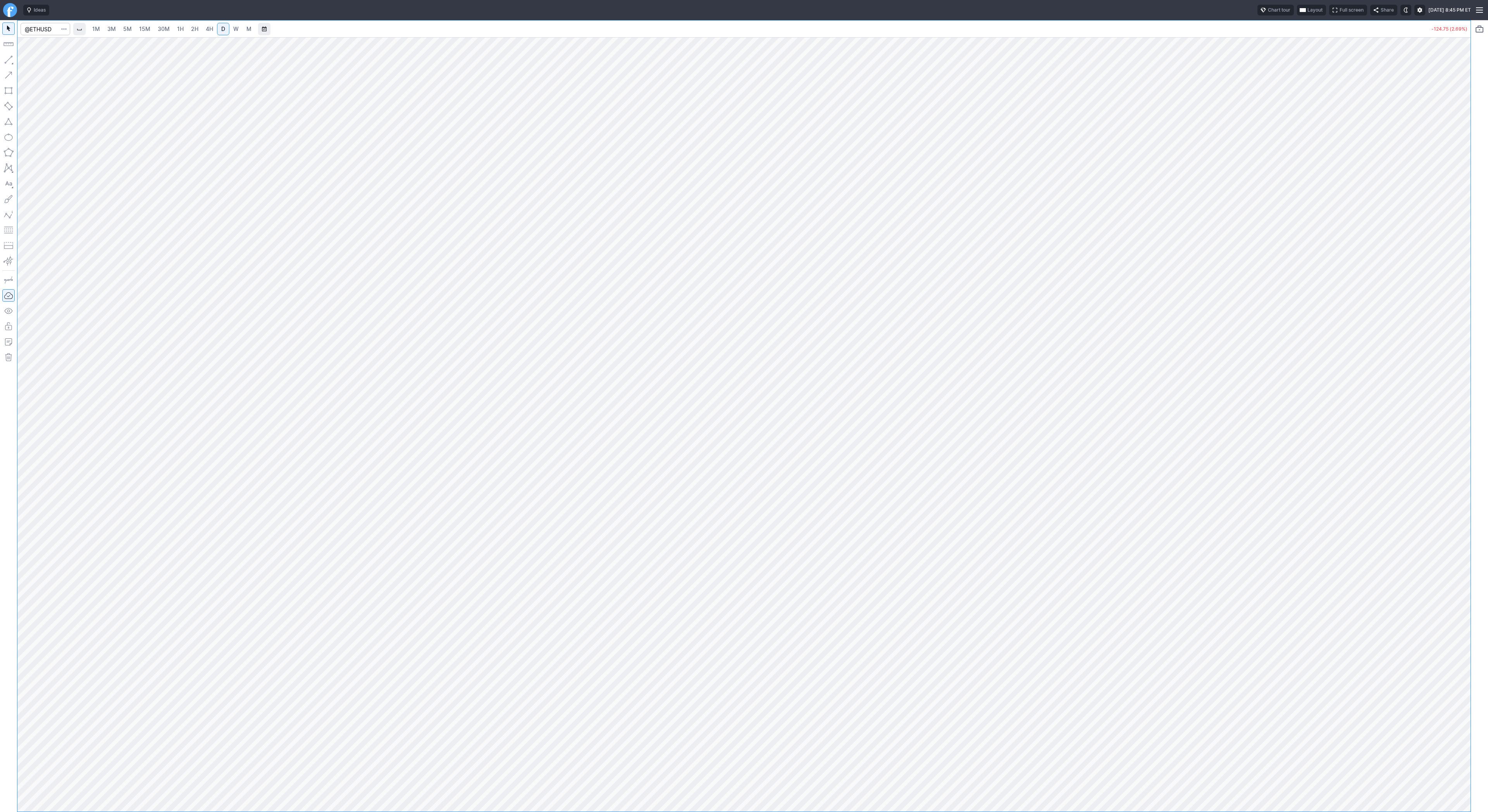
click at [1462, 371] on div at bounding box center [1462, 423] width 16 height 755
click at [121, 31] on link "5M" at bounding box center [127, 29] width 15 height 12
click at [226, 28] on link "D" at bounding box center [224, 29] width 12 height 12
click at [247, 27] on span "M" at bounding box center [249, 28] width 5 height 6
click at [231, 28] on link "W" at bounding box center [236, 29] width 12 height 12
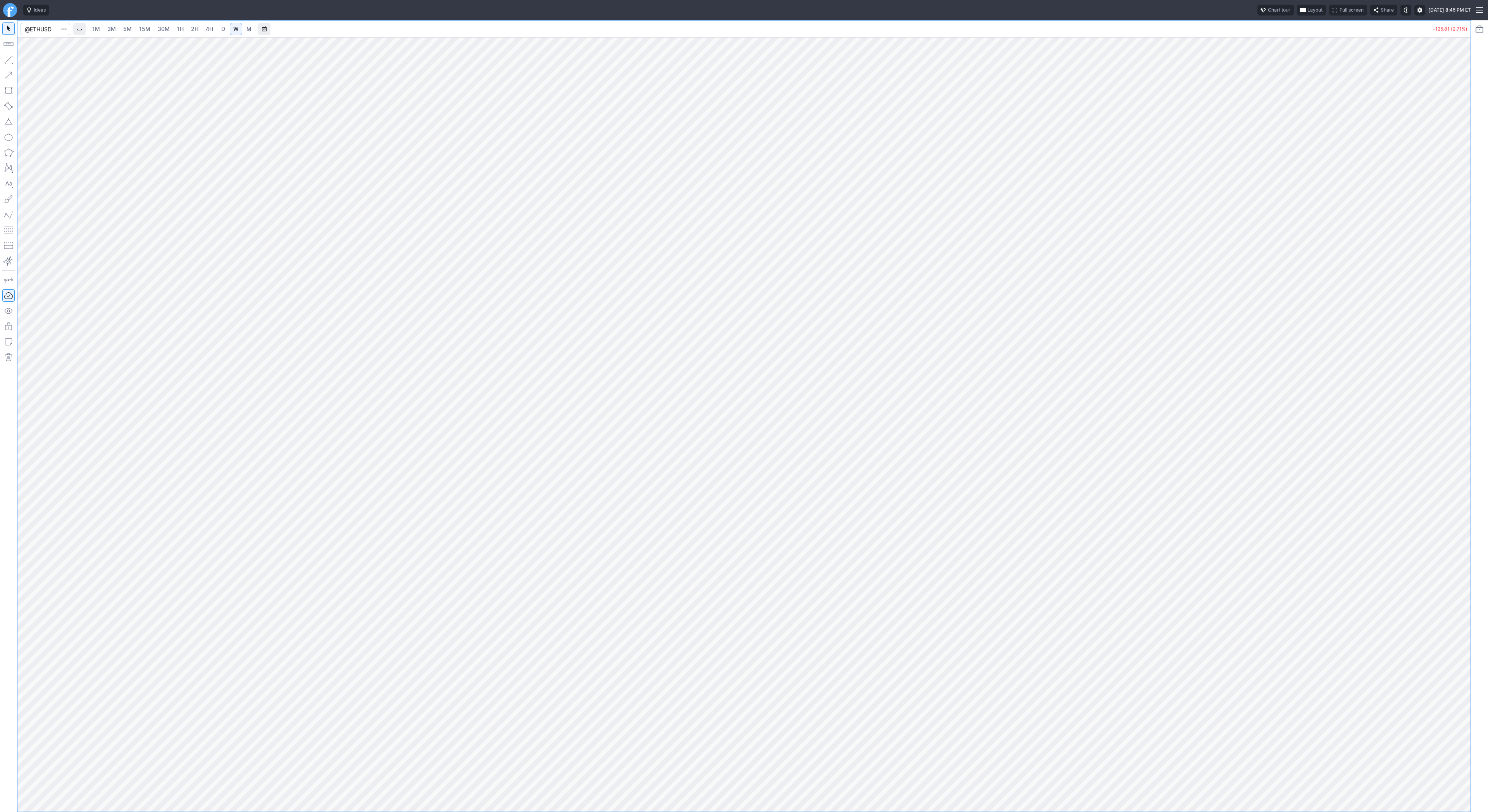
click at [1448, 322] on div at bounding box center [744, 425] width 1453 height 775
click at [223, 31] on span "D" at bounding box center [224, 28] width 4 height 6
click at [1415, 367] on div at bounding box center [744, 425] width 1453 height 775
click at [8, 60] on button "button" at bounding box center [8, 60] width 12 height 12
click at [5, 59] on button "button" at bounding box center [8, 60] width 12 height 12
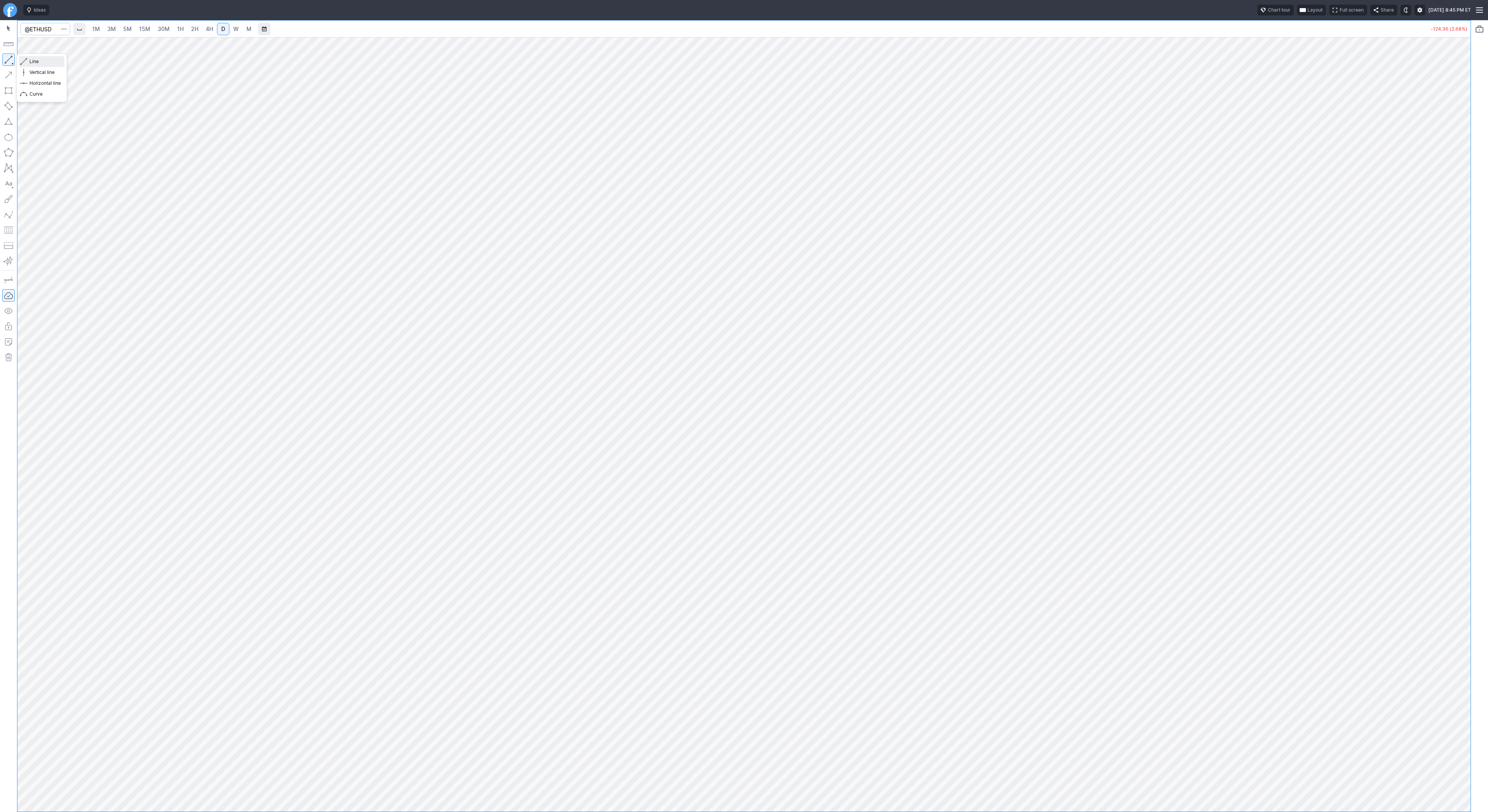
click at [33, 60] on span "Line" at bounding box center [44, 61] width 31 height 8
click at [10, 56] on button "button" at bounding box center [8, 60] width 12 height 12
drag, startPoint x: 1466, startPoint y: 256, endPoint x: 1455, endPoint y: 310, distance: 55.1
click at [1456, 311] on div at bounding box center [1462, 423] width 16 height 755
drag, startPoint x: 9, startPoint y: 56, endPoint x: 15, endPoint y: 67, distance: 12.5
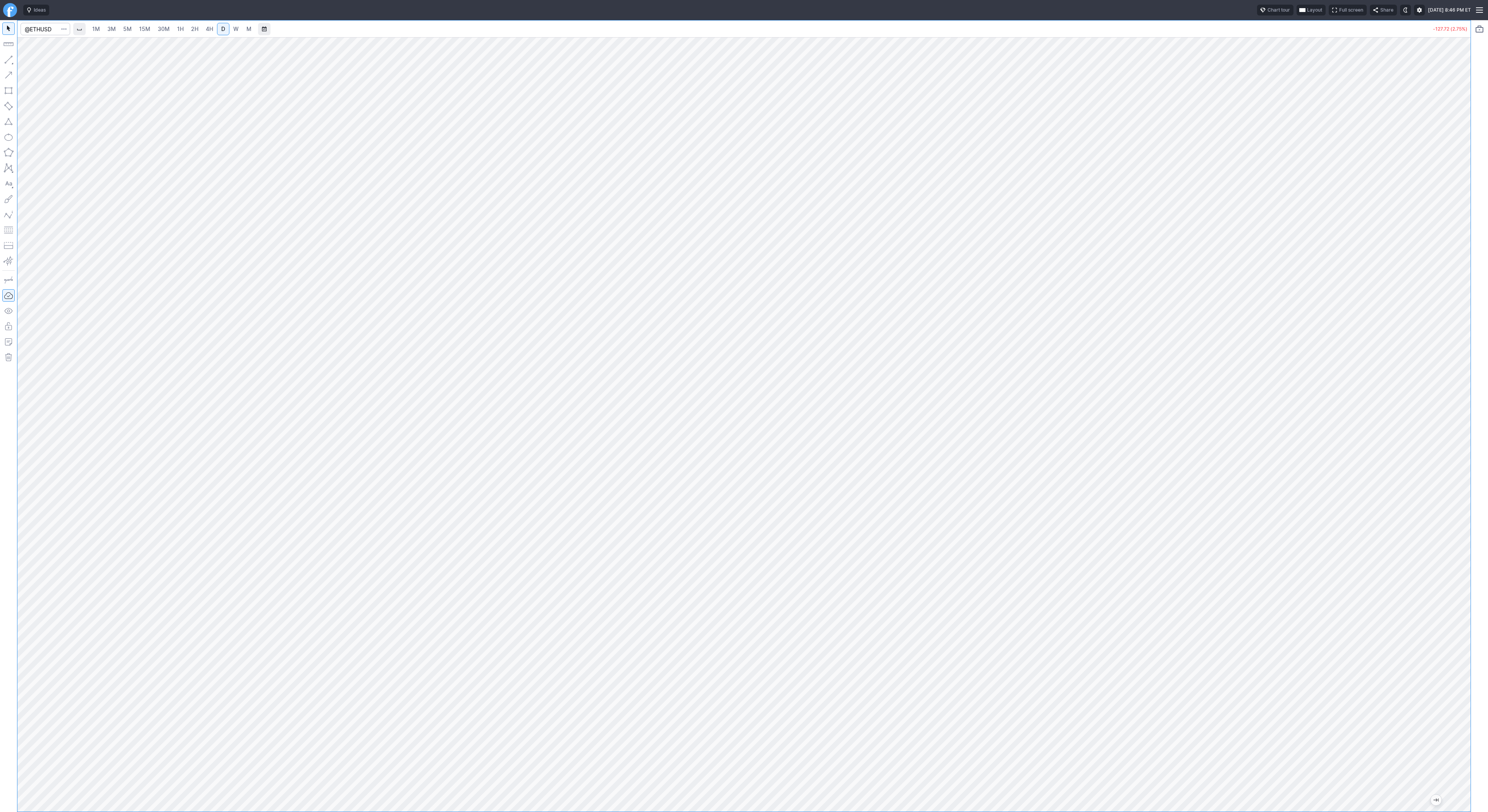
click at [10, 58] on button "button" at bounding box center [8, 60] width 12 height 12
click at [3, 62] on button "button" at bounding box center [8, 60] width 12 height 12
drag, startPoint x: 1464, startPoint y: 331, endPoint x: 1460, endPoint y: 435, distance: 104.1
click at [1464, 441] on div at bounding box center [1462, 423] width 16 height 755
drag, startPoint x: 1467, startPoint y: 319, endPoint x: 1459, endPoint y: 343, distance: 25.3
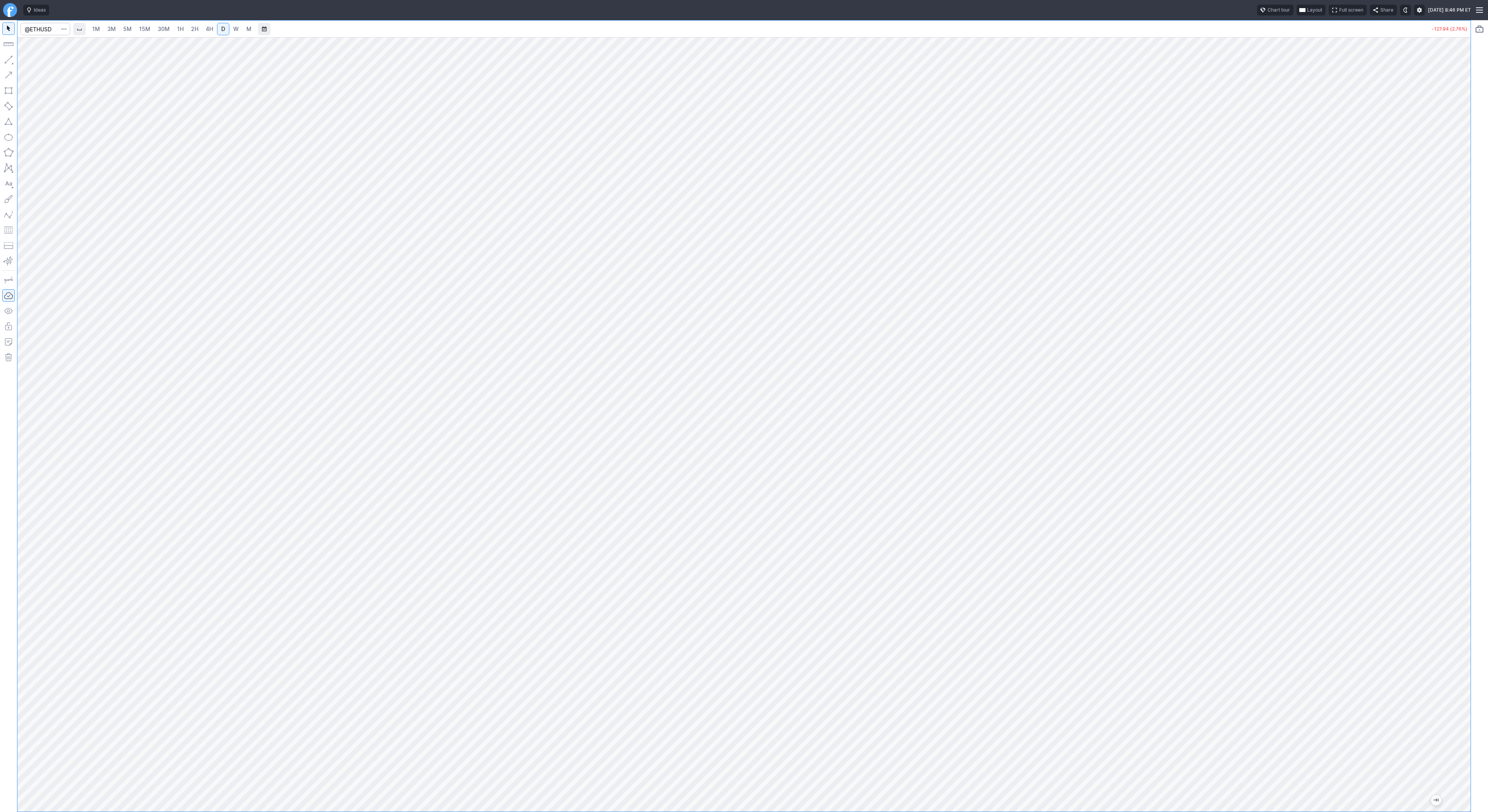
click at [1465, 354] on div at bounding box center [1462, 423] width 16 height 755
click at [9, 59] on button "button" at bounding box center [8, 60] width 12 height 12
click at [115, 31] on link "3M" at bounding box center [112, 29] width 15 height 12
click at [230, 31] on link "W" at bounding box center [236, 29] width 12 height 12
drag, startPoint x: 1460, startPoint y: 323, endPoint x: 1460, endPoint y: 446, distance: 123.0
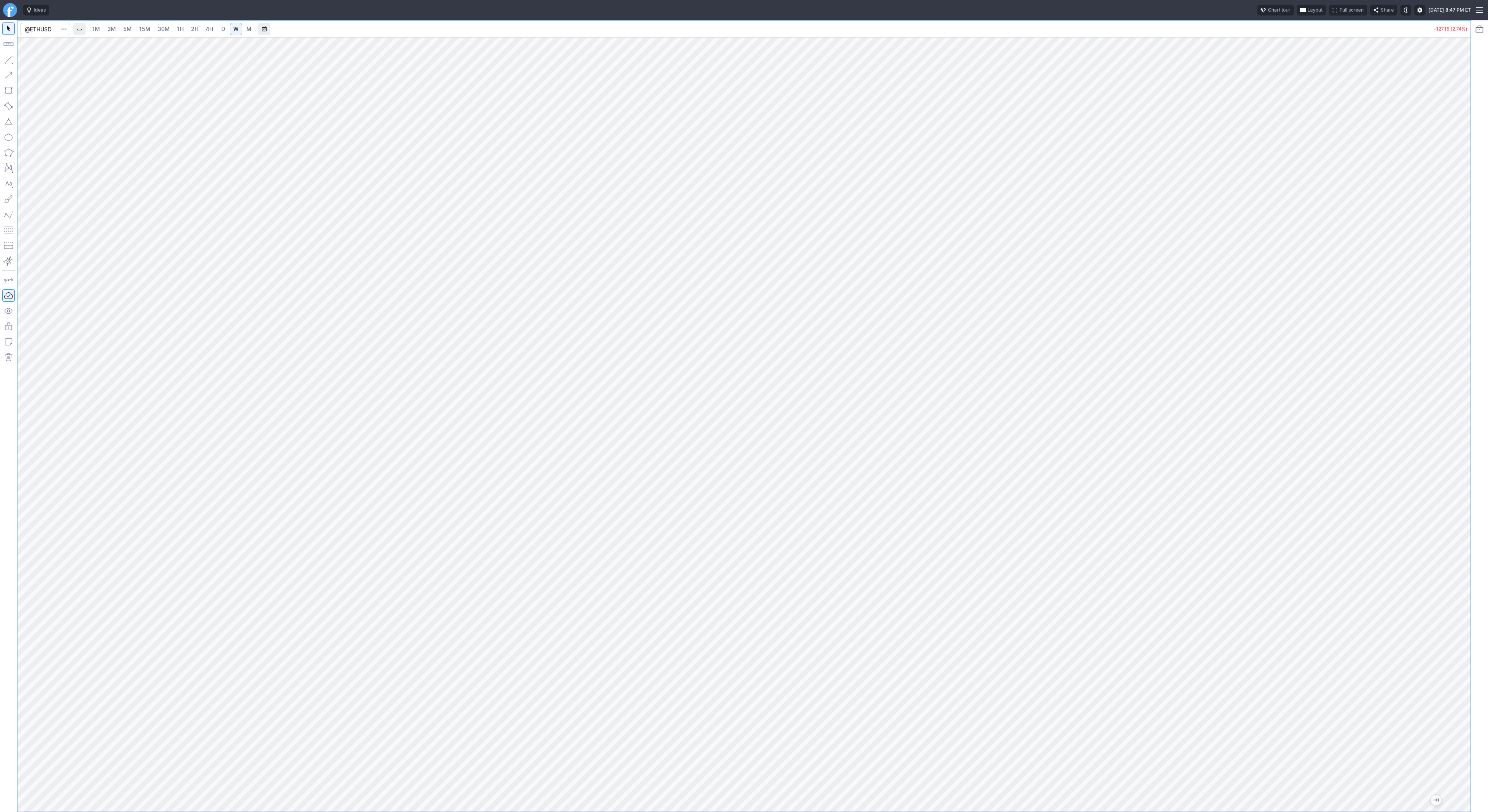
click at [1460, 446] on div at bounding box center [1462, 423] width 16 height 755
click at [1437, 392] on div at bounding box center [744, 425] width 1453 height 775
drag, startPoint x: 3, startPoint y: 53, endPoint x: 8, endPoint y: 59, distance: 7.8
click at [3, 53] on button "button" at bounding box center [8, 60] width 12 height 12
click at [5, 58] on button "button" at bounding box center [8, 60] width 12 height 12
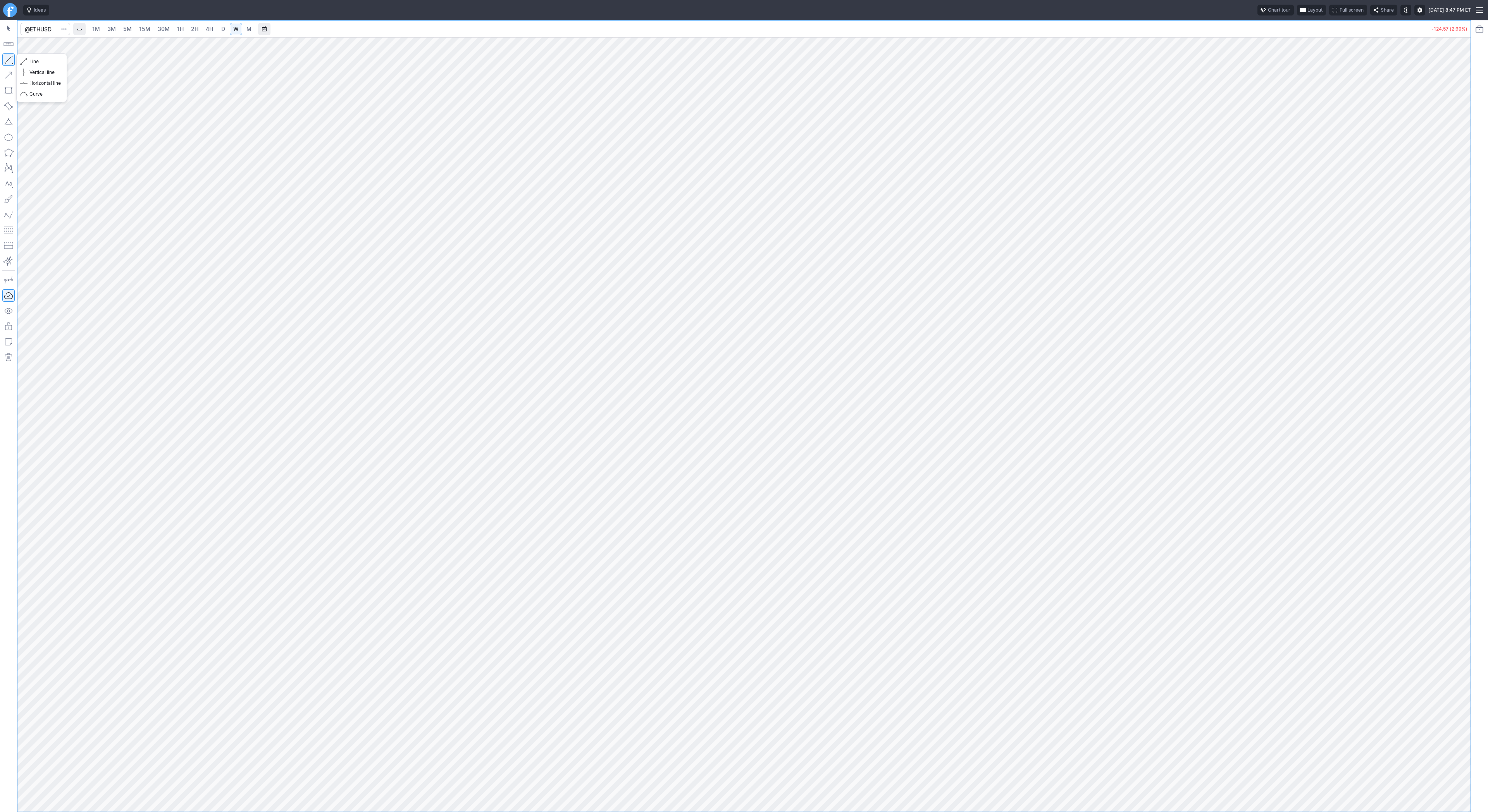
click at [10, 58] on button "button" at bounding box center [8, 60] width 12 height 12
click at [35, 60] on span "Line" at bounding box center [44, 61] width 31 height 8
click at [42, 62] on span "Line" at bounding box center [44, 61] width 31 height 8
click at [6, 59] on button "button" at bounding box center [8, 60] width 12 height 12
click at [1447, 434] on div at bounding box center [744, 425] width 1453 height 775
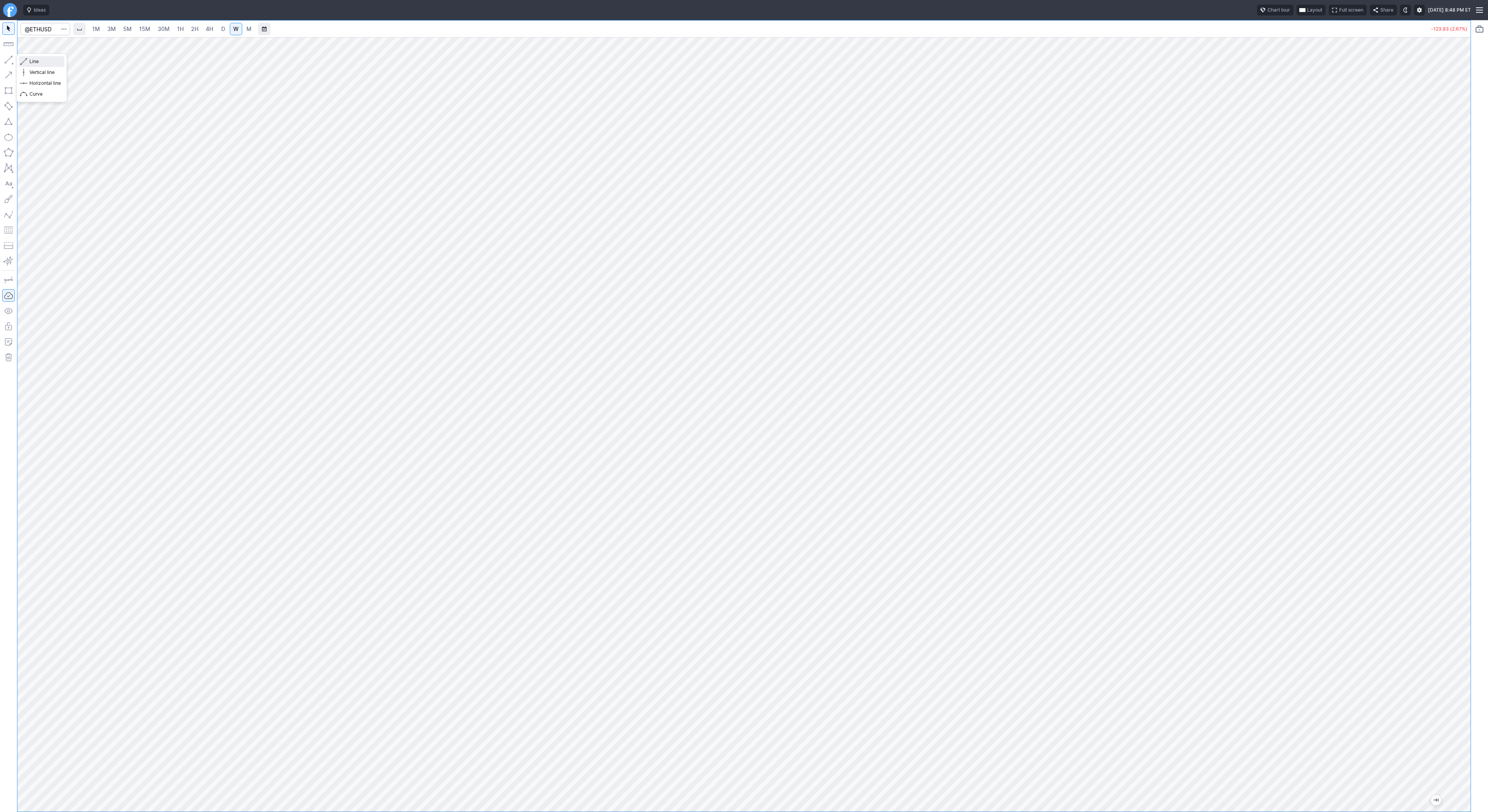
click at [38, 60] on span "Line" at bounding box center [44, 61] width 31 height 8
click at [1453, 423] on div at bounding box center [744, 425] width 1453 height 775
drag, startPoint x: 1460, startPoint y: 409, endPoint x: 1463, endPoint y: 332, distance: 77.1
click at [1463, 332] on div at bounding box center [1462, 423] width 16 height 755
click at [9, 60] on button "button" at bounding box center [8, 60] width 12 height 12
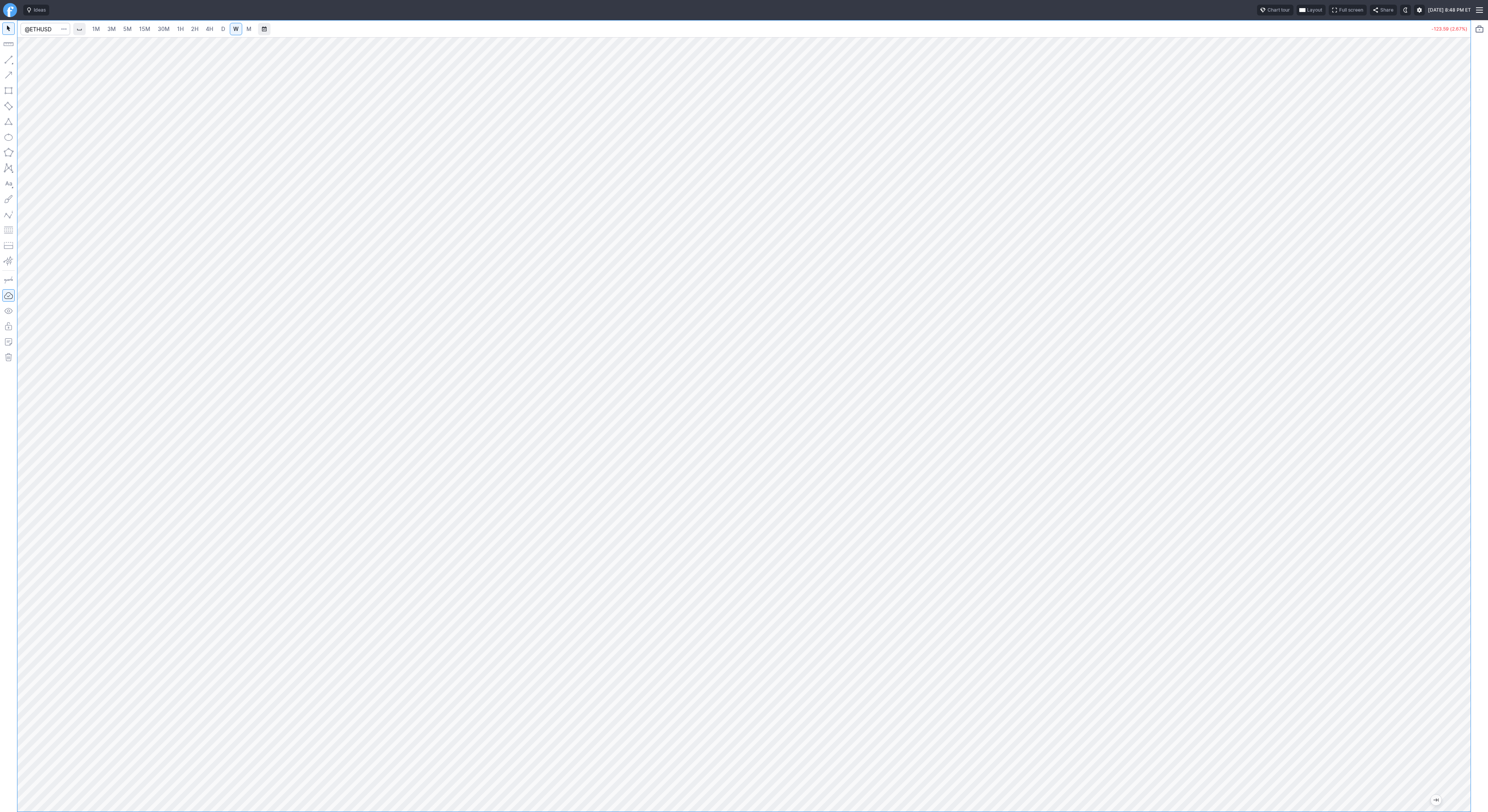
click at [1453, 340] on div at bounding box center [744, 425] width 1453 height 775
click at [135, 28] on link "15M" at bounding box center [144, 29] width 18 height 12
click at [168, 32] on span "30M" at bounding box center [163, 28] width 12 height 6
click at [179, 30] on span "1H" at bounding box center [180, 28] width 6 height 6
click at [188, 29] on link "2H" at bounding box center [194, 29] width 15 height 12
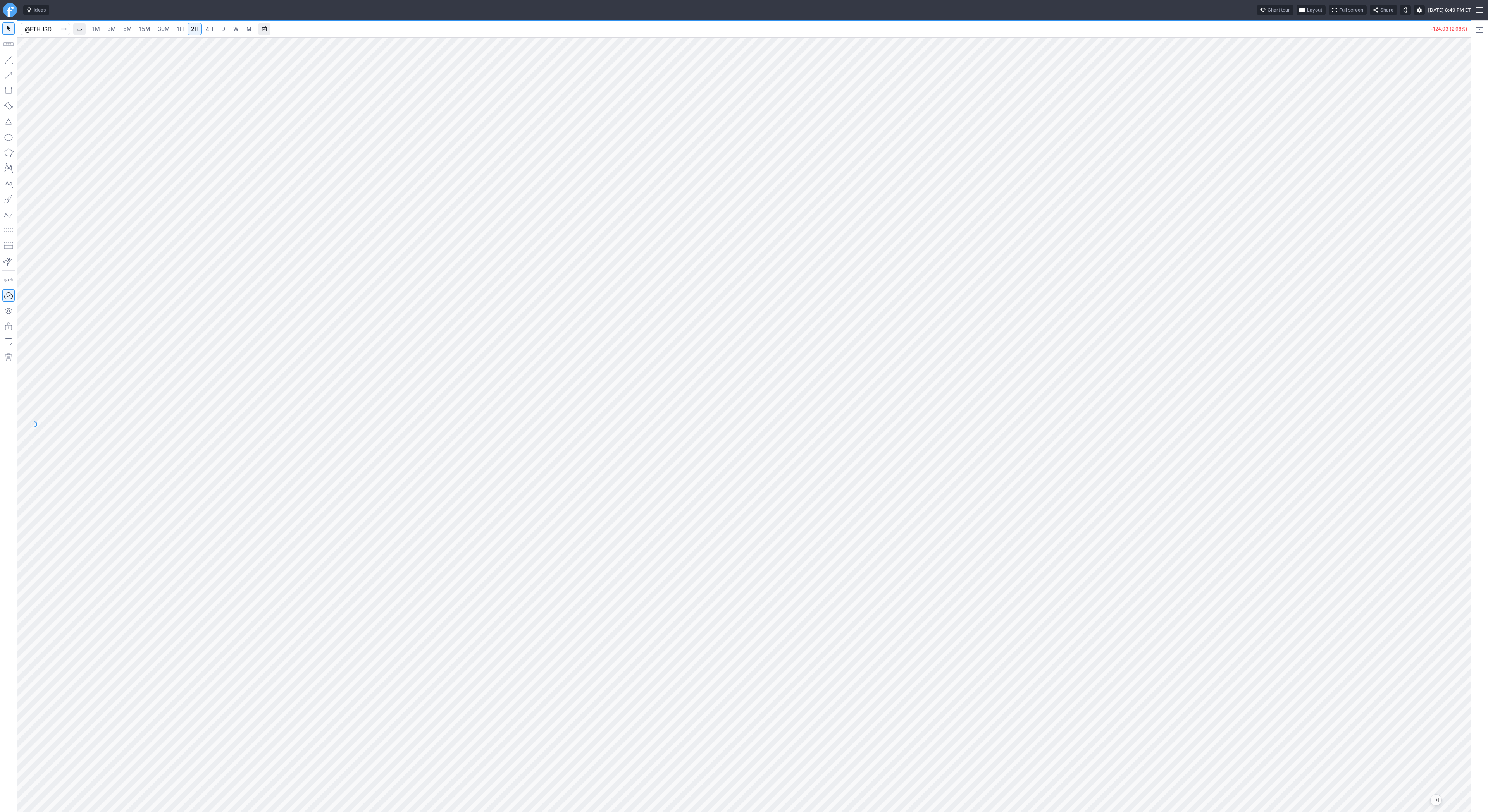
click at [206, 29] on span "4H" at bounding box center [209, 28] width 8 height 6
click at [6, 61] on button "button" at bounding box center [8, 60] width 12 height 12
click at [6, 59] on button "button" at bounding box center [8, 60] width 12 height 12
click at [34, 58] on span "Line" at bounding box center [44, 61] width 31 height 8
click at [8, 59] on button "button" at bounding box center [8, 60] width 12 height 12
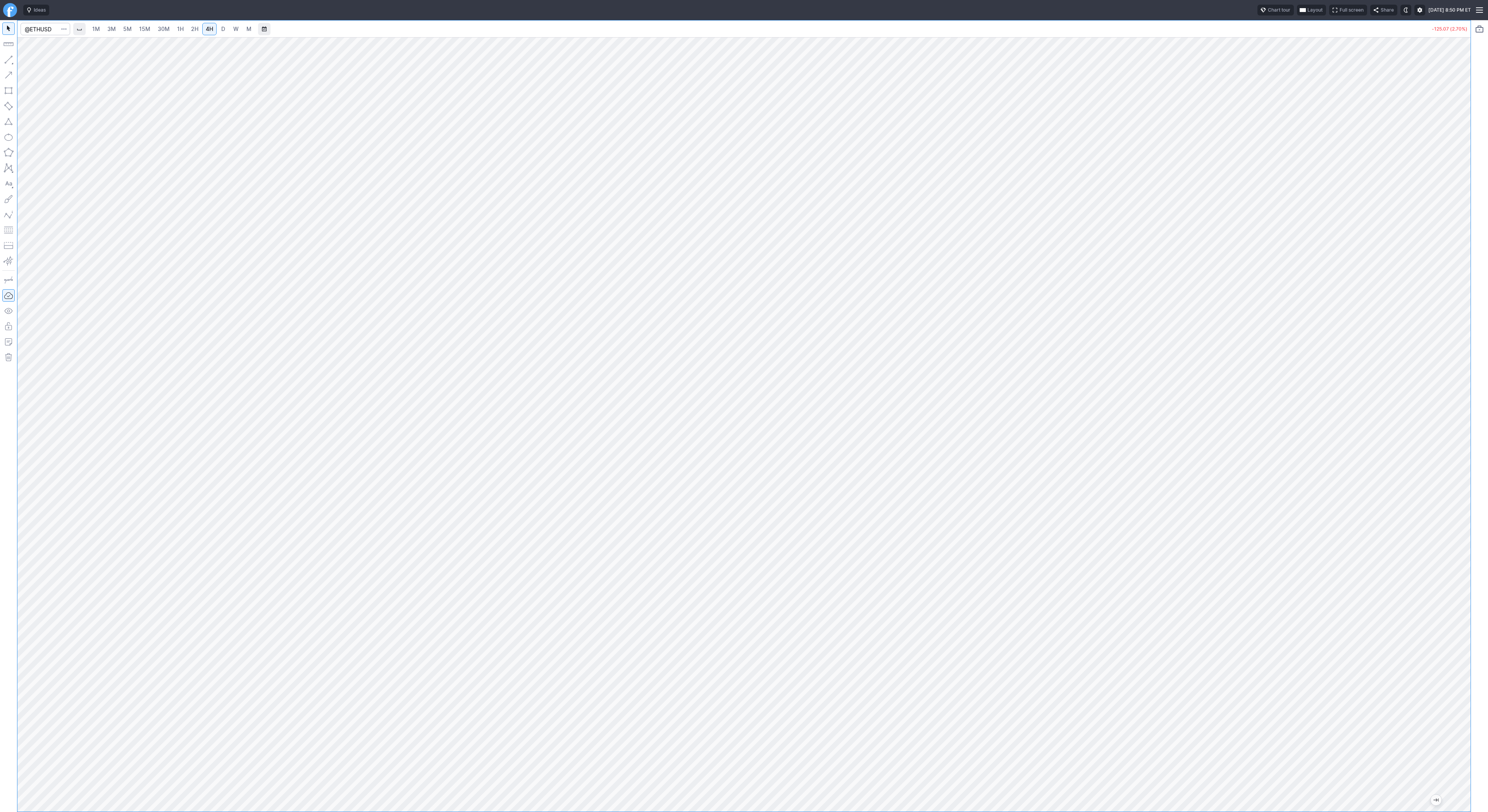
click at [236, 29] on span "W" at bounding box center [236, 28] width 6 height 6
drag, startPoint x: 1469, startPoint y: 273, endPoint x: 1462, endPoint y: 439, distance: 166.1
click at [1462, 445] on div at bounding box center [1462, 423] width 16 height 755
drag, startPoint x: 1468, startPoint y: 218, endPoint x: 1458, endPoint y: 362, distance: 144.3
click at [1458, 362] on div at bounding box center [1462, 423] width 16 height 755
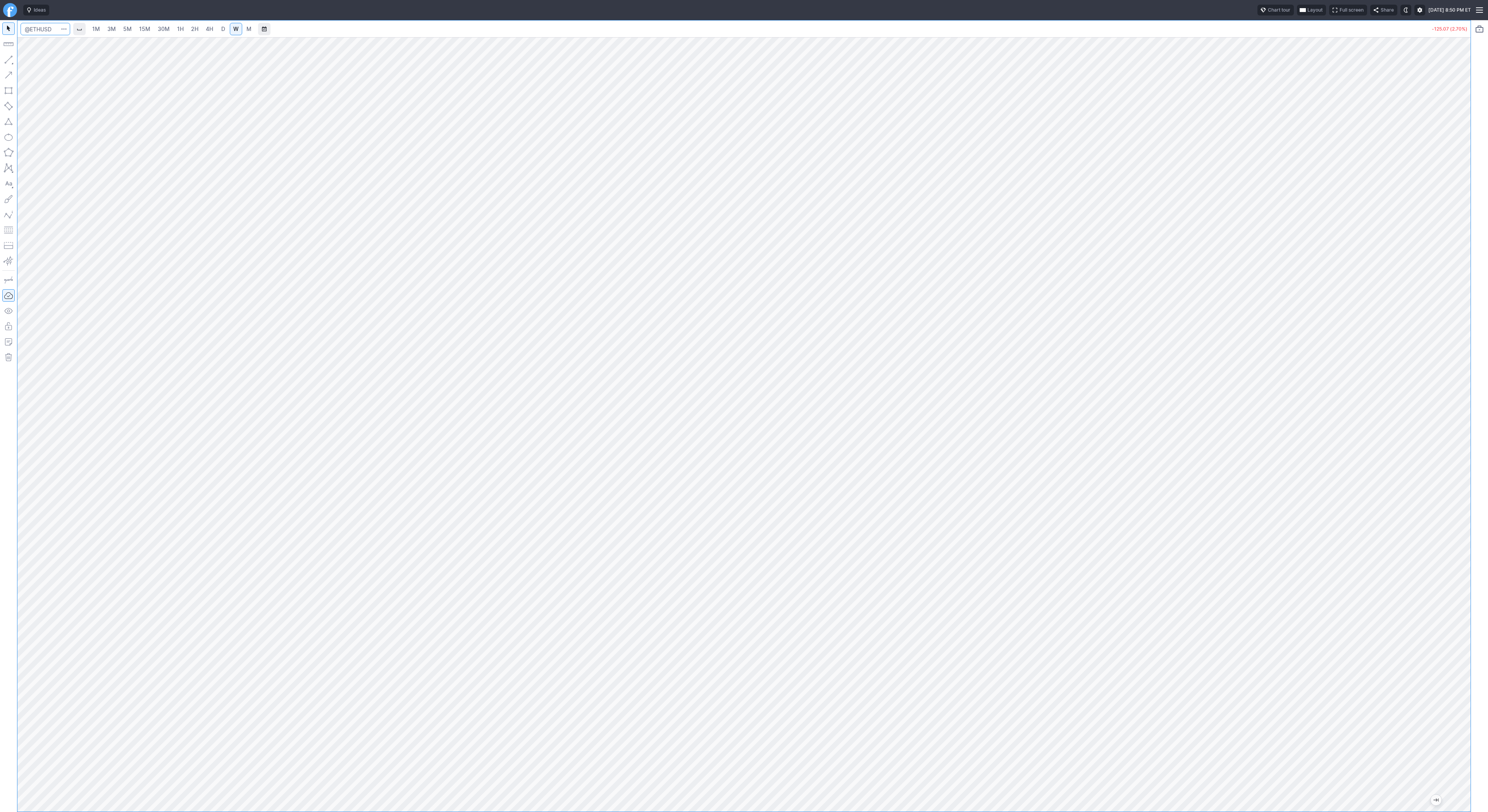
click at [58, 34] on input "Search" at bounding box center [45, 29] width 49 height 12
type input "btcusd"
click at [74, 45] on span "Bitcoin / USD" at bounding box center [73, 45] width 29 height 6
click at [1448, 363] on div at bounding box center [744, 425] width 1453 height 775
click at [45, 64] on span "Line" at bounding box center [44, 61] width 31 height 8
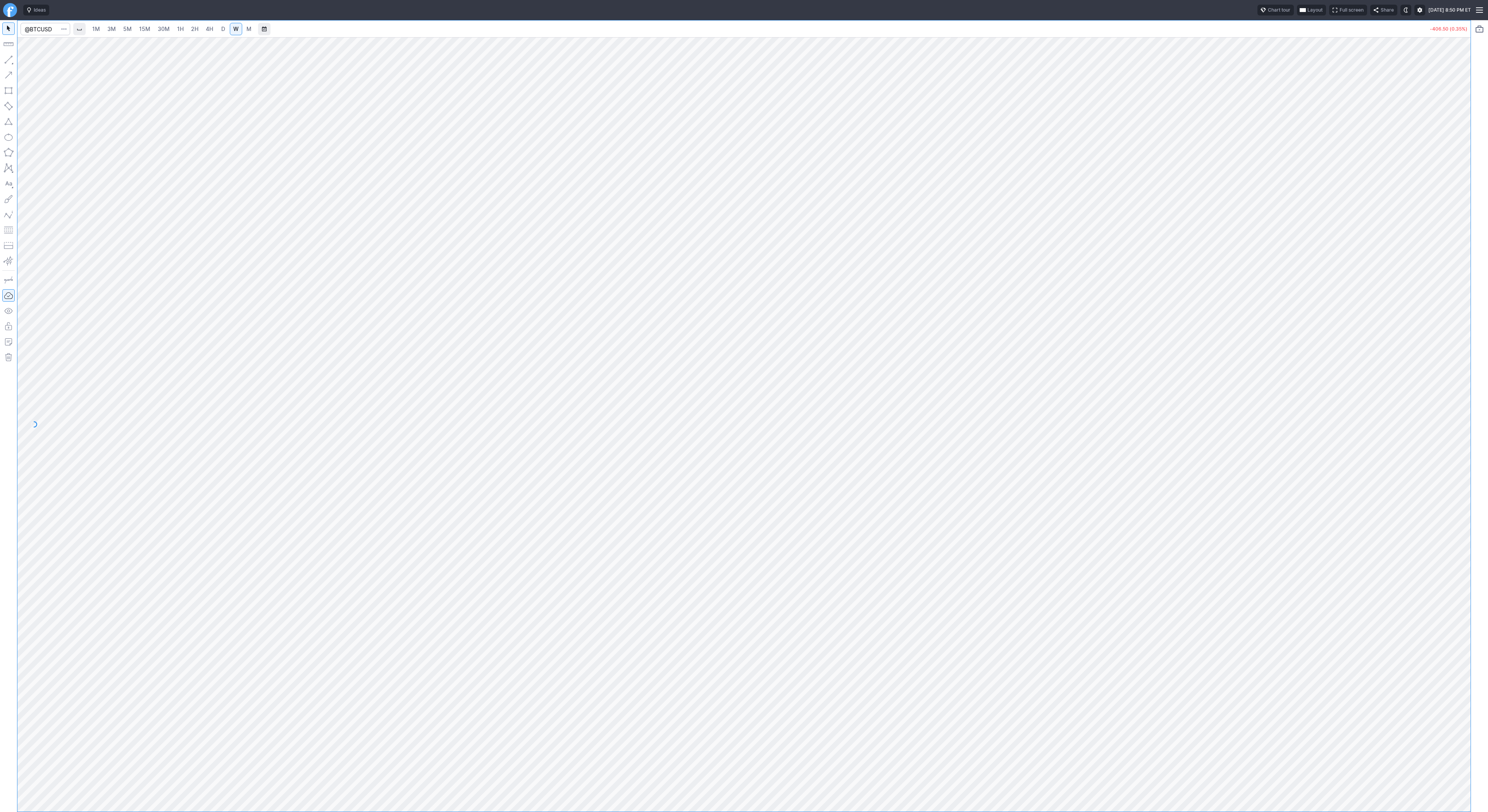
click at [10, 60] on button "button" at bounding box center [8, 60] width 12 height 12
click at [8, 56] on button "button" at bounding box center [8, 60] width 12 height 12
click at [8, 58] on button "button" at bounding box center [8, 60] width 12 height 12
click at [9, 58] on button "button" at bounding box center [8, 60] width 12 height 12
drag, startPoint x: 40, startPoint y: 60, endPoint x: 50, endPoint y: 67, distance: 12.2
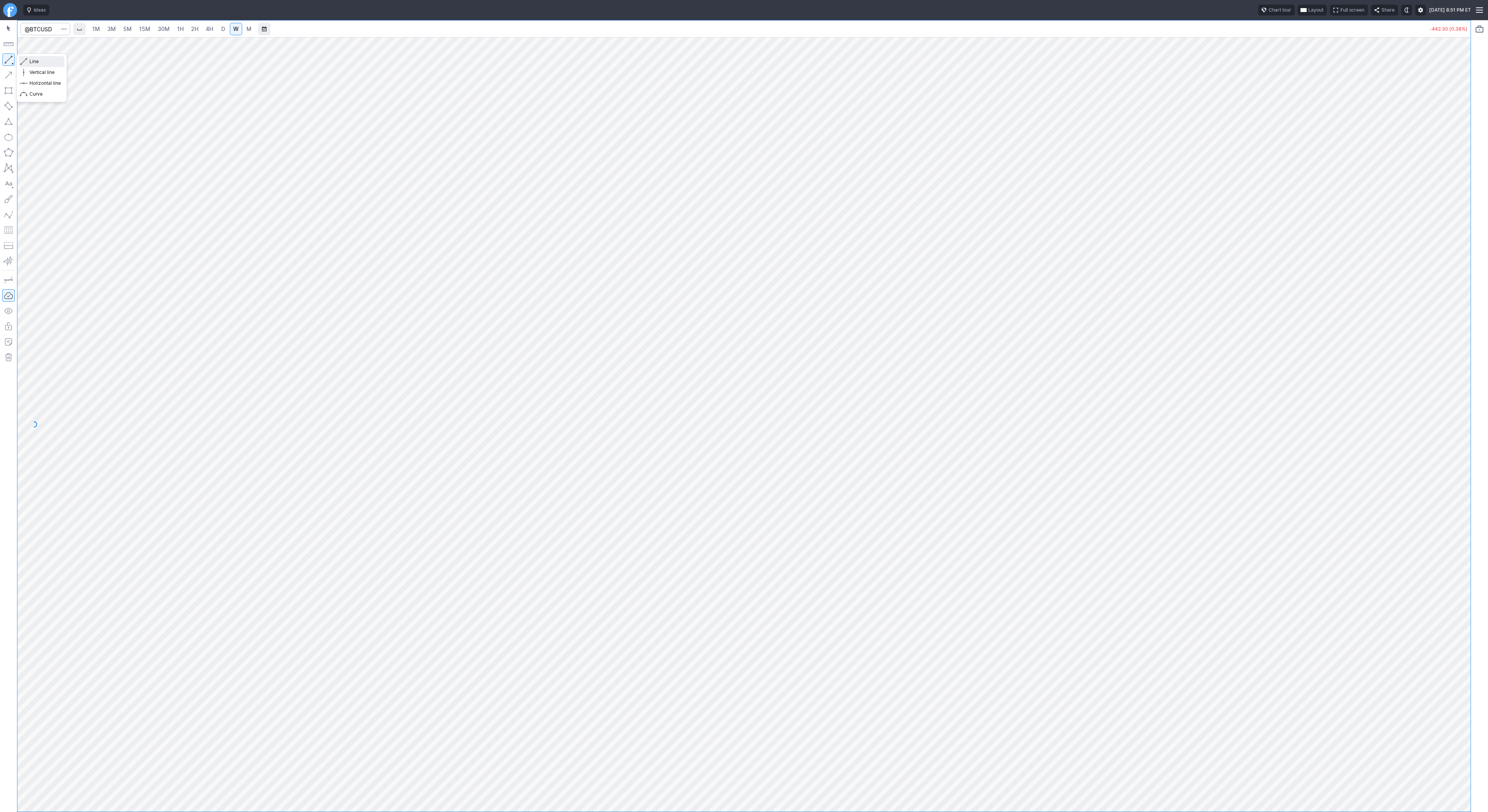
click at [40, 60] on span "Line" at bounding box center [44, 61] width 31 height 8
click at [12, 56] on button "button" at bounding box center [8, 60] width 12 height 12
click at [221, 29] on span "D" at bounding box center [224, 28] width 4 height 6
click at [133, 26] on link "5M" at bounding box center [127, 29] width 15 height 12
click at [195, 32] on span "2H" at bounding box center [194, 28] width 8 height 6
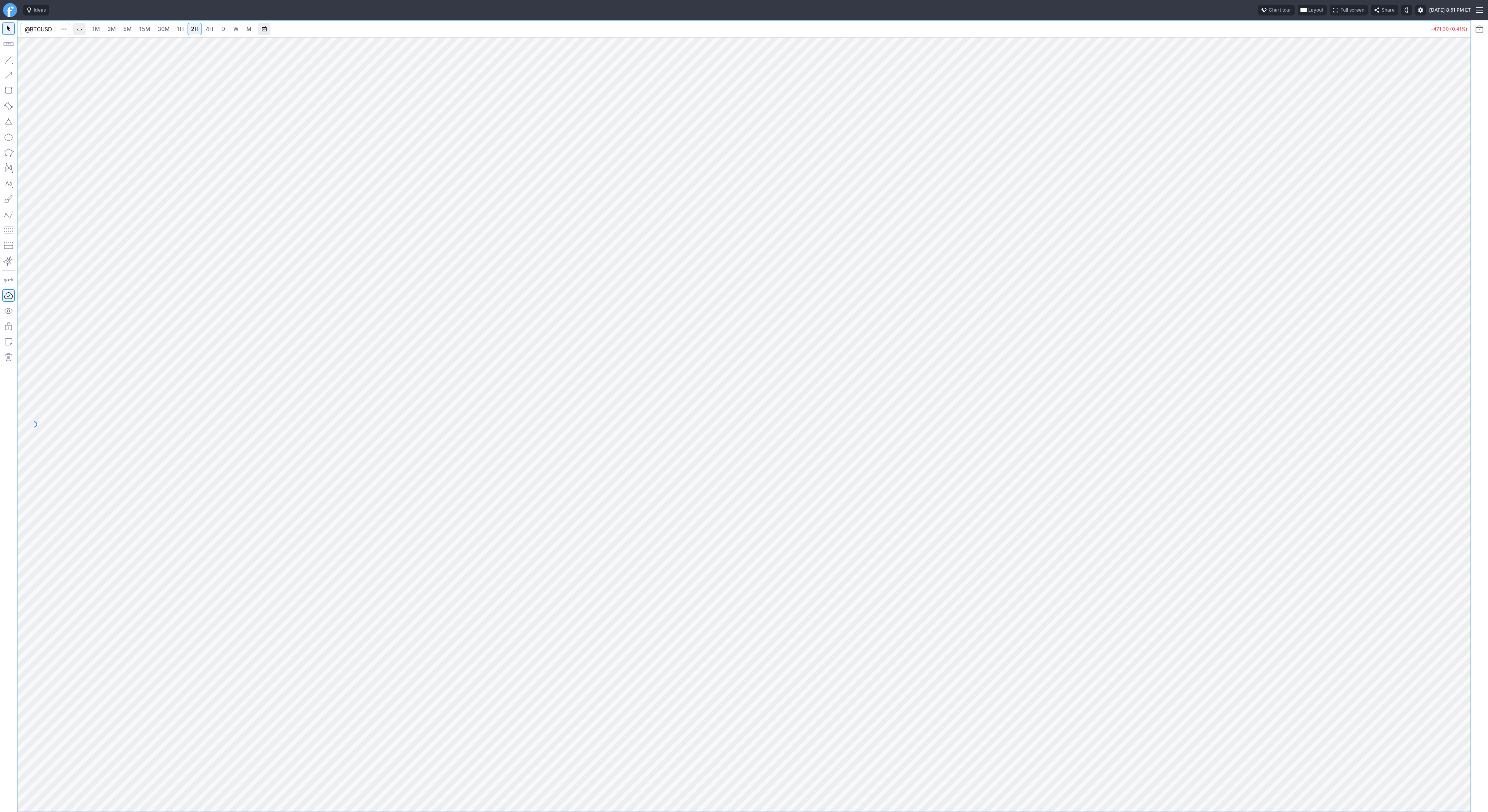
click at [206, 25] on span "4H" at bounding box center [209, 28] width 8 height 8
click at [226, 29] on link "D" at bounding box center [224, 29] width 12 height 12
click at [1450, 301] on div at bounding box center [744, 425] width 1453 height 775
click at [235, 27] on span "W" at bounding box center [236, 28] width 6 height 6
click at [1443, 459] on div at bounding box center [744, 425] width 1453 height 775
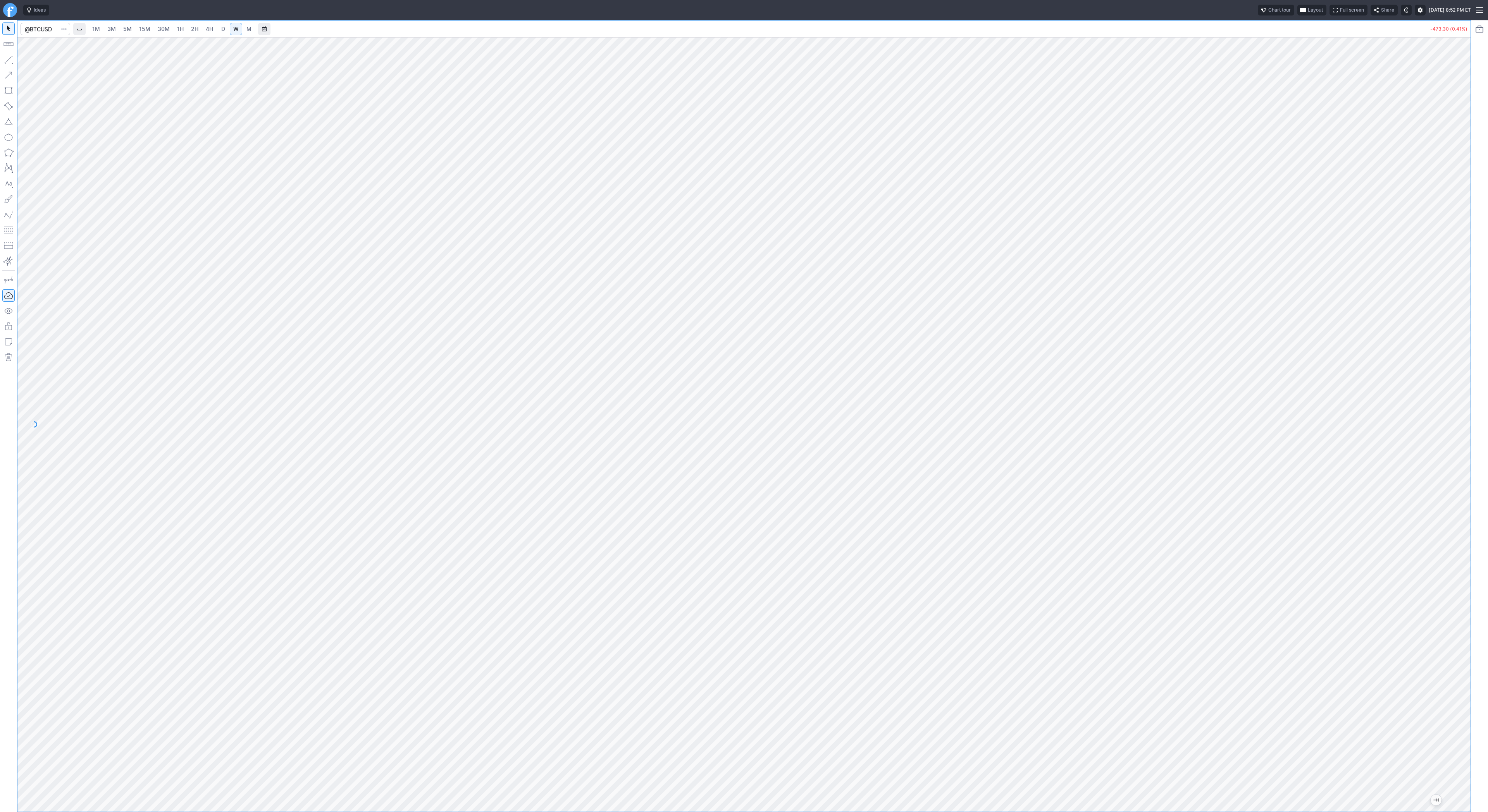
click at [9, 58] on button "button" at bounding box center [8, 60] width 12 height 12
click at [49, 30] on input "Search" at bounding box center [45, 29] width 49 height 12
type input "coin"
drag, startPoint x: 1457, startPoint y: 223, endPoint x: 1454, endPoint y: 474, distance: 251.0
click at [1455, 475] on div at bounding box center [1462, 423] width 16 height 755
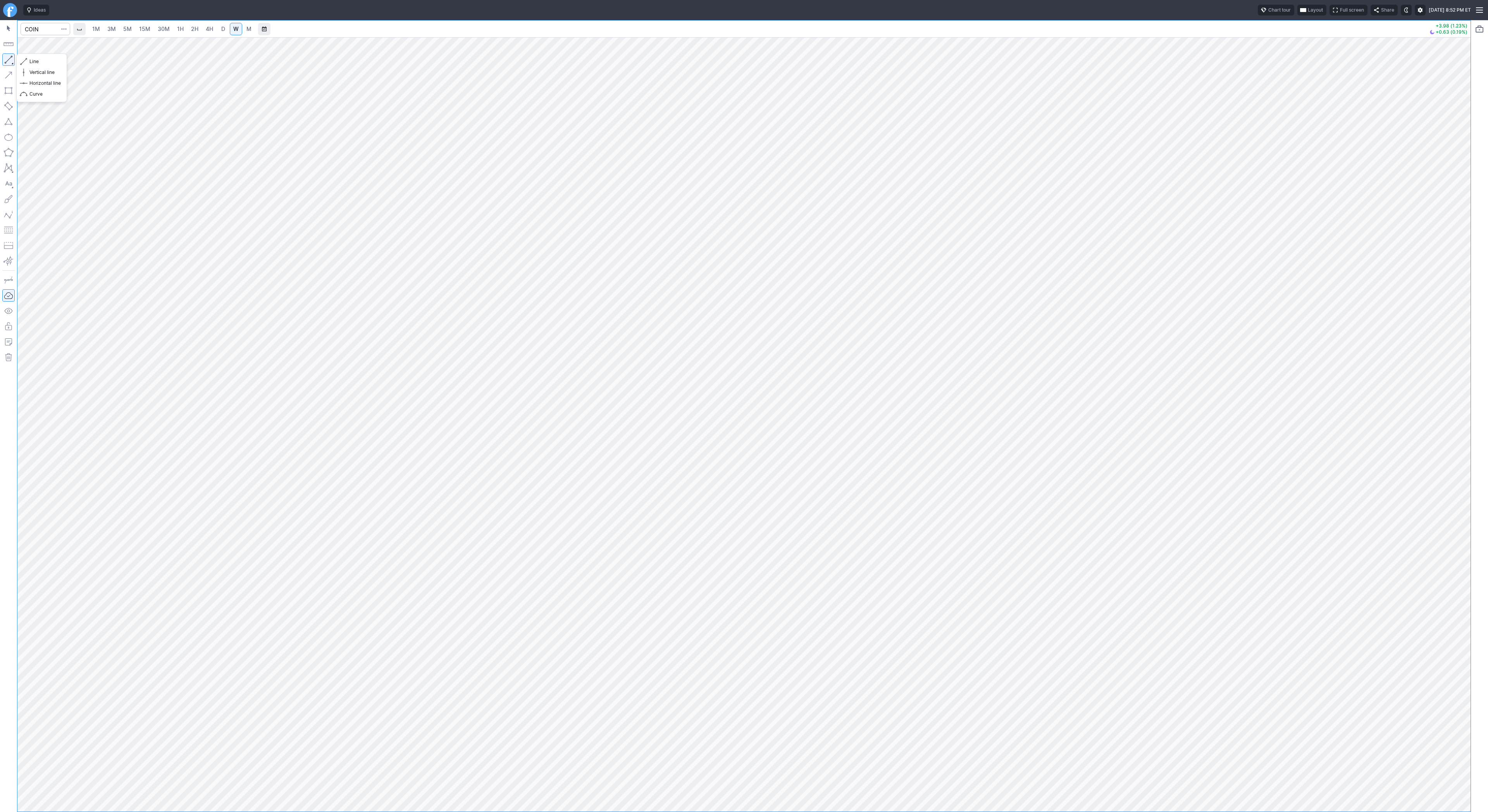
click at [12, 56] on button "button" at bounding box center [8, 60] width 12 height 12
drag, startPoint x: 6, startPoint y: 59, endPoint x: 29, endPoint y: 85, distance: 34.7
click at [6, 59] on button "button" at bounding box center [8, 60] width 12 height 12
click at [35, 24] on input "Search" at bounding box center [45, 29] width 49 height 12
type input "btcusd"
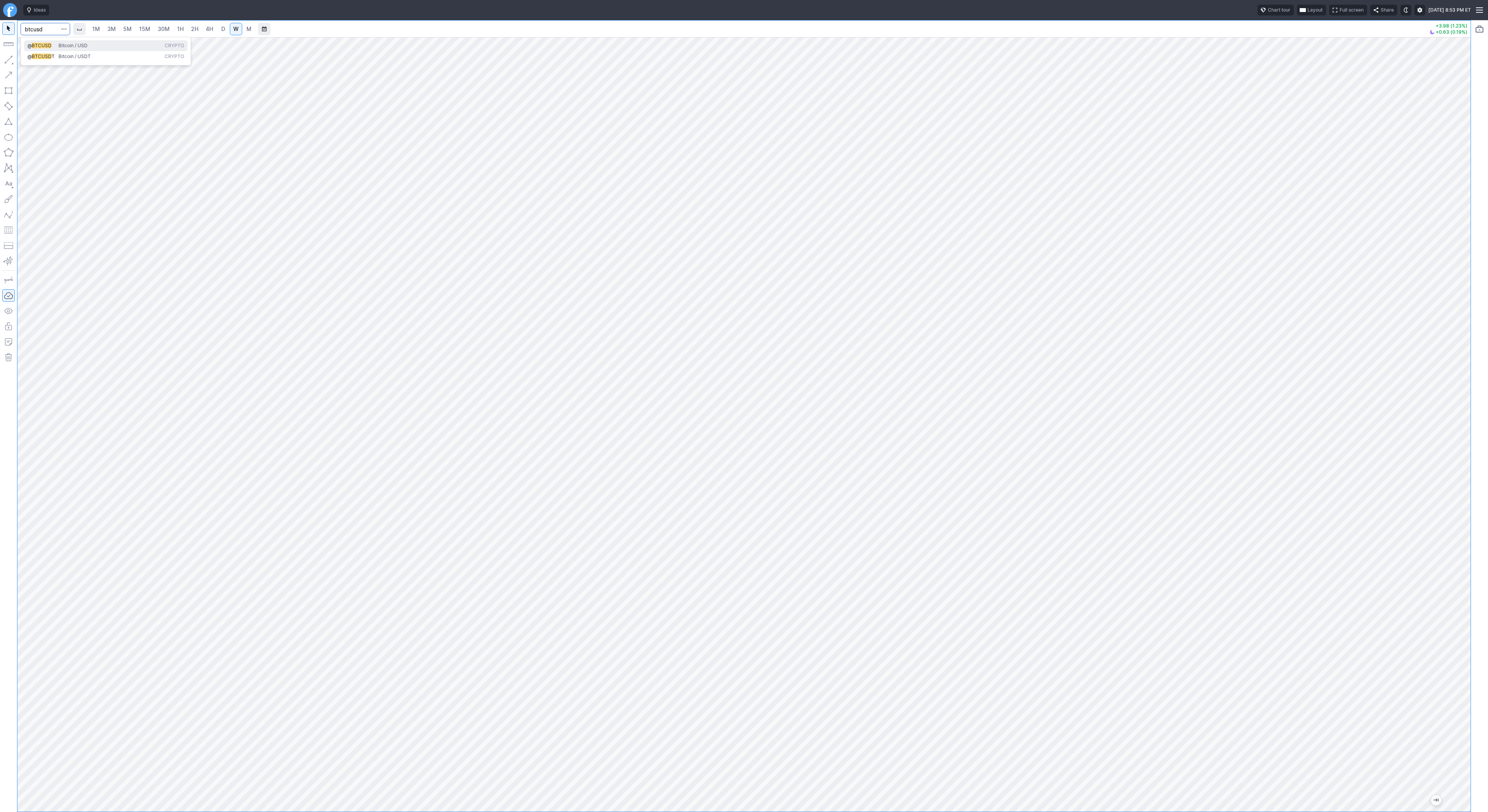
click at [40, 42] on span "BTCUSD" at bounding box center [42, 45] width 19 height 6
click at [1453, 300] on div at bounding box center [744, 425] width 1453 height 775
click at [117, 31] on link "3M" at bounding box center [112, 29] width 15 height 12
click at [151, 33] on link "15M" at bounding box center [144, 29] width 18 height 12
click at [53, 28] on input "Search" at bounding box center [45, 29] width 49 height 12
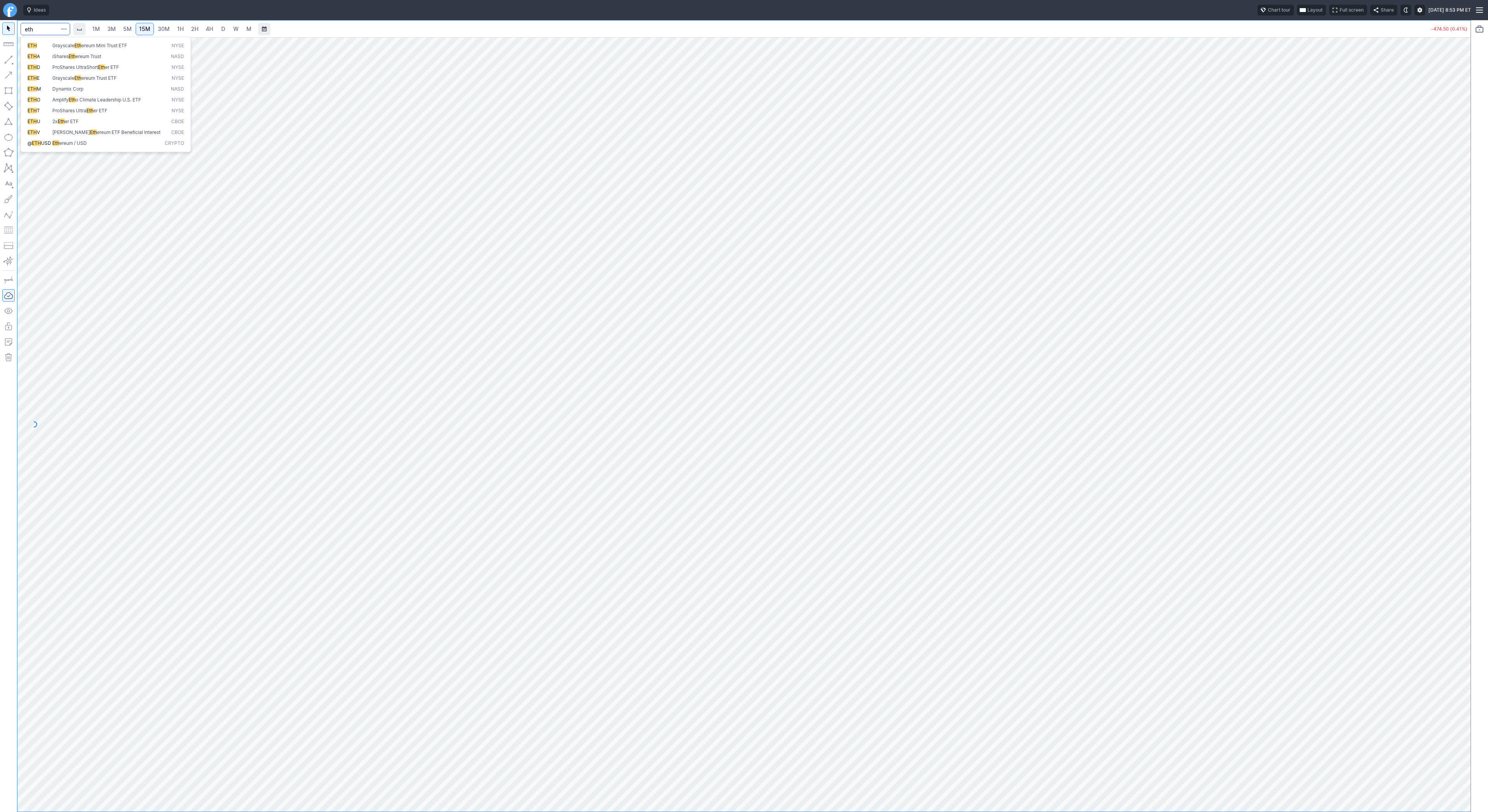
type input "eth"
click at [86, 142] on span "ereum / USD" at bounding box center [73, 143] width 28 height 6
click at [178, 28] on span "1H" at bounding box center [180, 28] width 6 height 6
click at [160, 24] on link "30M" at bounding box center [163, 29] width 19 height 12
click at [36, 61] on span "Line" at bounding box center [44, 61] width 31 height 8
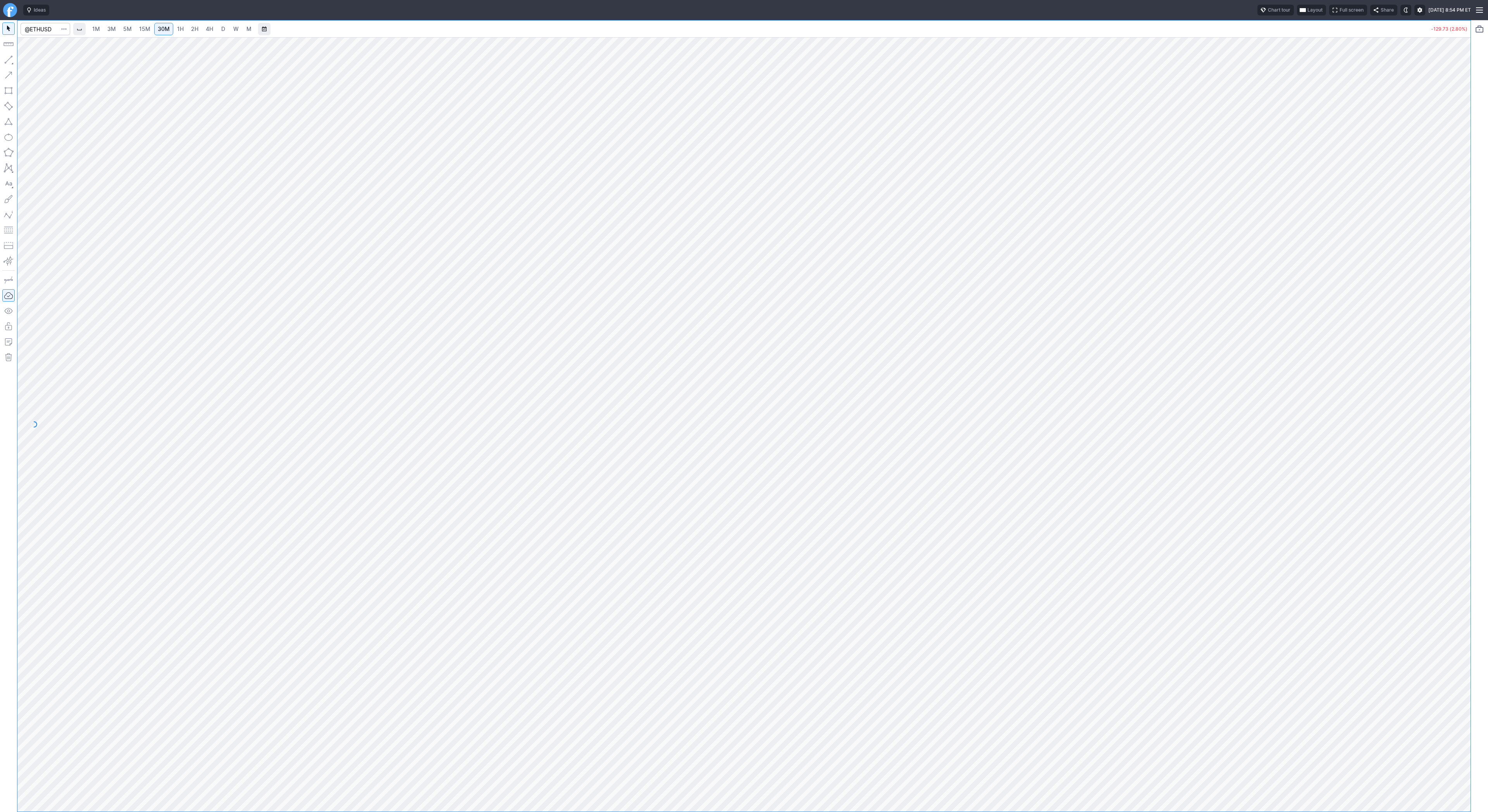
click at [178, 29] on span "1H" at bounding box center [180, 28] width 6 height 6
click at [6, 59] on button "button" at bounding box center [8, 60] width 12 height 12
click at [32, 61] on span "Line" at bounding box center [44, 61] width 31 height 8
click at [202, 28] on link "4H" at bounding box center [209, 29] width 15 height 12
click at [26, 61] on span "button" at bounding box center [24, 62] width 5 height 11
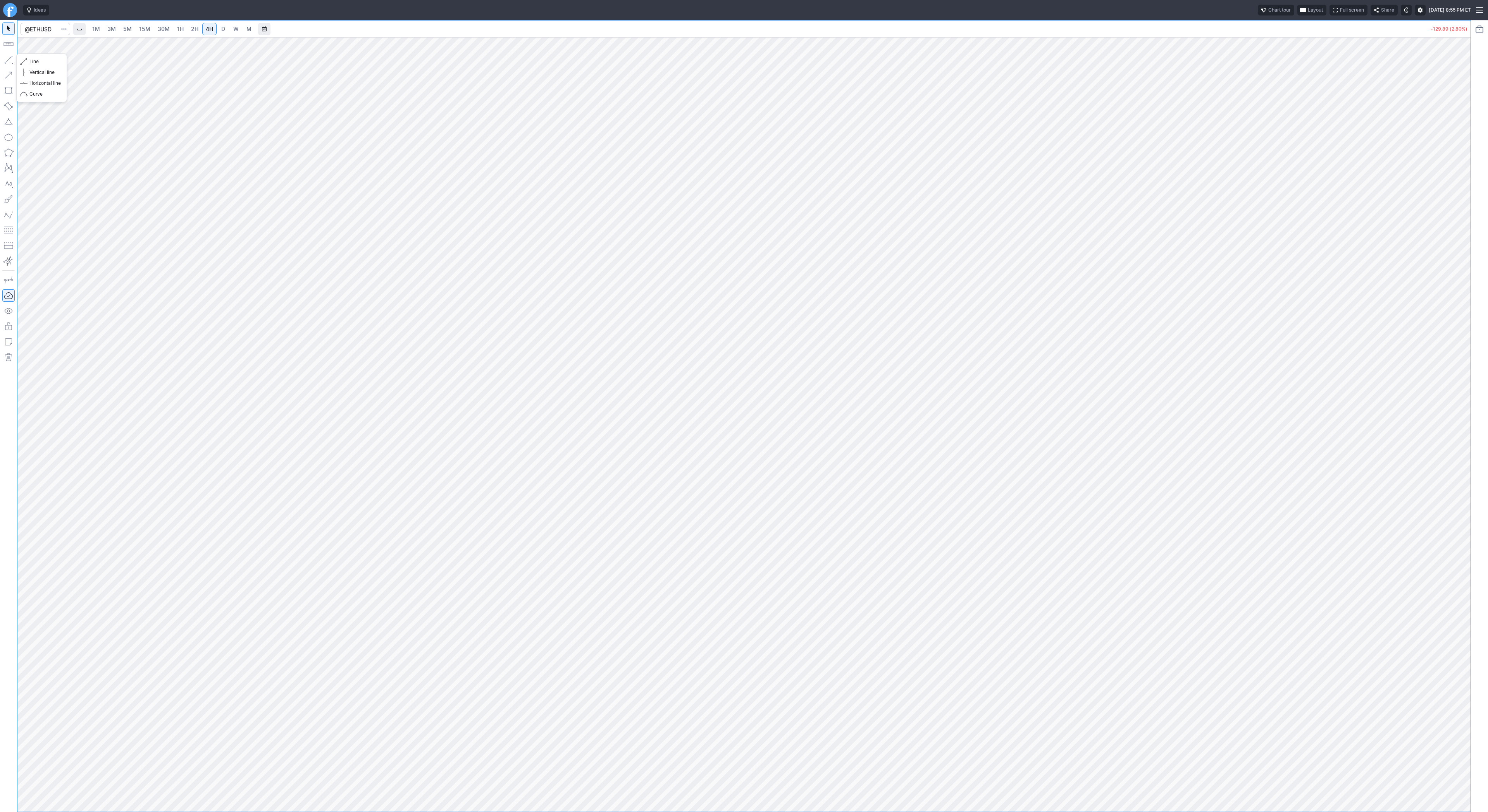
click at [3, 61] on button "button" at bounding box center [8, 60] width 12 height 12
drag, startPoint x: 1462, startPoint y: 299, endPoint x: 1455, endPoint y: 332, distance: 33.7
click at [1457, 334] on div at bounding box center [1462, 423] width 16 height 755
click at [231, 29] on link "W" at bounding box center [236, 29] width 12 height 12
click at [52, 29] on input "Search" at bounding box center [45, 29] width 49 height 12
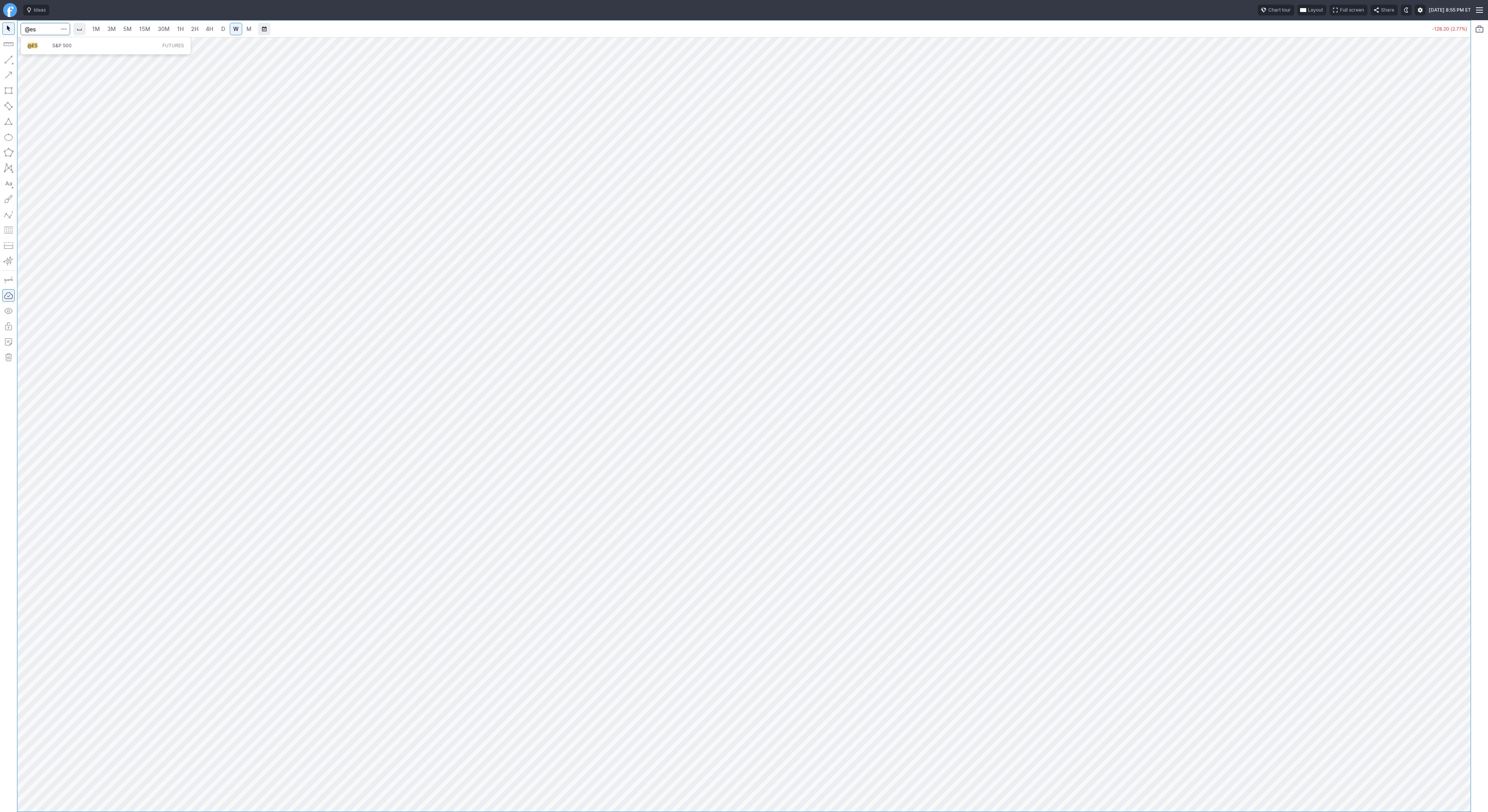
type input "@es"
click at [60, 48] on span "S&P 500" at bounding box center [62, 45] width 19 height 6
click at [222, 28] on span "D" at bounding box center [224, 28] width 4 height 6
click at [3, 60] on button "button" at bounding box center [8, 60] width 12 height 12
click at [24, 59] on span "button" at bounding box center [24, 62] width 5 height 11
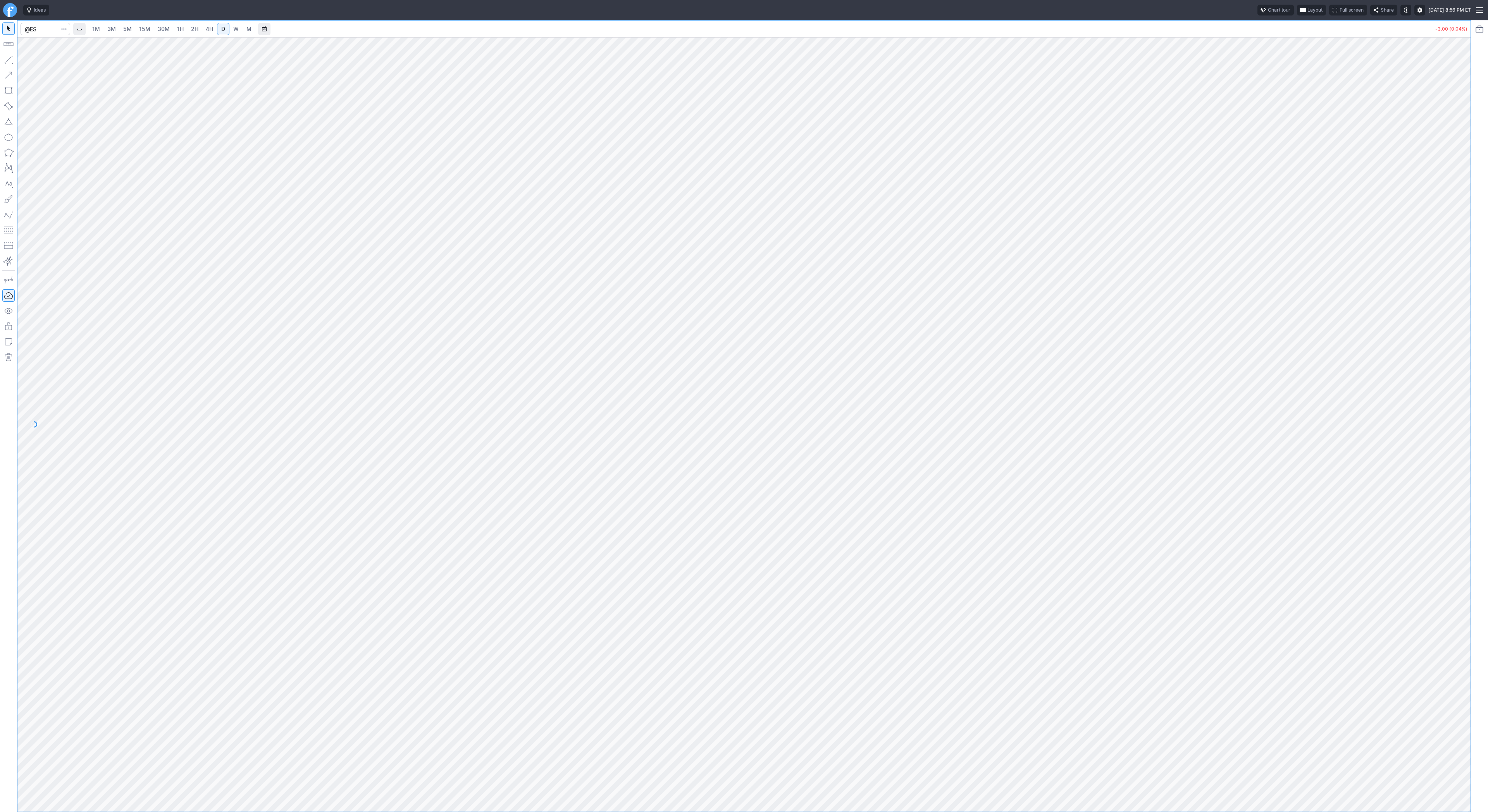
click at [6, 59] on button "button" at bounding box center [8, 60] width 12 height 12
click at [1454, 382] on div at bounding box center [744, 425] width 1453 height 775
click at [10, 59] on button "button" at bounding box center [8, 60] width 12 height 12
click at [5, 58] on button "button" at bounding box center [8, 60] width 12 height 12
click at [47, 31] on input "Search" at bounding box center [45, 29] width 49 height 12
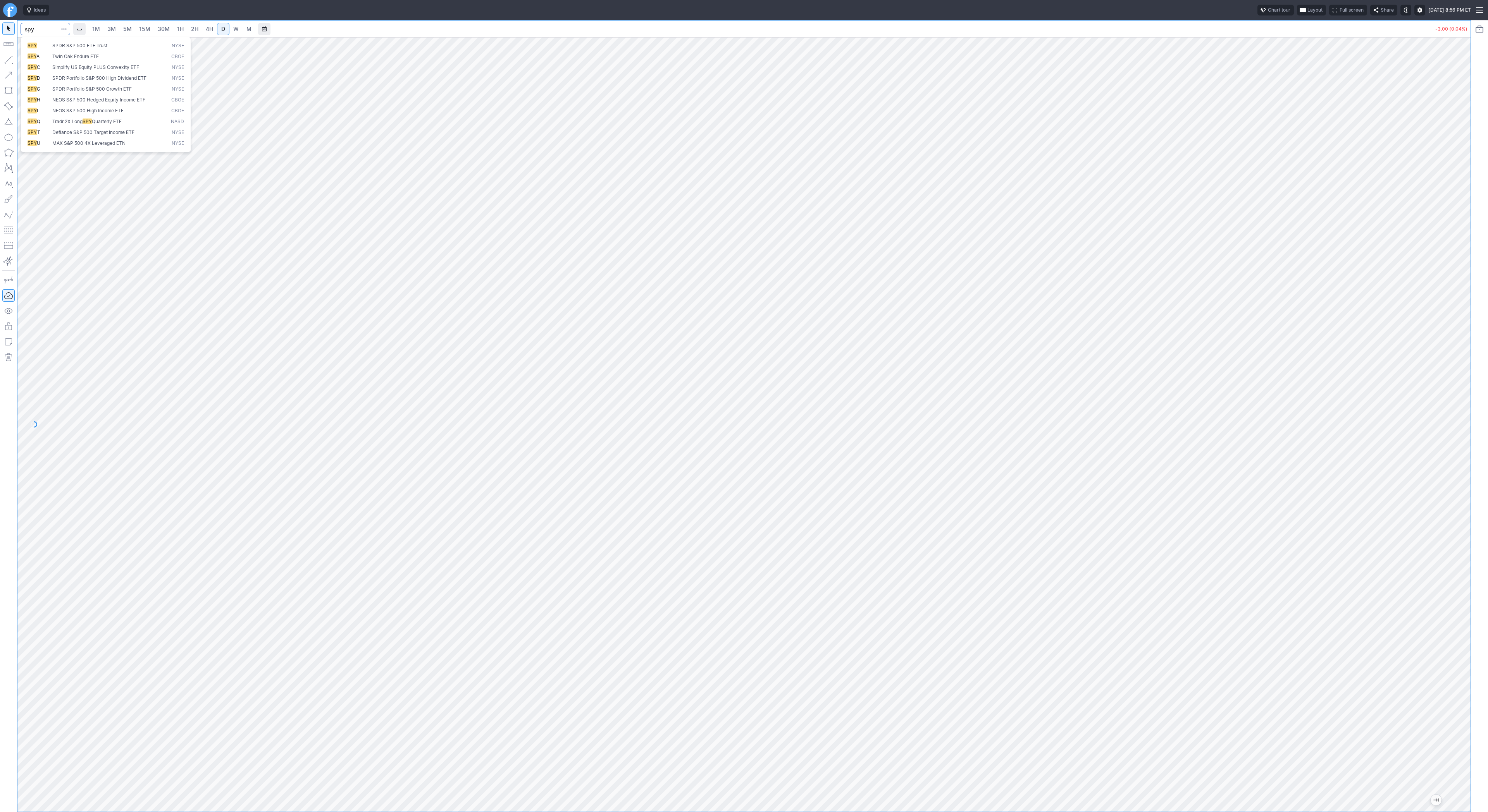
type input "spy"
click at [31, 26] on input "Search" at bounding box center [45, 29] width 49 height 12
type input "vxx"
click at [50, 42] on span "VXX" at bounding box center [40, 49] width 25 height 12
drag, startPoint x: 1464, startPoint y: 510, endPoint x: 1465, endPoint y: 643, distance: 133.0
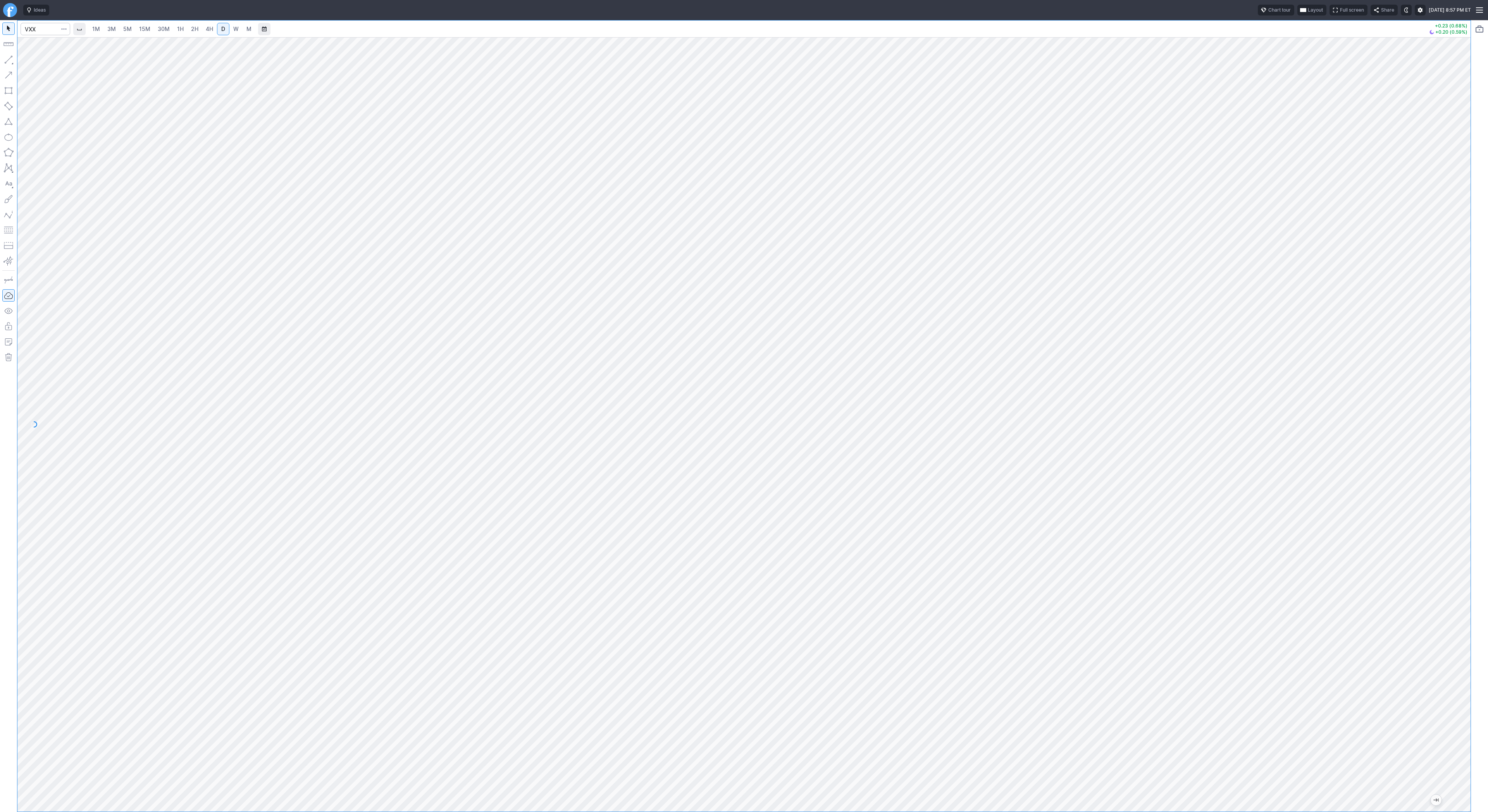
click at [1477, 645] on div "1M 3M 5M 15M 30M 1H 2H 4H D W M +0.23 (0.68%) +0.20 (0.59%)" at bounding box center [744, 416] width 1488 height 792
click at [10, 60] on button "button" at bounding box center [8, 60] width 12 height 12
click at [9, 58] on button "button" at bounding box center [8, 60] width 12 height 12
click at [9, 60] on button "button" at bounding box center [8, 60] width 12 height 12
click at [32, 59] on span "Line" at bounding box center [44, 61] width 31 height 8
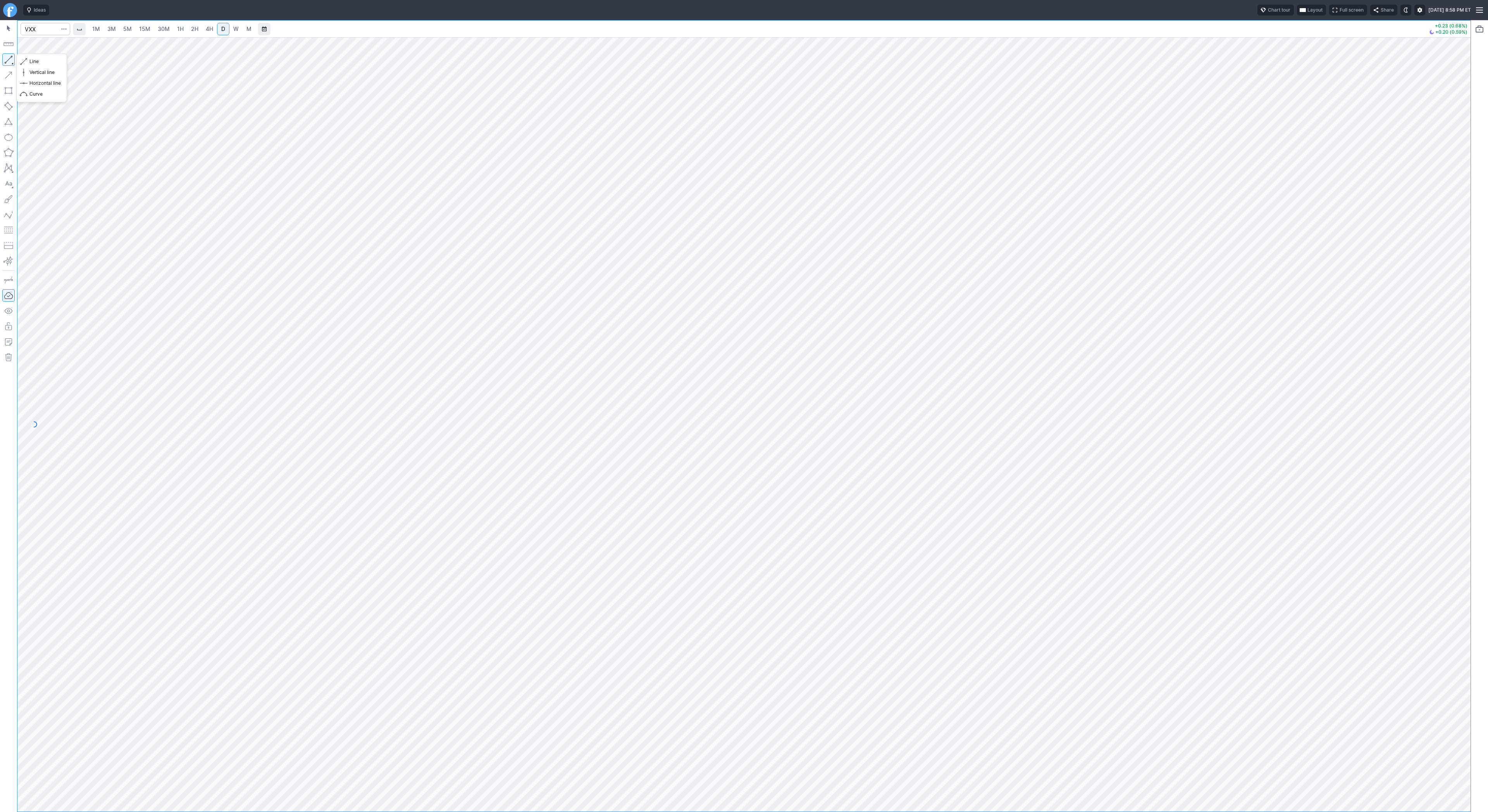
click at [6, 58] on button "button" at bounding box center [8, 60] width 12 height 12
click at [6, 58] on button "button" at bounding box center [8, 60] width 12 height 12
click at [10, 57] on button "button" at bounding box center [8, 60] width 12 height 12
click at [42, 29] on input "Search" at bounding box center [45, 29] width 49 height 12
type input "svxy"
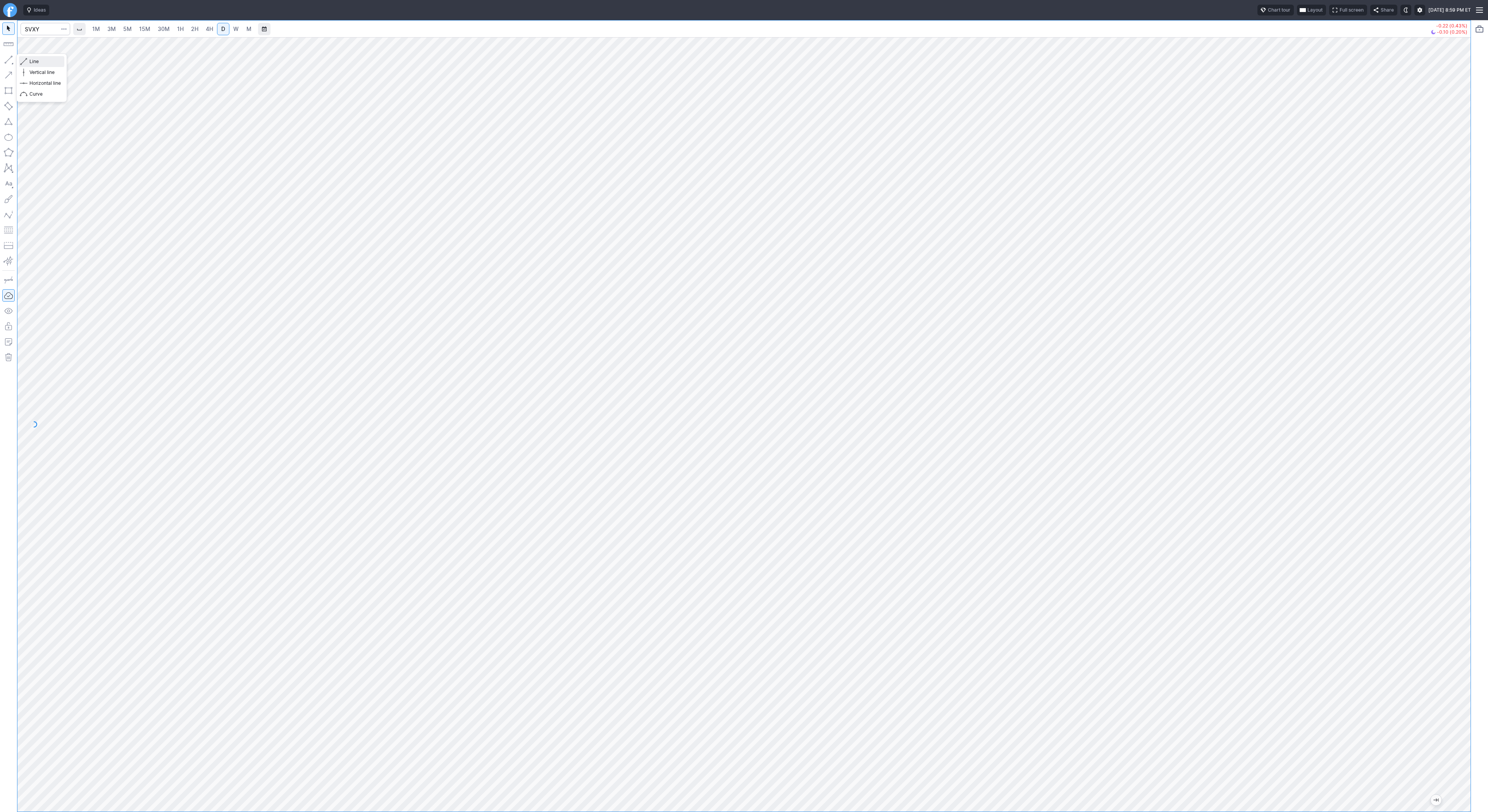
click at [31, 59] on span "Line" at bounding box center [44, 61] width 31 height 8
click at [7, 57] on button "button" at bounding box center [8, 60] width 12 height 12
click at [10, 58] on button "button" at bounding box center [8, 60] width 12 height 12
click at [8, 60] on button "button" at bounding box center [8, 60] width 12 height 12
click at [10, 60] on button "button" at bounding box center [8, 60] width 12 height 12
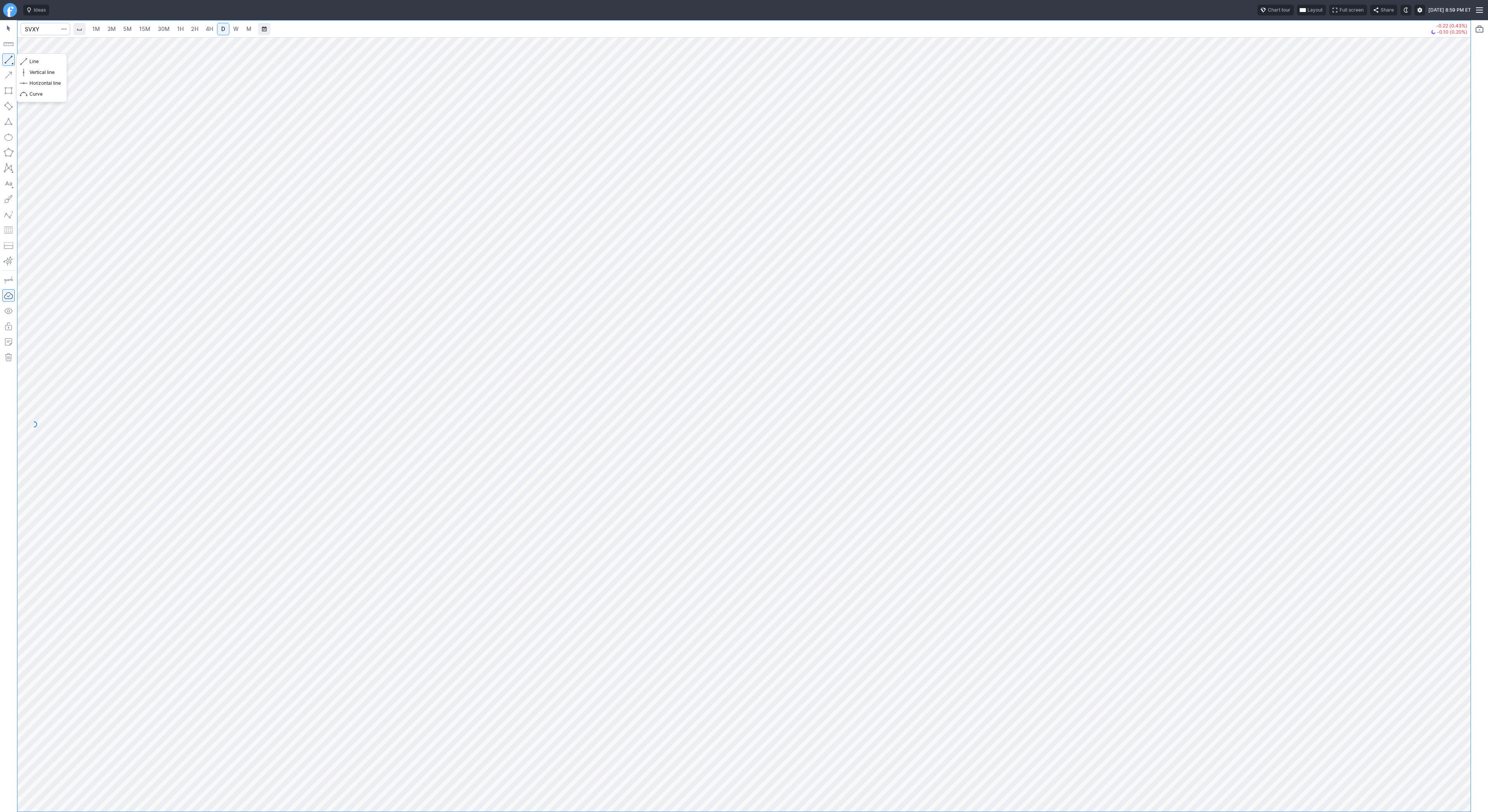
click at [9, 56] on button "button" at bounding box center [8, 60] width 12 height 12
click at [10, 62] on button "button" at bounding box center [8, 60] width 12 height 12
click at [41, 31] on input "Search" at bounding box center [45, 29] width 49 height 12
type input "trump"
click at [69, 59] on span "USDT" at bounding box center [76, 62] width 13 height 6
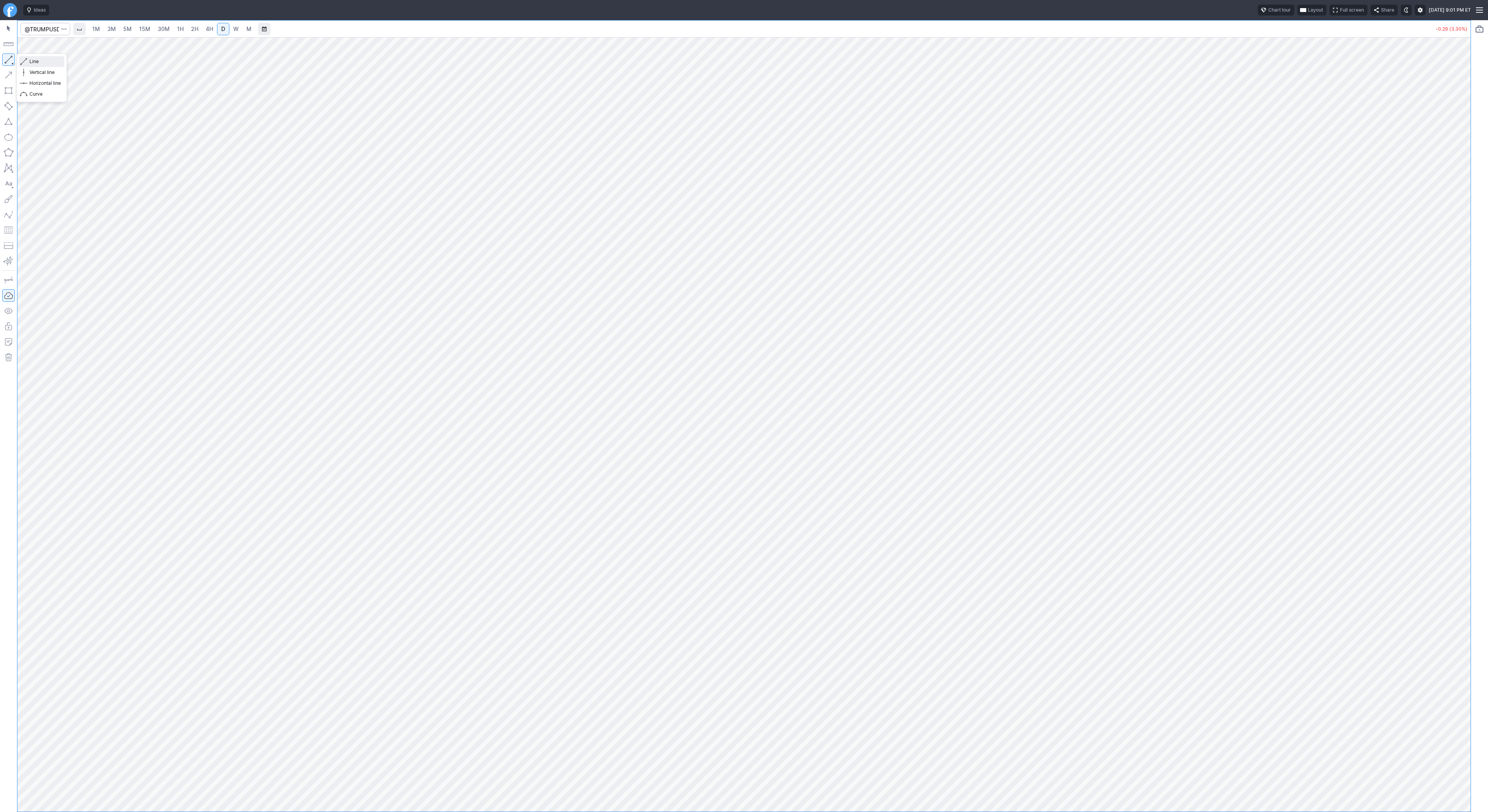
click at [44, 62] on span "Line" at bounding box center [44, 61] width 31 height 8
click at [11, 61] on button "button" at bounding box center [8, 60] width 12 height 12
click at [195, 33] on link "2H" at bounding box center [194, 29] width 15 height 12
drag, startPoint x: 1460, startPoint y: 262, endPoint x: 1462, endPoint y: 425, distance: 163.0
click at [1462, 425] on div at bounding box center [1462, 423] width 16 height 755
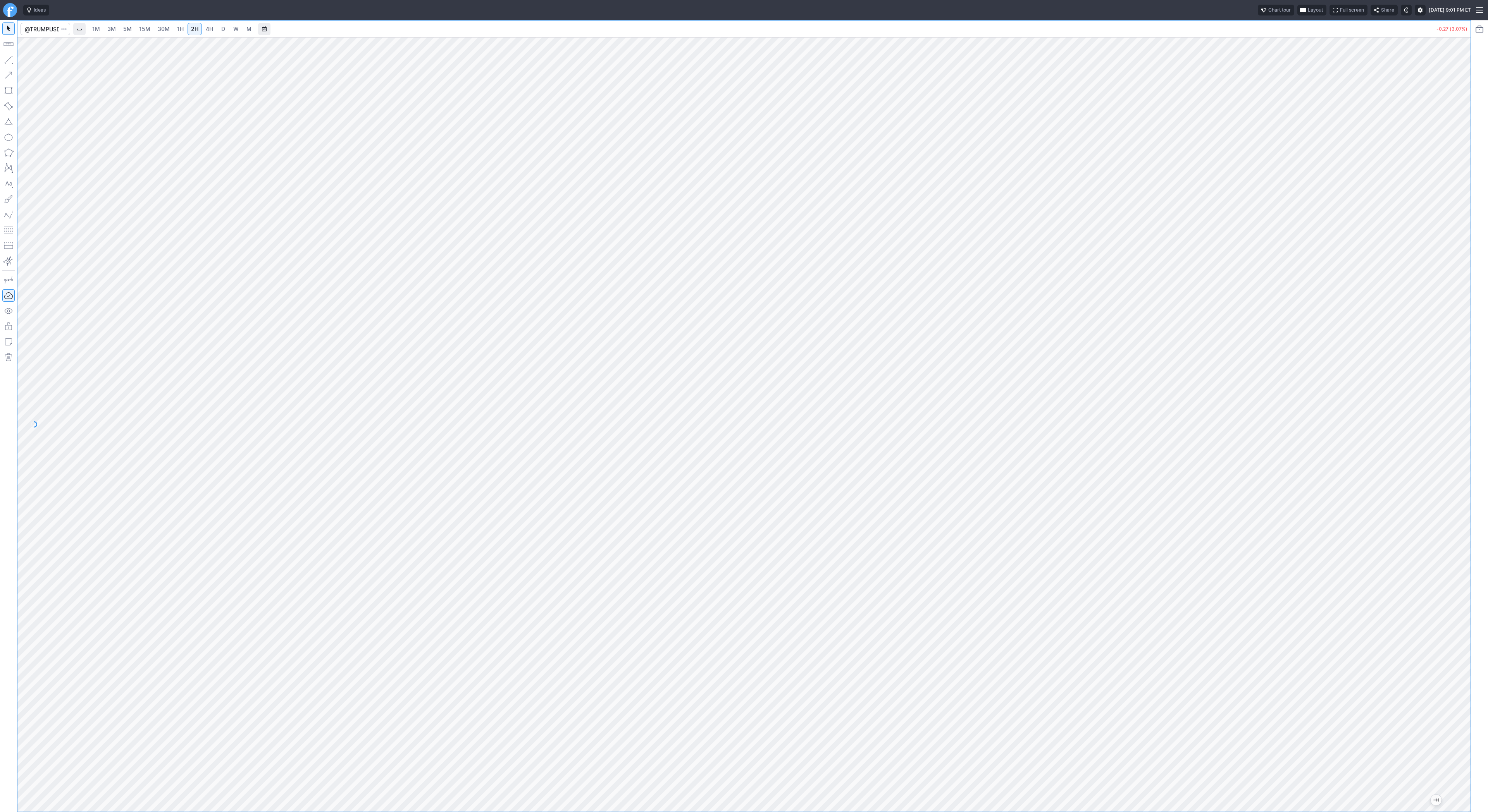
click at [209, 31] on span "4H" at bounding box center [209, 28] width 8 height 6
click at [224, 30] on span "D" at bounding box center [224, 28] width 6 height 8
click at [10, 58] on button "button" at bounding box center [8, 60] width 12 height 12
click at [8, 58] on button "button" at bounding box center [8, 60] width 12 height 12
click at [42, 61] on span "Line" at bounding box center [44, 61] width 31 height 8
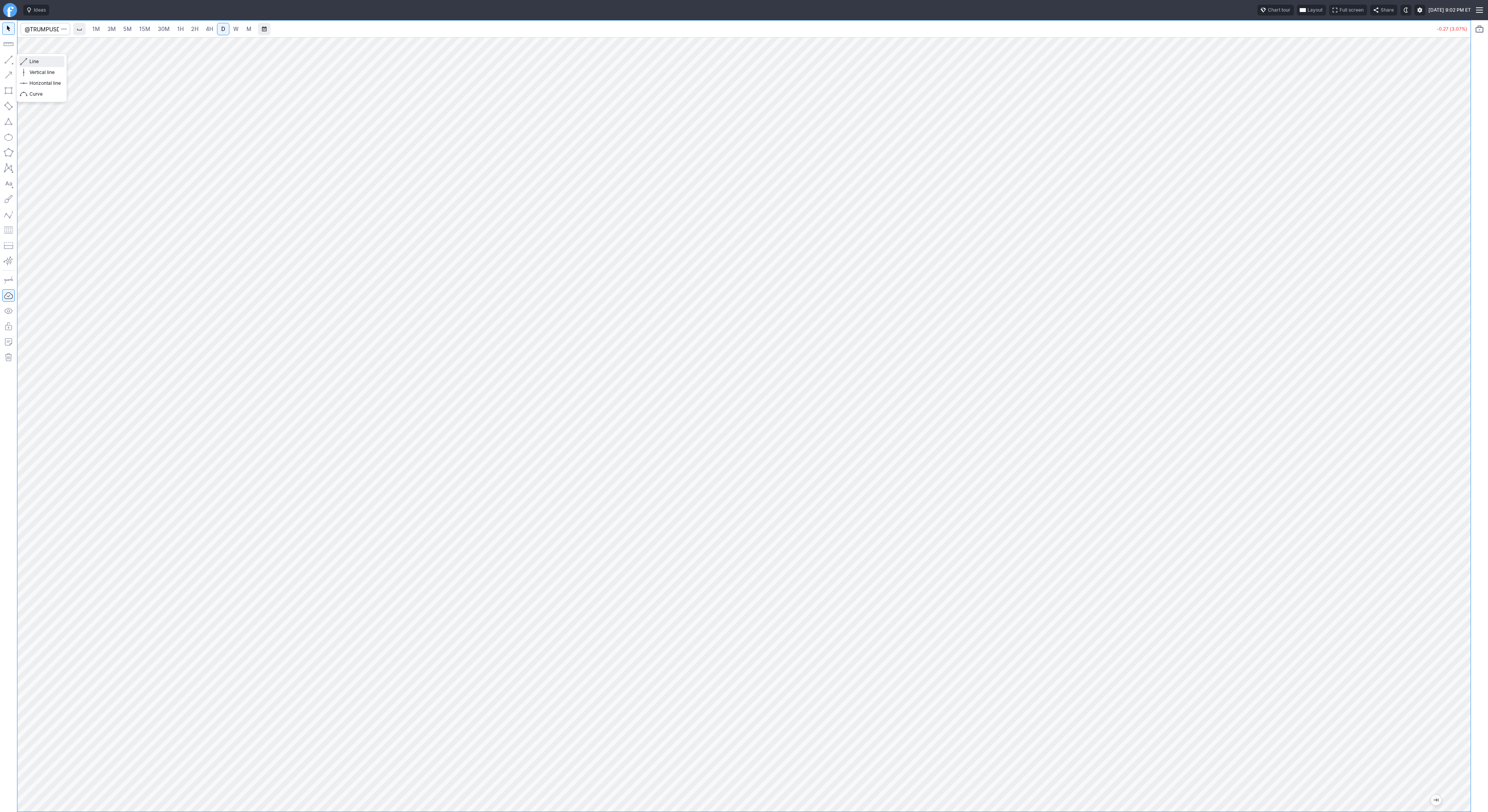
click at [44, 62] on span "Line" at bounding box center [44, 61] width 31 height 8
click at [117, 28] on link "3M" at bounding box center [112, 29] width 15 height 12
click at [180, 31] on span "1H" at bounding box center [180, 28] width 6 height 6
click at [225, 33] on link "D" at bounding box center [224, 29] width 12 height 12
click at [47, 28] on input "Search" at bounding box center [45, 29] width 49 height 12
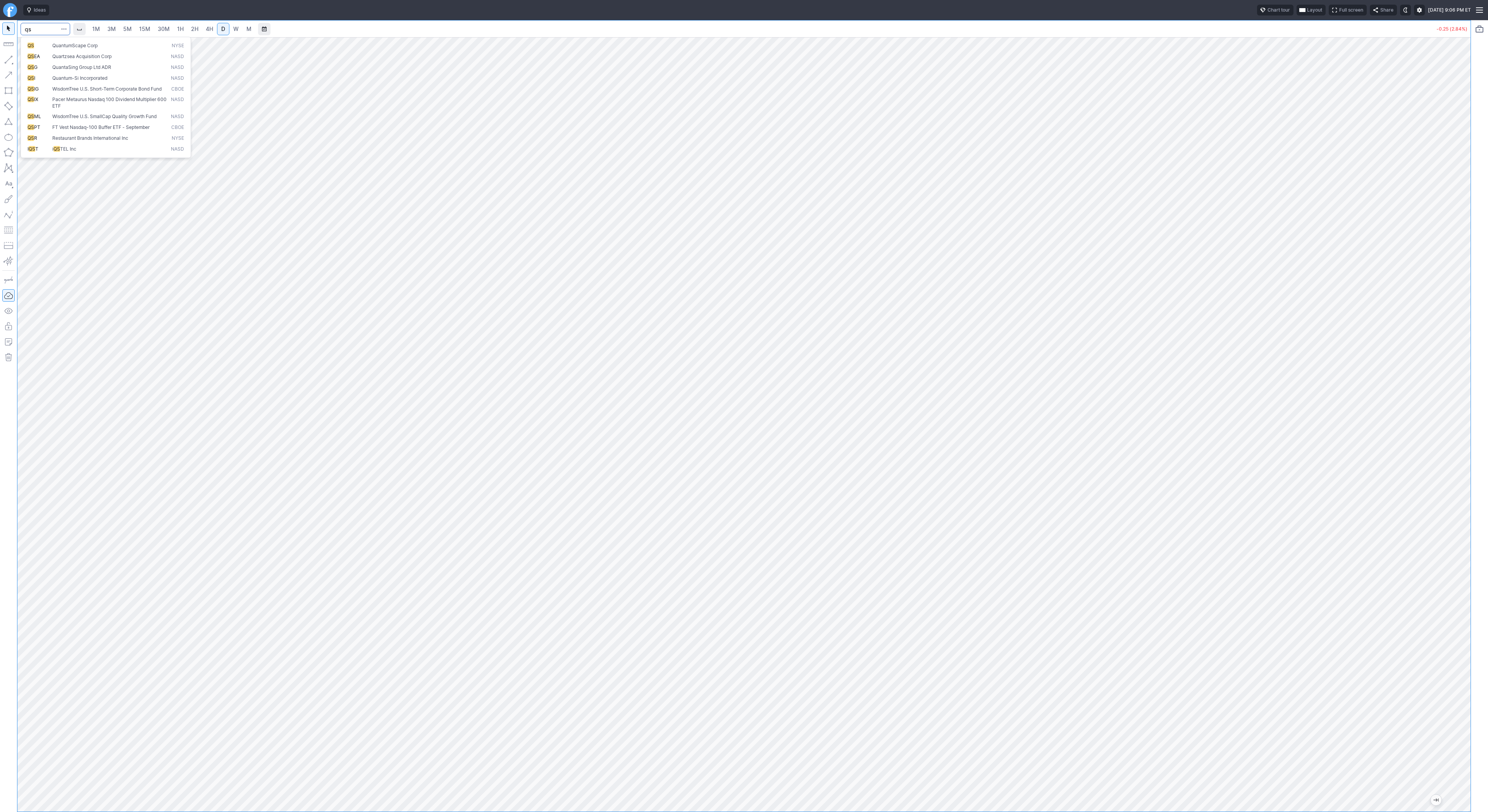
type input "qs"
drag, startPoint x: 1467, startPoint y: 346, endPoint x: 1465, endPoint y: 428, distance: 82.0
click at [1465, 428] on div at bounding box center [1462, 423] width 16 height 755
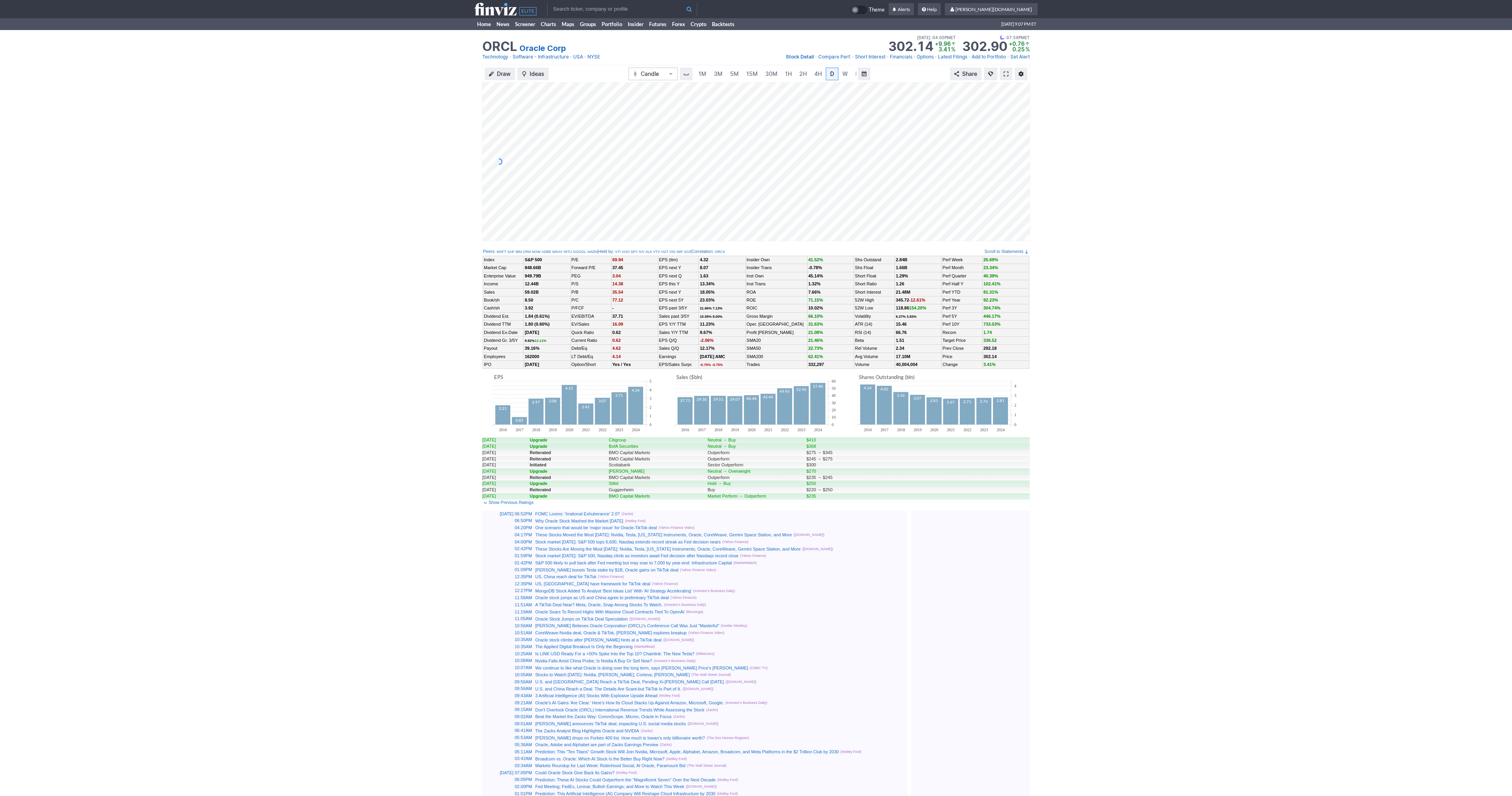
scroll to position [0, 8]
click at [480, 21] on link "Home" at bounding box center [484, 24] width 19 height 12
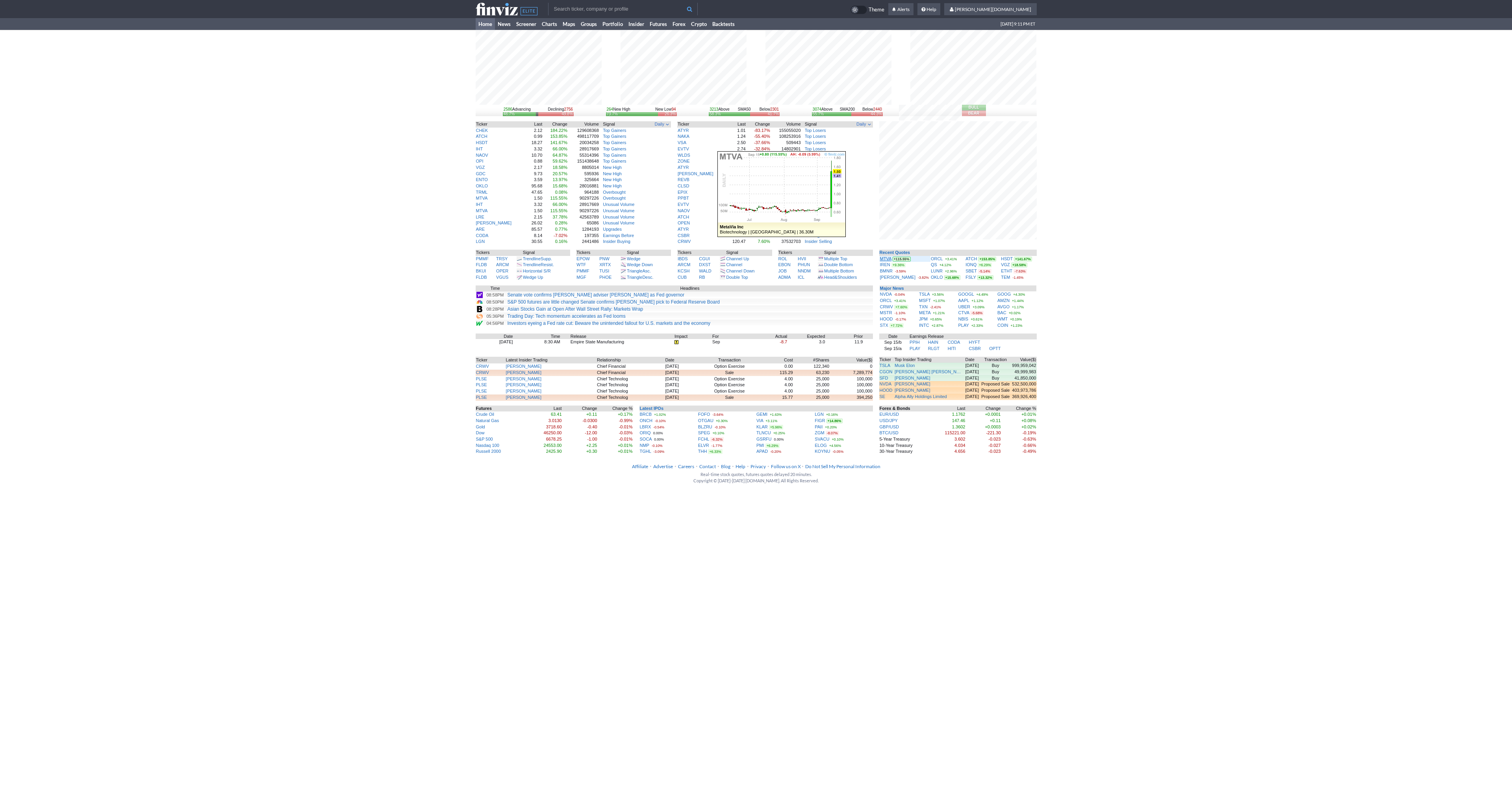
click at [886, 260] on link "MTVA" at bounding box center [886, 258] width 11 height 5
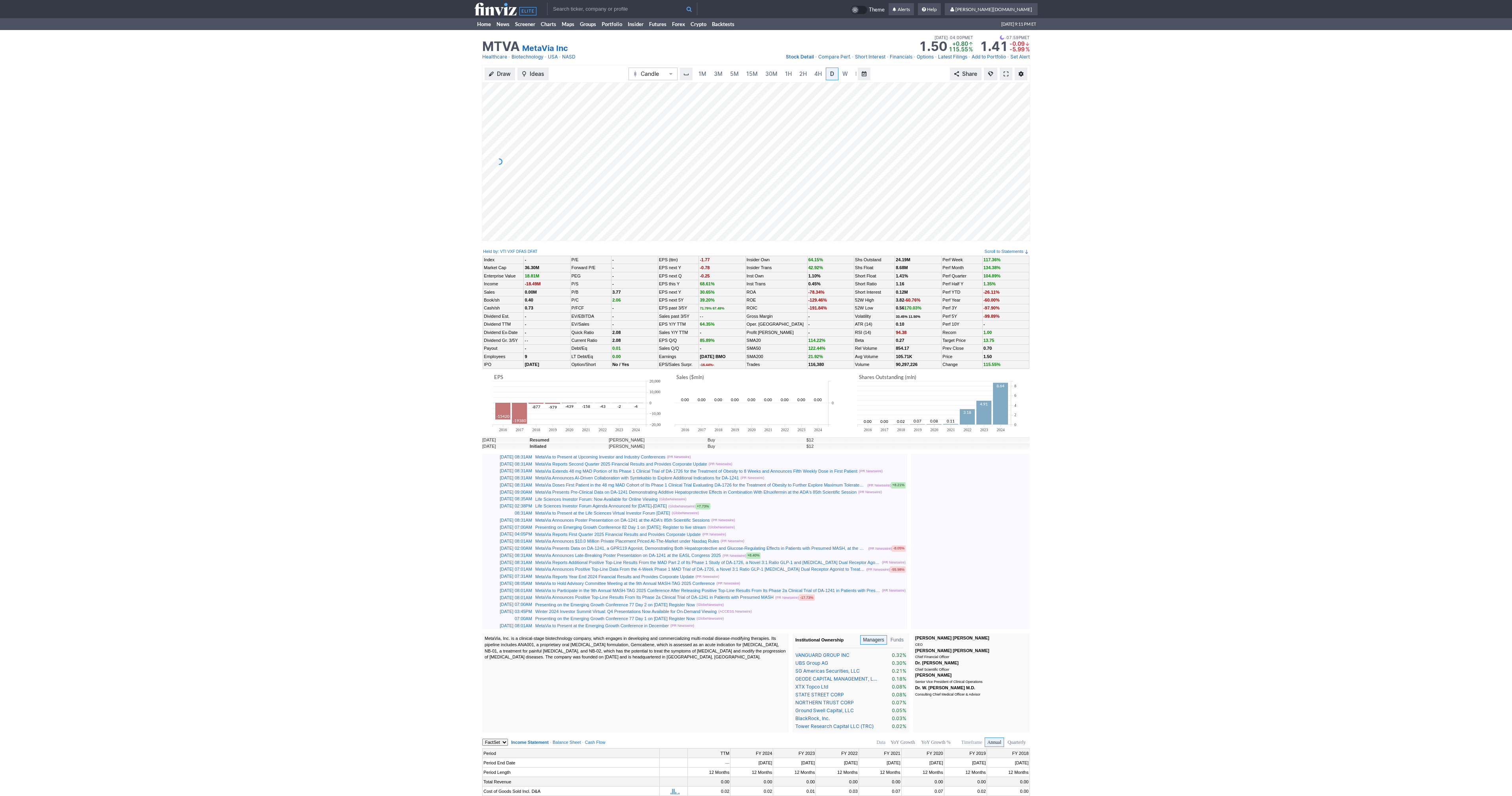
scroll to position [0, 8]
click at [1007, 76] on span at bounding box center [1006, 74] width 5 height 6
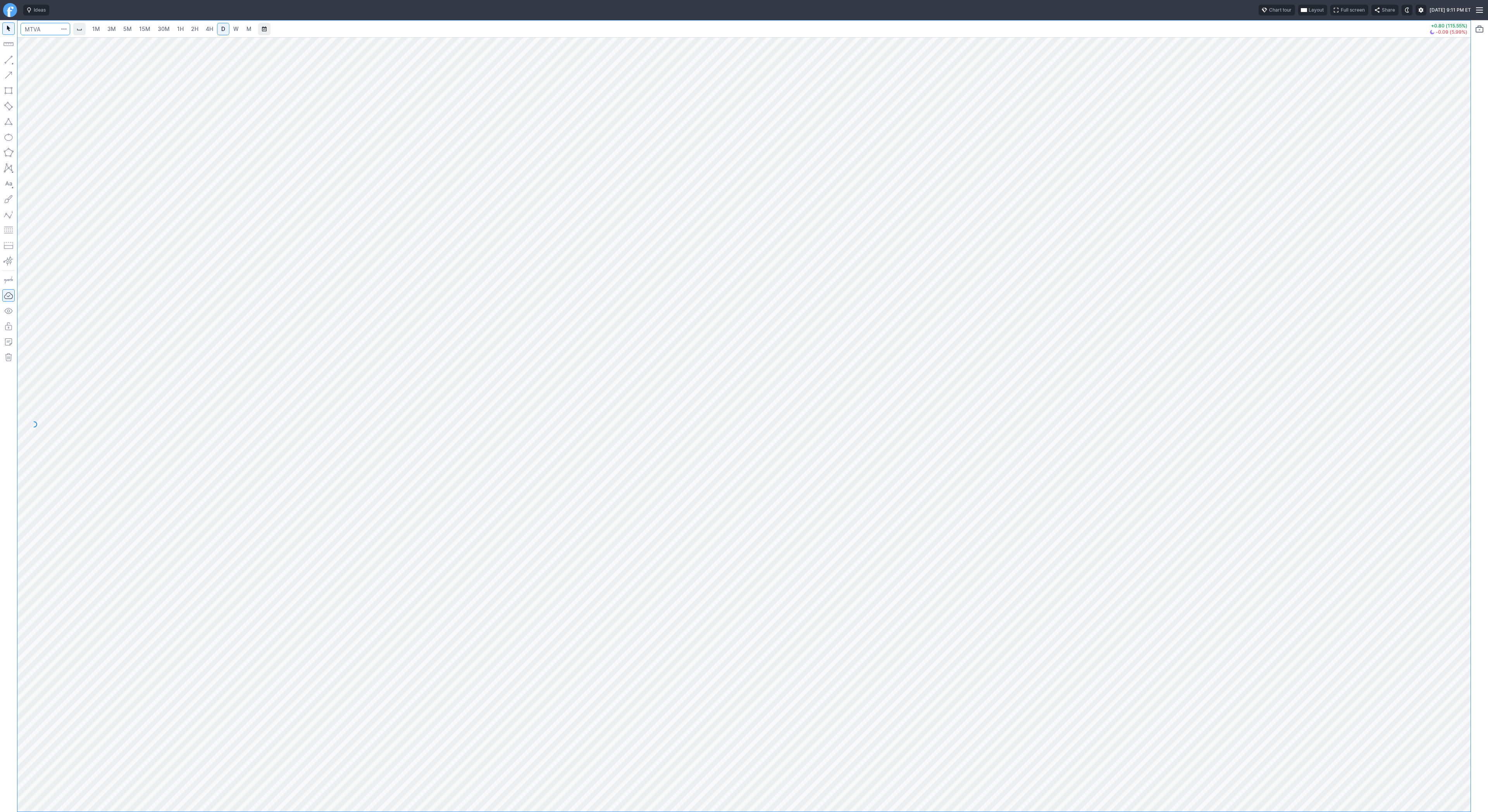
click at [44, 26] on input "Search" at bounding box center [45, 29] width 49 height 12
type input "lunr"
click at [49, 46] on span "LUNR" at bounding box center [40, 45] width 25 height 6
click at [8, 61] on button "button" at bounding box center [8, 60] width 12 height 12
click at [29, 61] on span "Line" at bounding box center [44, 61] width 31 height 8
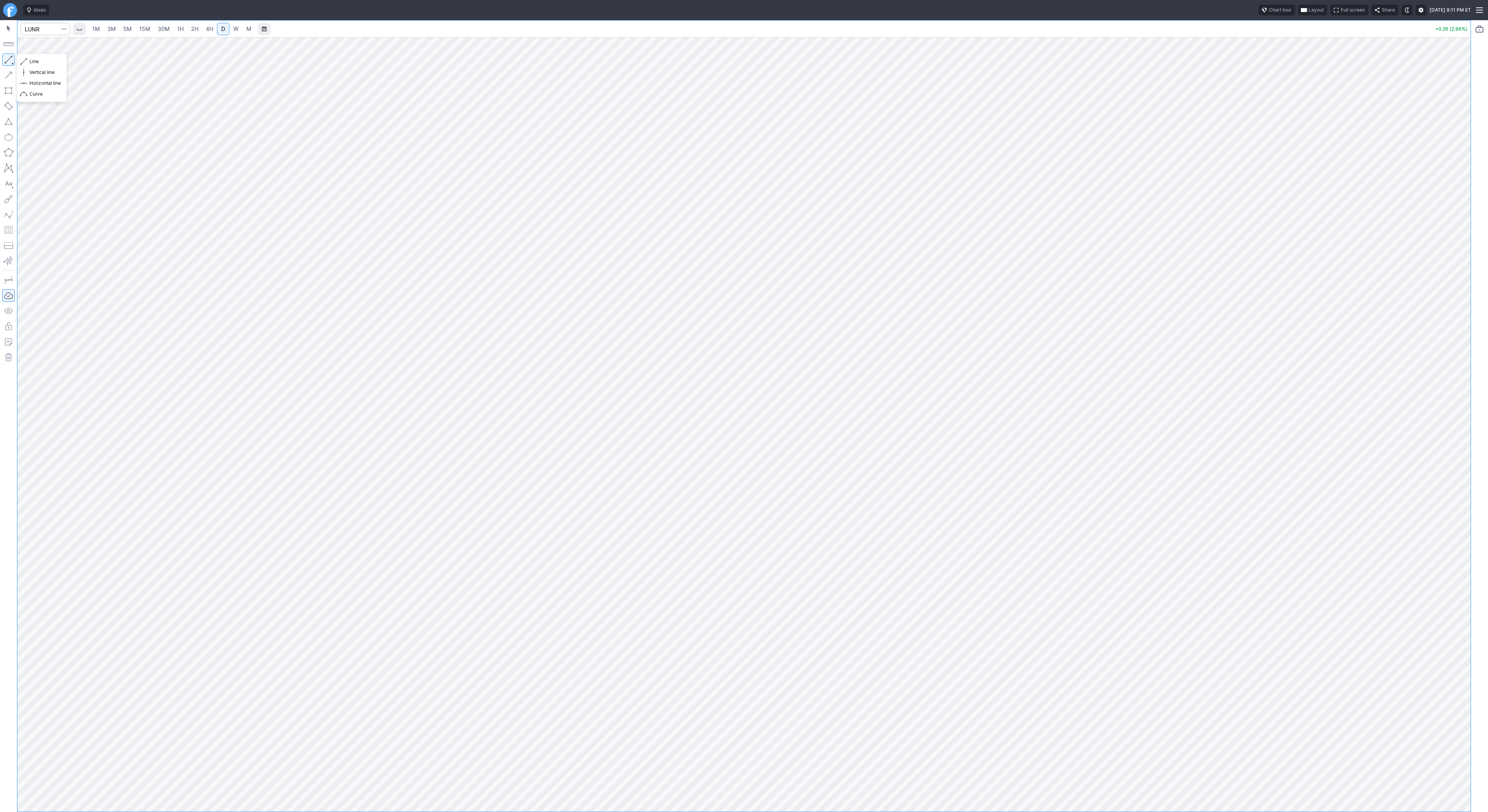
click at [10, 60] on button "button" at bounding box center [8, 60] width 12 height 12
click at [30, 62] on span "Line" at bounding box center [44, 61] width 31 height 8
click at [10, 57] on button "button" at bounding box center [8, 60] width 12 height 12
